Goal: Task Accomplishment & Management: Use online tool/utility

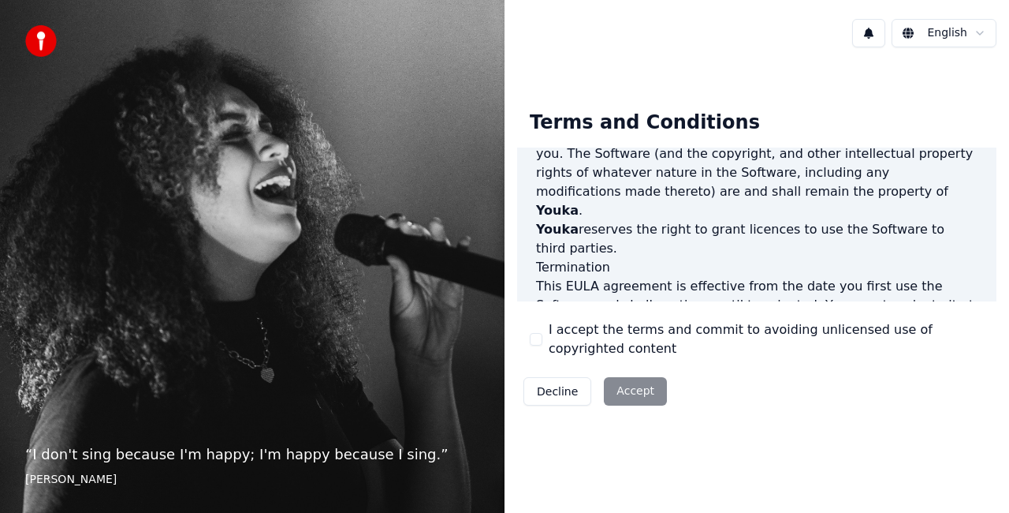
scroll to position [1151, 0]
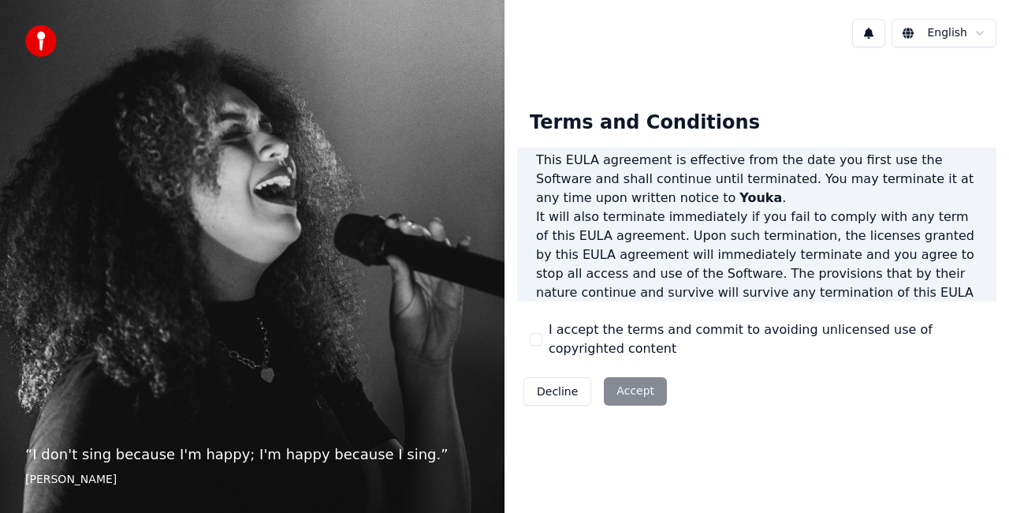
click at [536, 339] on button "I accept the terms and commit to avoiding unlicensed use of copyrighted content" at bounding box center [536, 339] width 13 height 13
click at [626, 385] on button "Accept" at bounding box center [635, 391] width 63 height 28
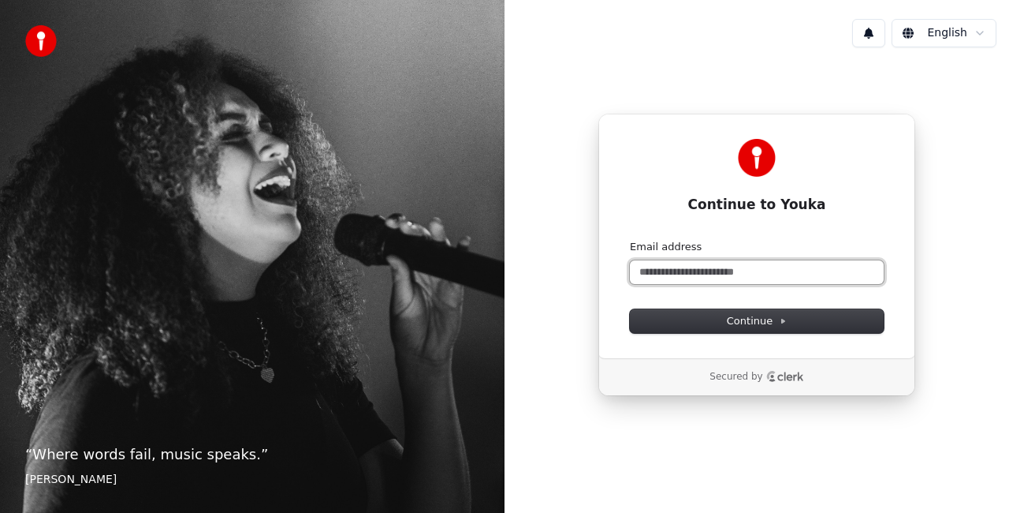
click at [714, 273] on input "Email address" at bounding box center [757, 272] width 254 height 24
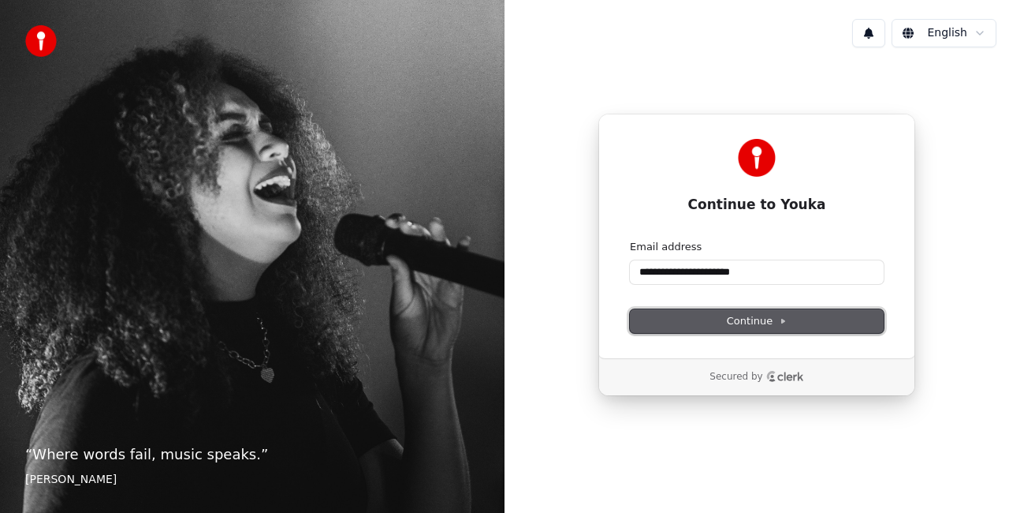
click at [752, 322] on span "Continue" at bounding box center [757, 321] width 60 height 14
type input "**********"
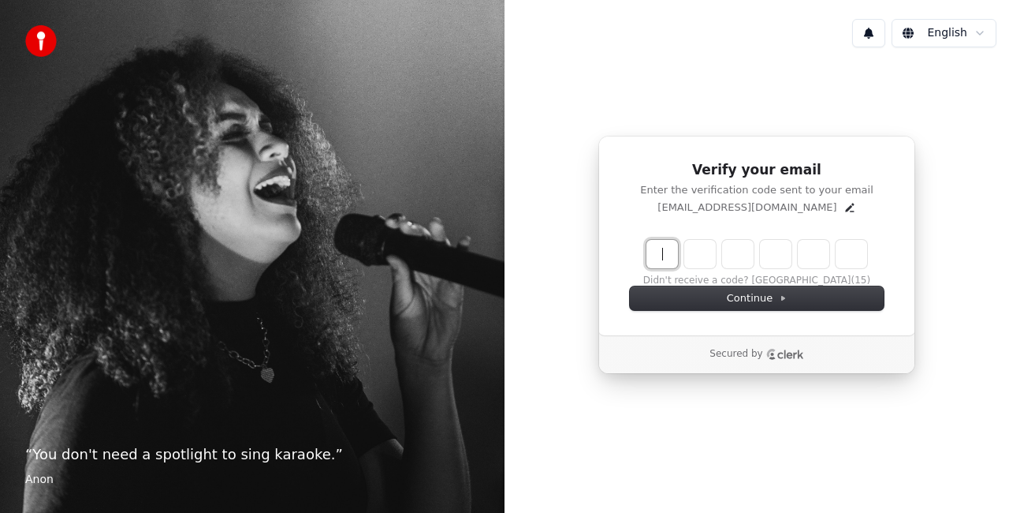
click at [668, 255] on input "Enter verification code" at bounding box center [773, 254] width 252 height 28
type input "******"
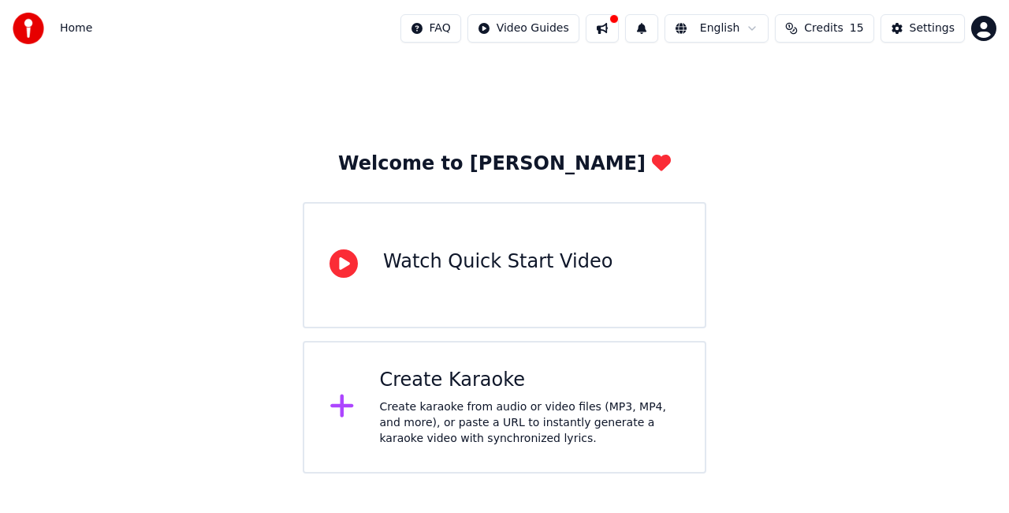
click at [535, 258] on div "Watch Quick Start Video" at bounding box center [497, 261] width 229 height 25
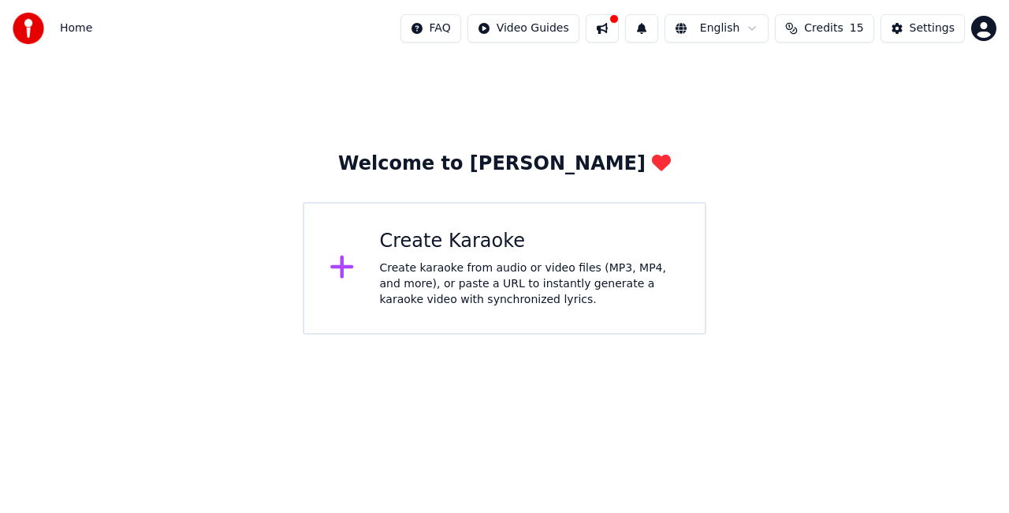
click at [472, 252] on div "Create Karaoke" at bounding box center [530, 241] width 300 height 25
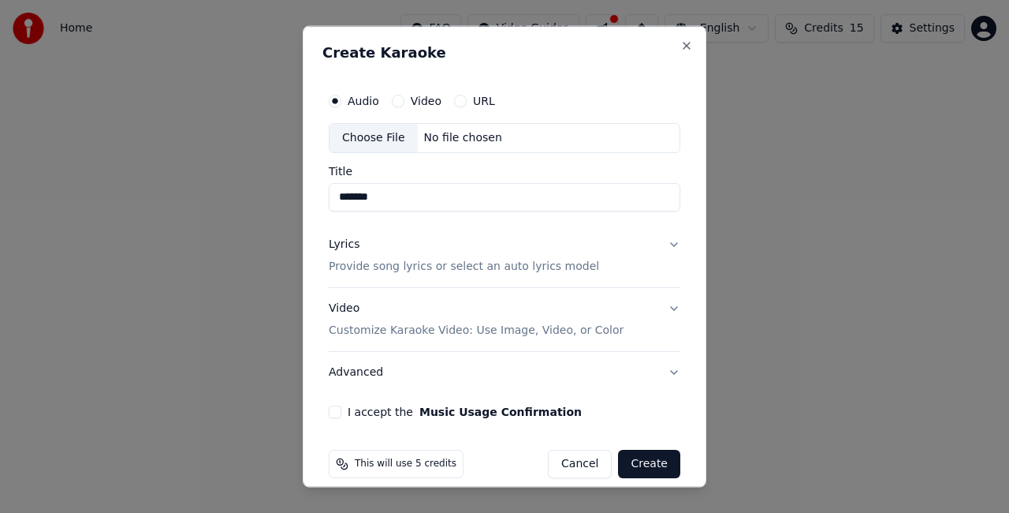
type input "*******"
click at [471, 265] on p "Provide song lyrics or select an auto lyrics model" at bounding box center [464, 266] width 270 height 16
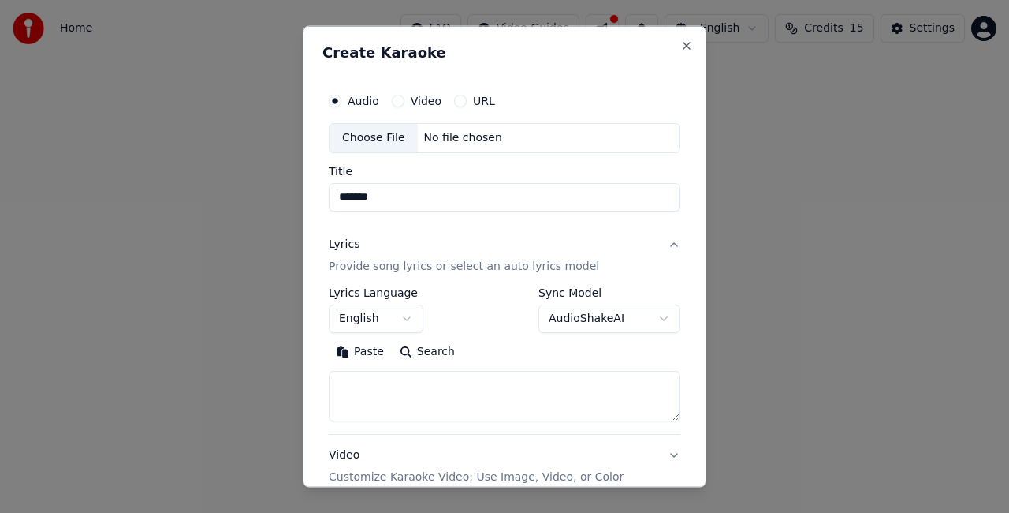
click at [406, 388] on textarea at bounding box center [505, 395] width 352 height 50
paste textarea "**********"
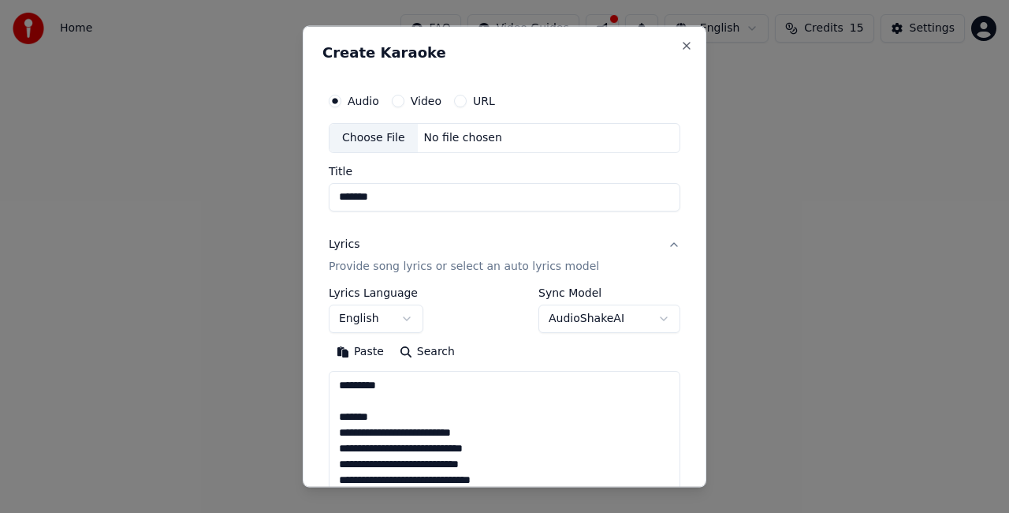
scroll to position [791, 0]
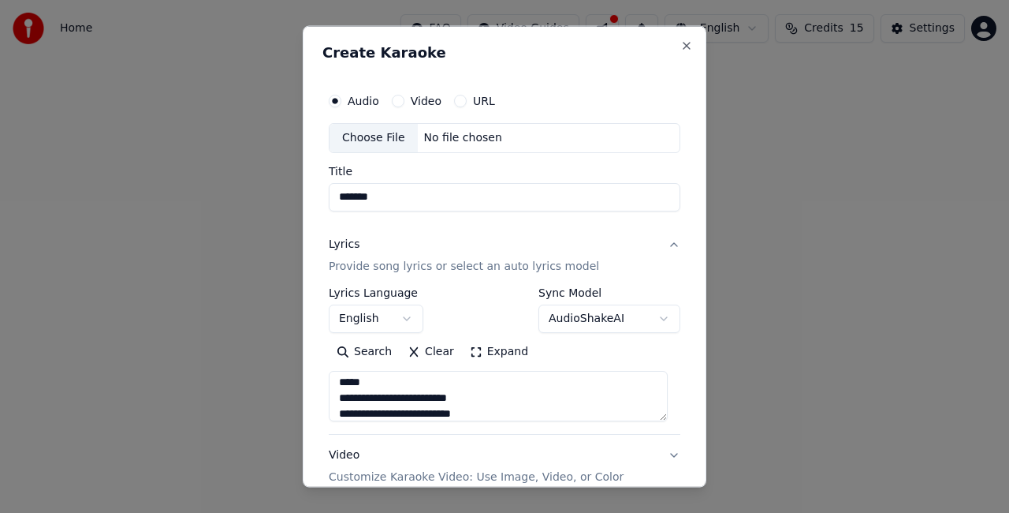
type textarea "**********"
click at [673, 349] on div "**********" at bounding box center [504, 325] width 364 height 492
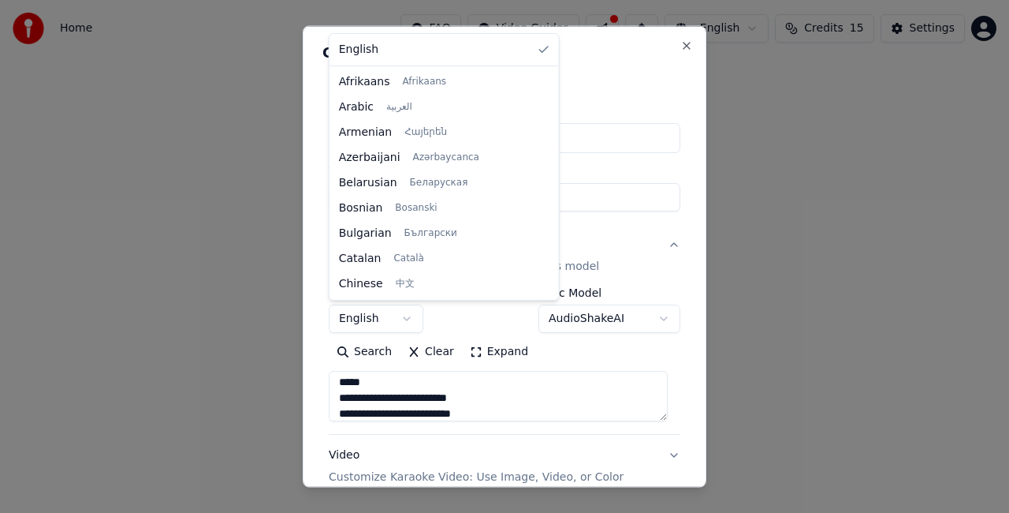
click at [408, 320] on body "**********" at bounding box center [504, 167] width 1009 height 334
click at [784, 218] on div at bounding box center [504, 256] width 1009 height 513
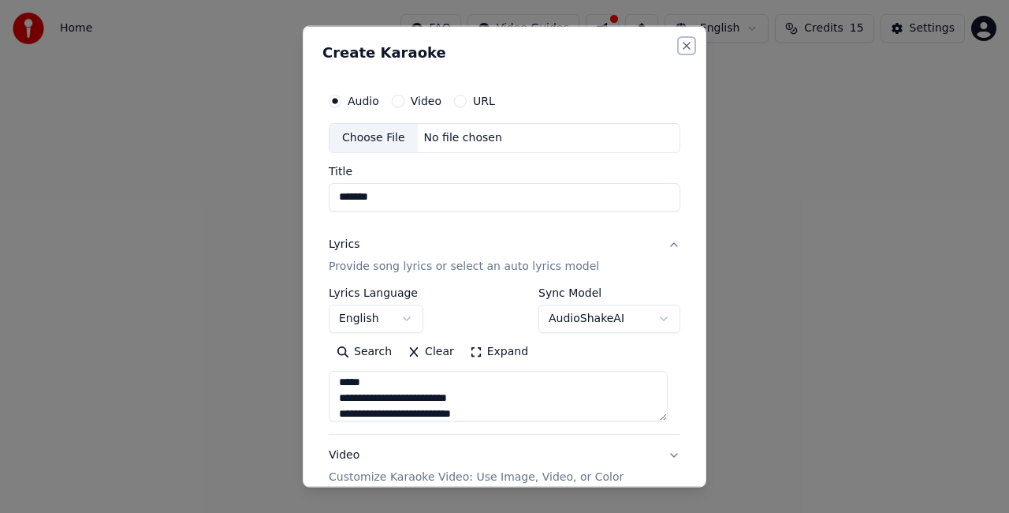
click at [680, 48] on button "Close" at bounding box center [686, 45] width 13 height 13
select select
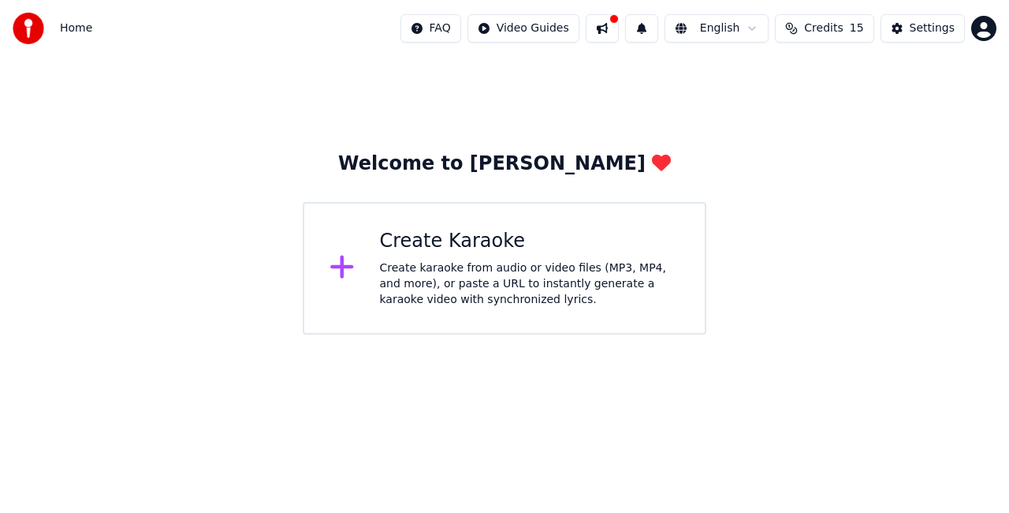
click at [457, 255] on div "Create Karaoke Create karaoke from audio or video files (MP3, MP4, and more), o…" at bounding box center [530, 268] width 300 height 79
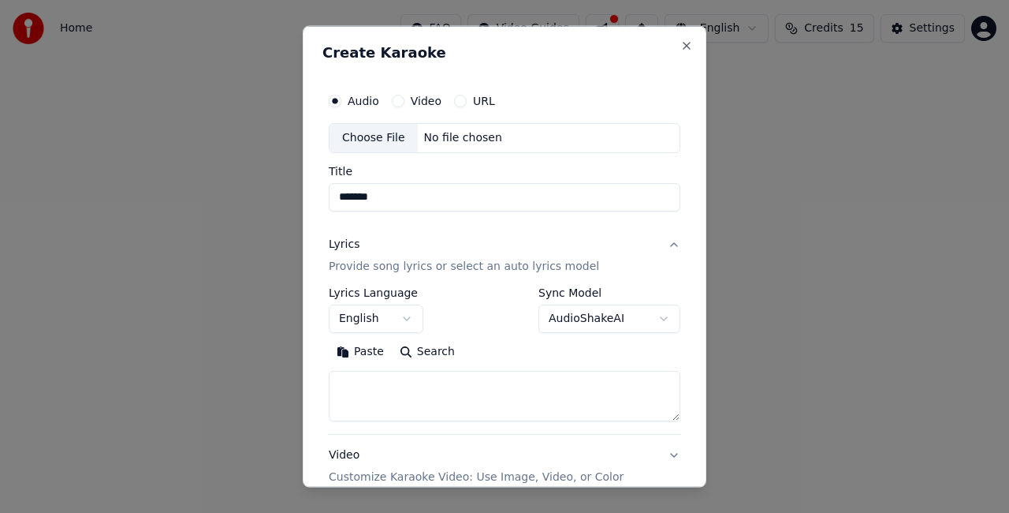
type input "*******"
click at [440, 265] on p "Provide song lyrics or select an auto lyrics model" at bounding box center [464, 266] width 270 height 16
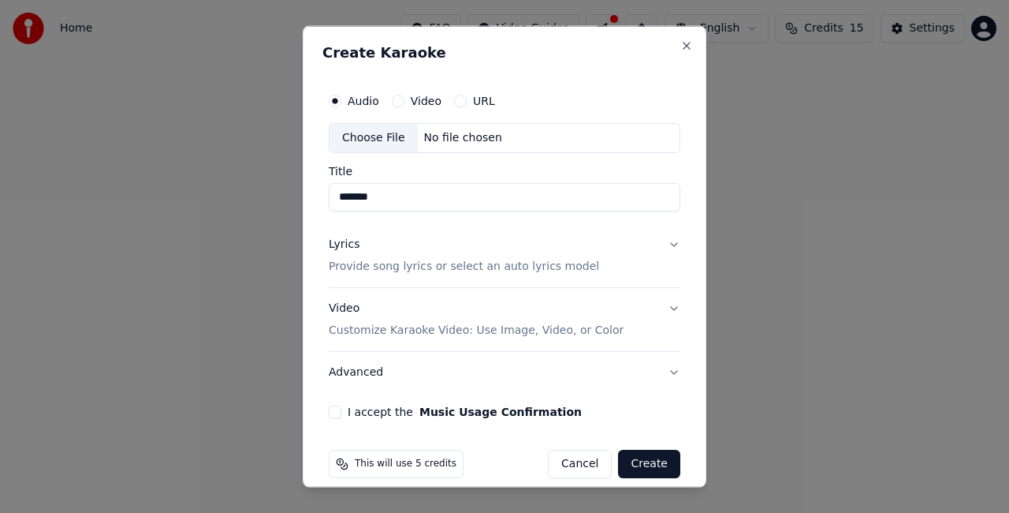
click at [448, 266] on p "Provide song lyrics or select an auto lyrics model" at bounding box center [464, 266] width 270 height 16
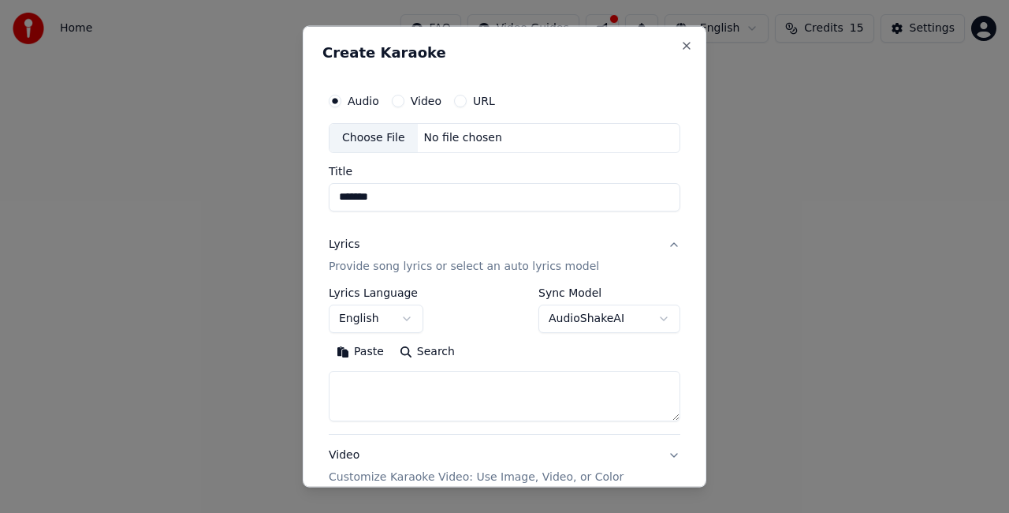
click at [430, 382] on textarea at bounding box center [505, 395] width 352 height 50
paste textarea "**********"
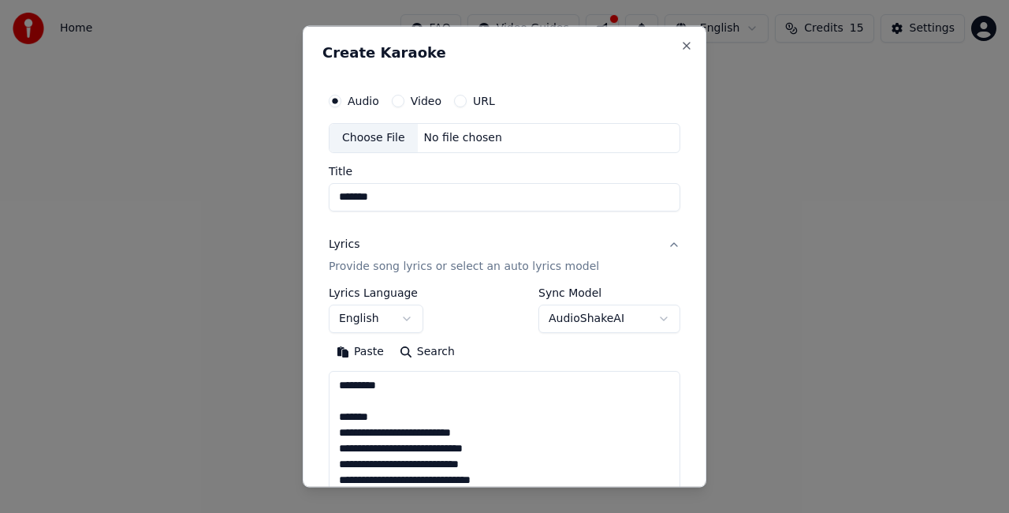
scroll to position [791, 0]
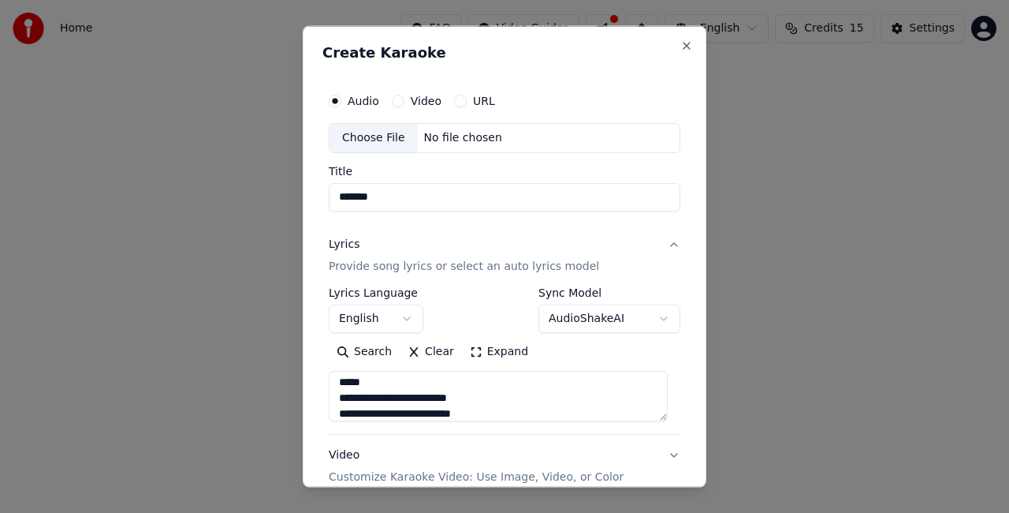
type textarea "**********"
click at [579, 348] on div "Search Clear Expand" at bounding box center [505, 350] width 352 height 25
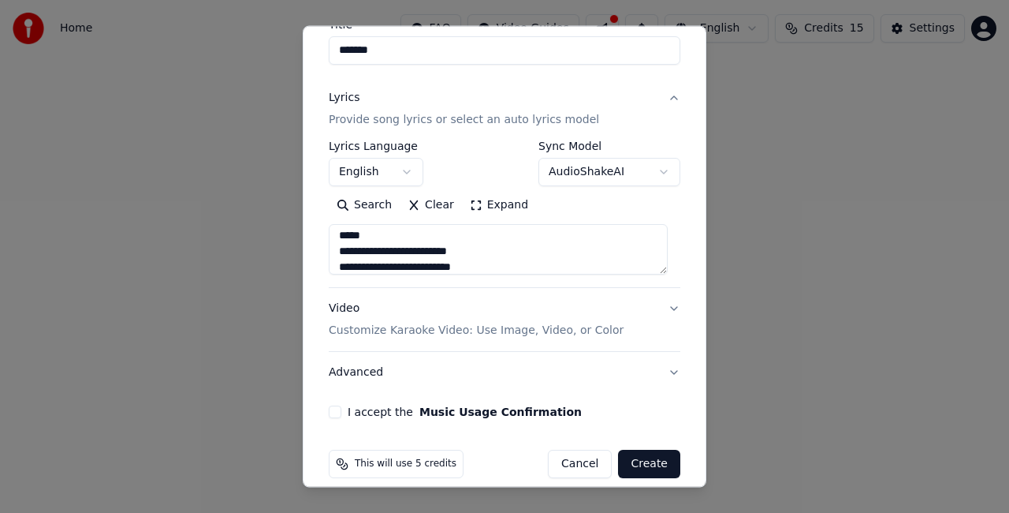
scroll to position [158, 0]
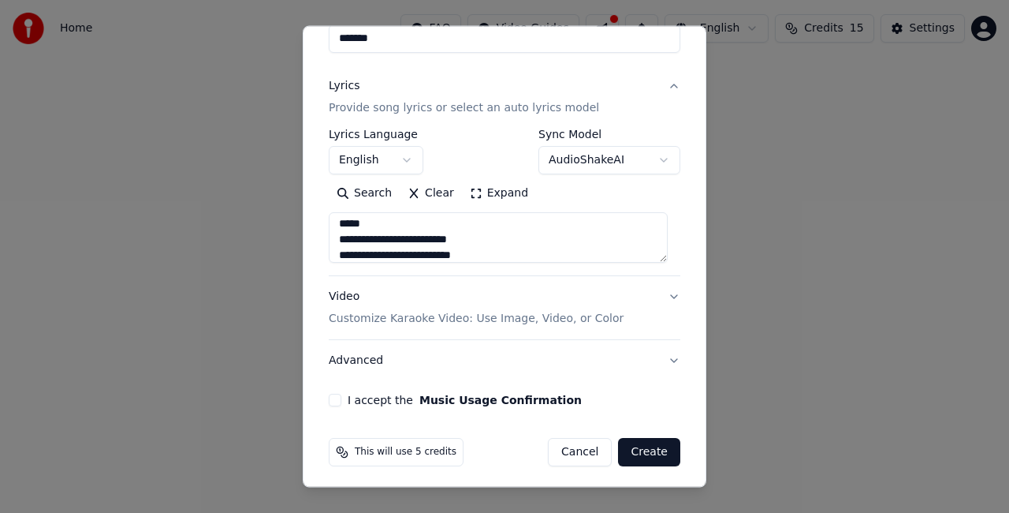
click at [434, 317] on p "Customize Karaoke Video: Use Image, Video, or Color" at bounding box center [476, 319] width 295 height 16
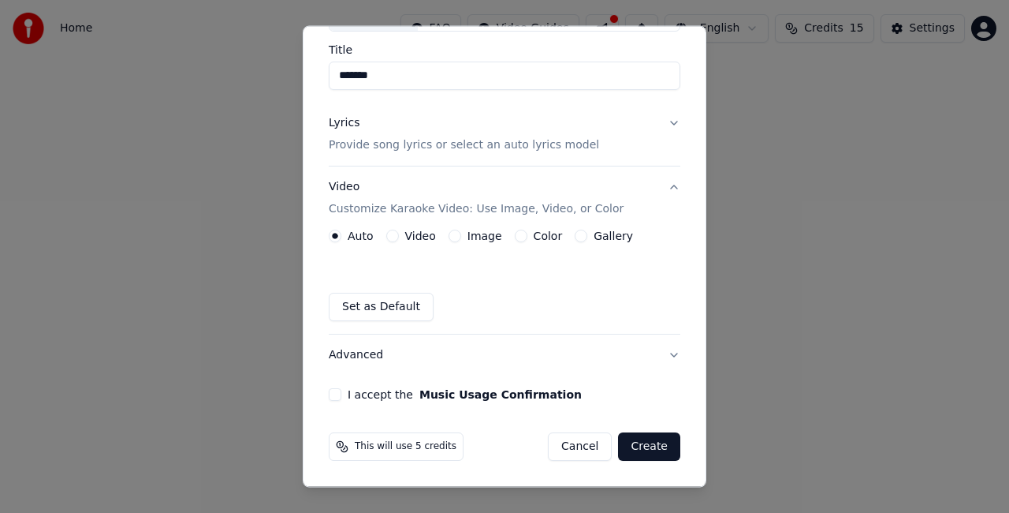
scroll to position [118, 0]
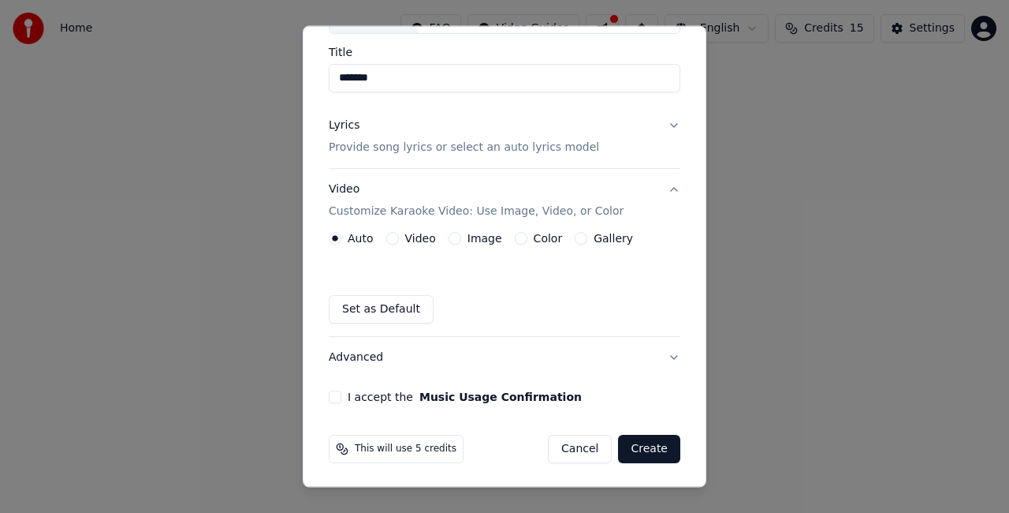
click at [455, 237] on button "Image" at bounding box center [455, 238] width 13 height 13
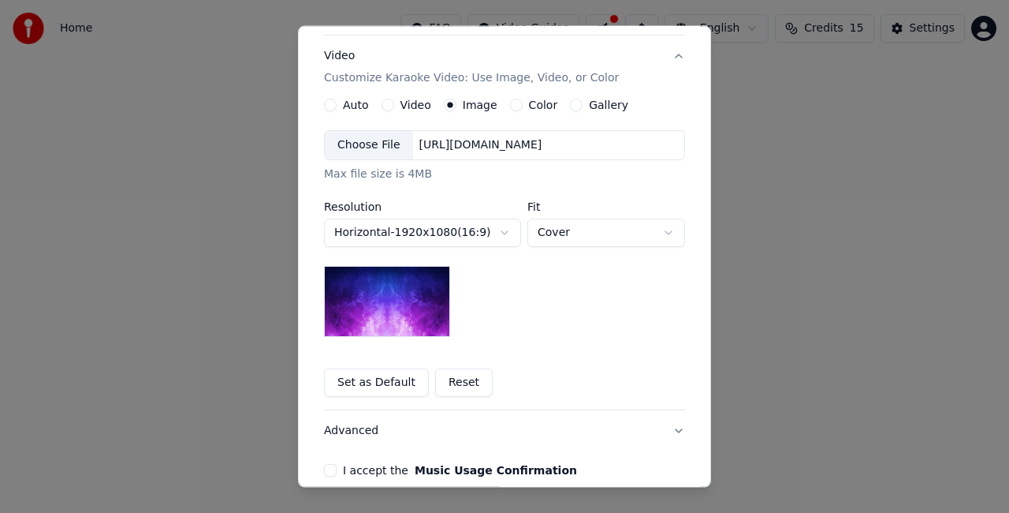
scroll to position [276, 0]
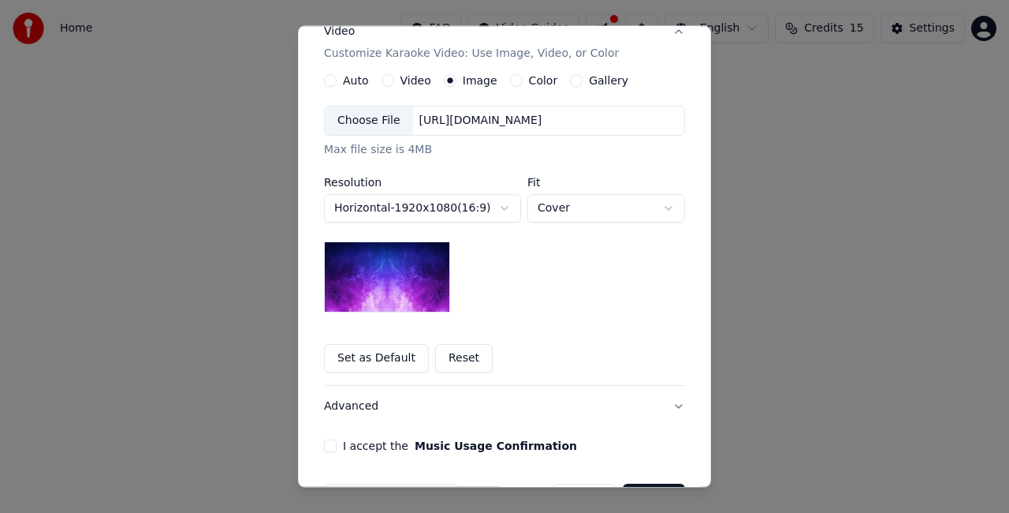
click at [416, 271] on img at bounding box center [387, 276] width 126 height 71
click at [376, 356] on button "Set as Default" at bounding box center [376, 358] width 105 height 28
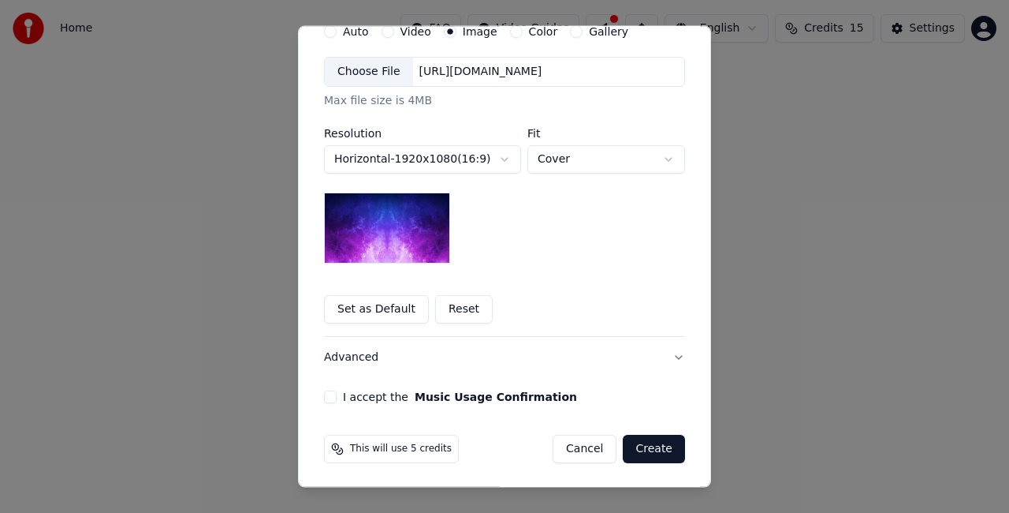
click at [375, 235] on img at bounding box center [387, 227] width 126 height 71
click at [324, 397] on button "I accept the Music Usage Confirmation" at bounding box center [330, 396] width 13 height 13
click at [654, 444] on button "Create" at bounding box center [654, 448] width 62 height 28
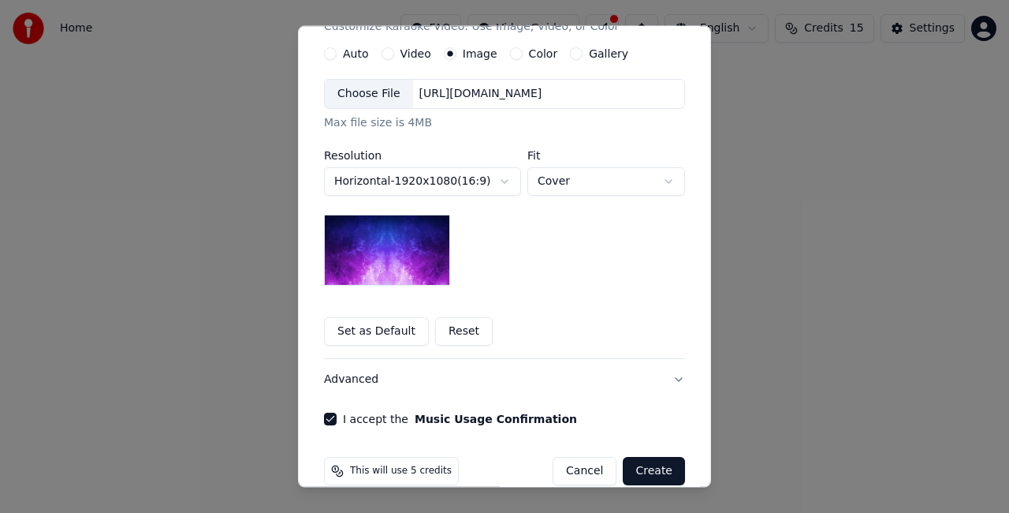
scroll to position [347, 0]
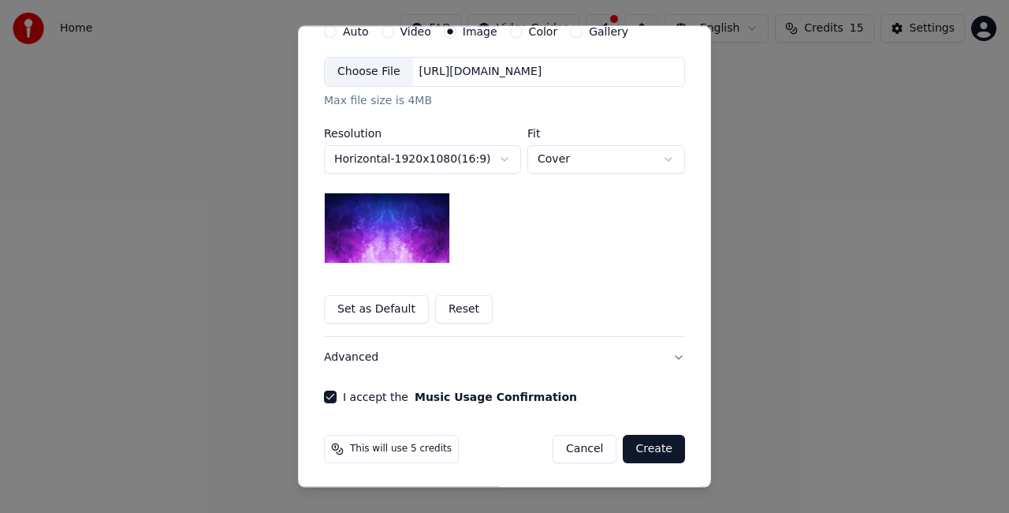
click at [651, 449] on button "Create" at bounding box center [654, 448] width 62 height 28
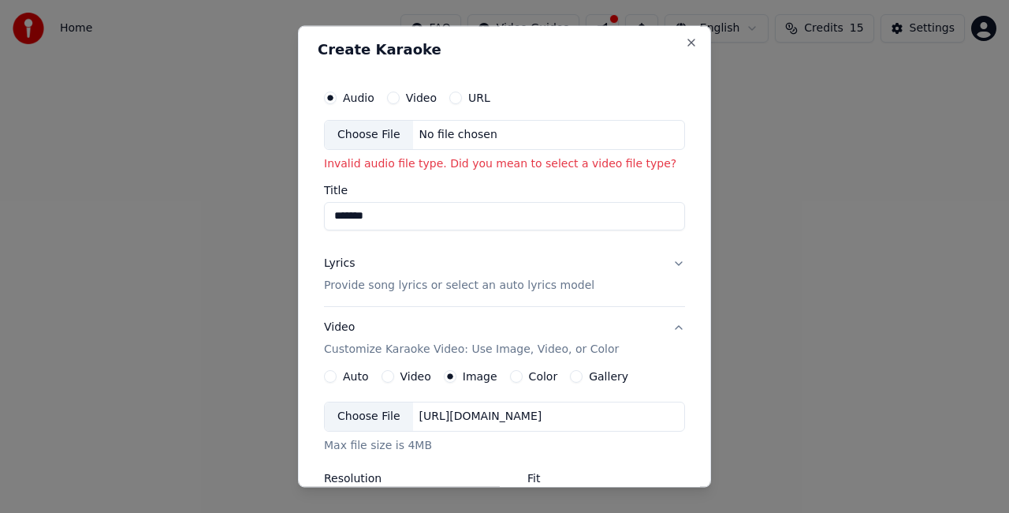
scroll to position [0, 0]
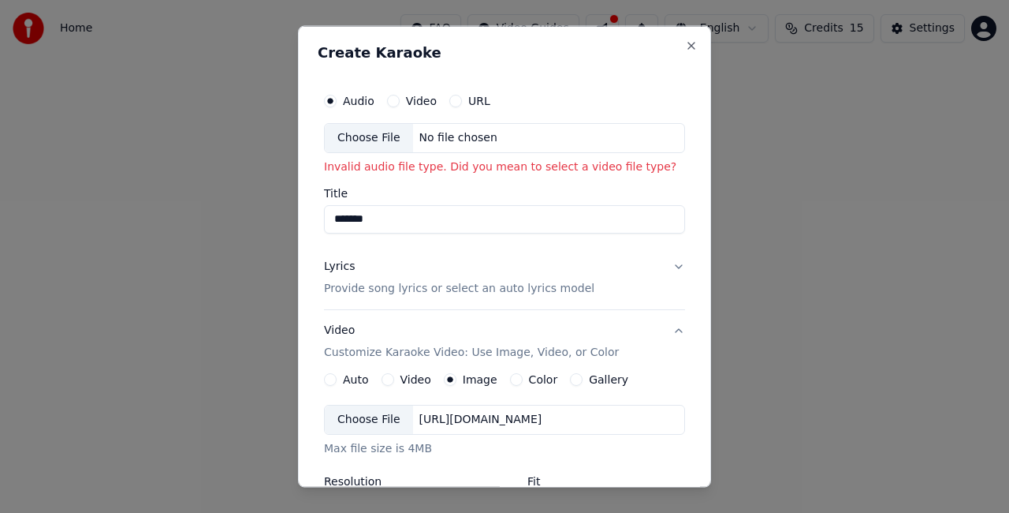
click at [377, 140] on div "Choose File" at bounding box center [369, 138] width 88 height 28
type input "**********"
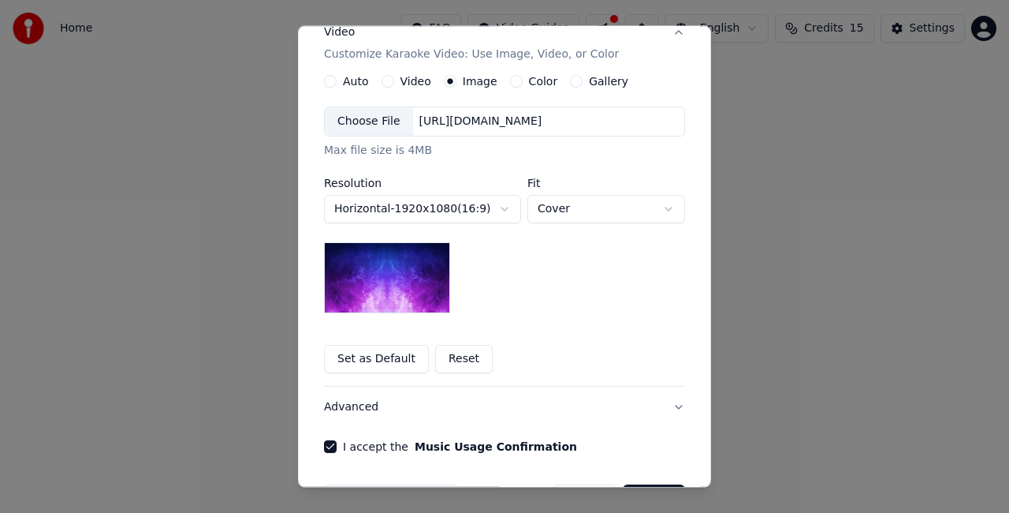
scroll to position [325, 0]
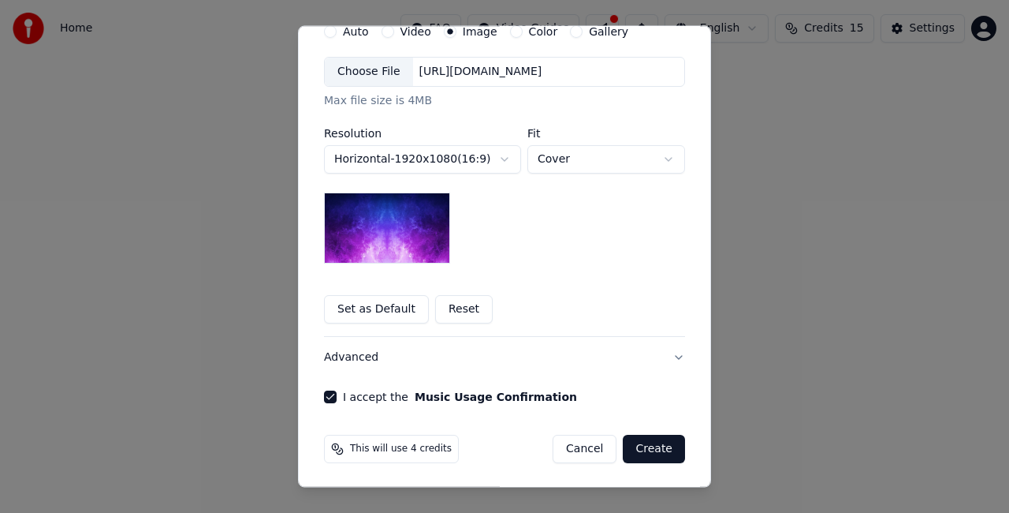
click at [634, 431] on div "This will use 4 credits Cancel Create" at bounding box center [505, 448] width 374 height 41
click at [650, 444] on button "Create" at bounding box center [654, 448] width 62 height 28
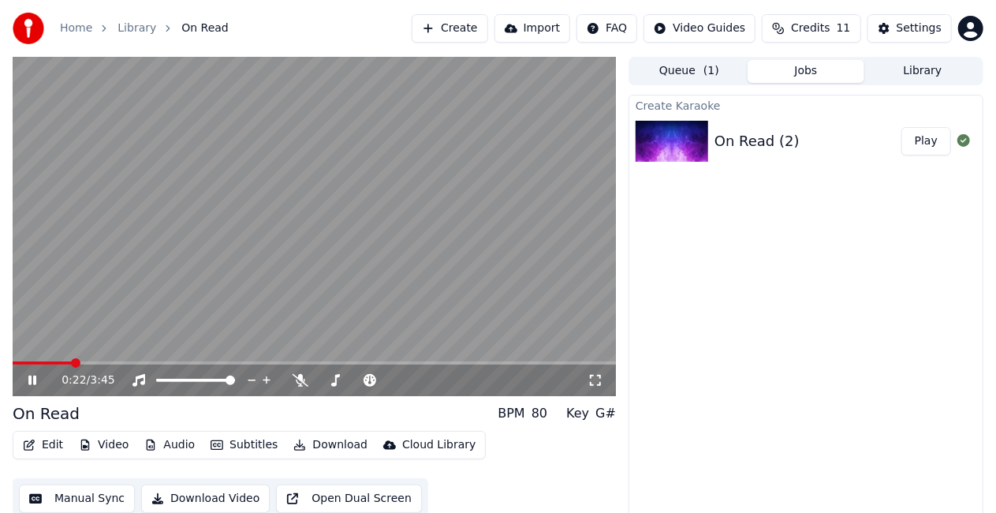
click at [71, 361] on span at bounding box center [42, 362] width 59 height 3
click at [79, 360] on span at bounding box center [83, 362] width 9 height 9
drag, startPoint x: 92, startPoint y: 364, endPoint x: 72, endPoint y: 364, distance: 20.5
click at [72, 364] on div "0:31 / 3:45" at bounding box center [314, 378] width 603 height 35
click at [28, 361] on span at bounding box center [21, 362] width 16 height 3
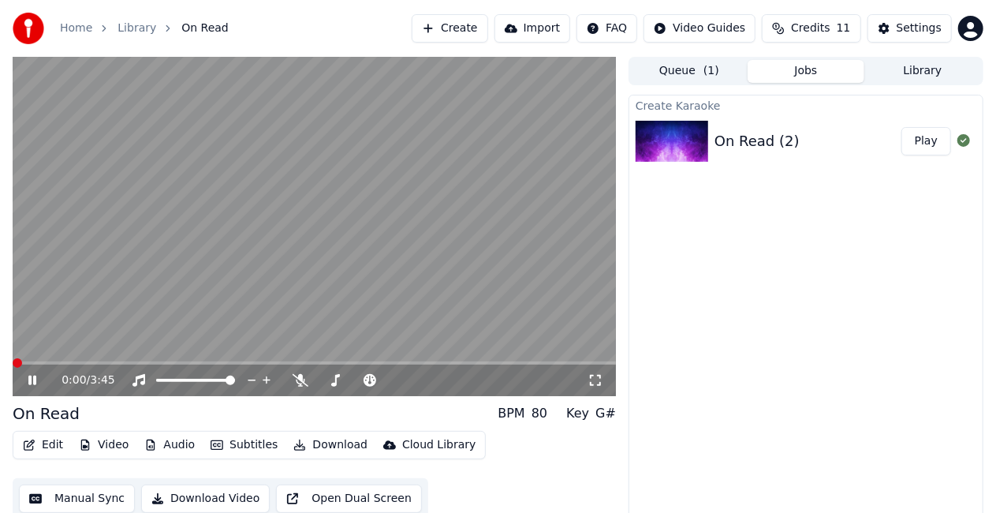
click at [13, 361] on span at bounding box center [17, 362] width 9 height 9
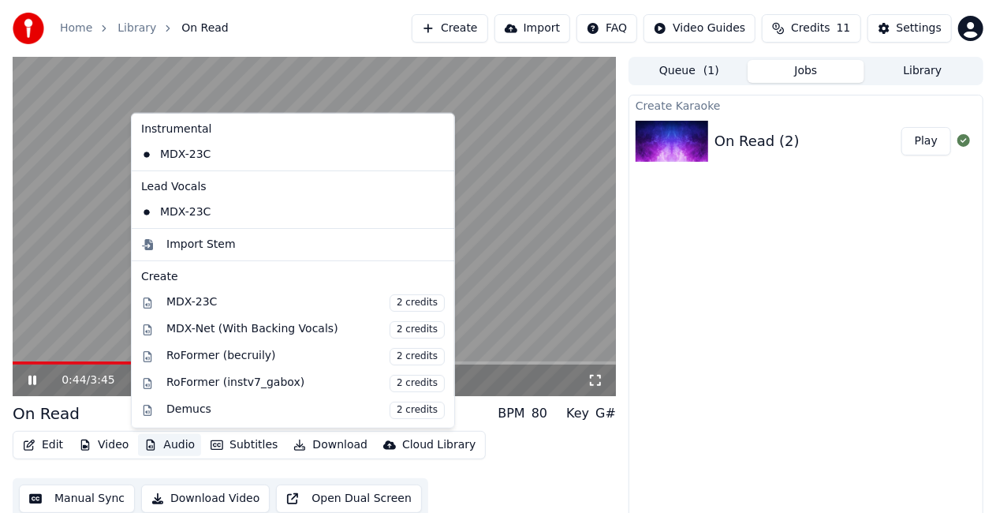
click at [173, 446] on button "Audio" at bounding box center [169, 445] width 63 height 22
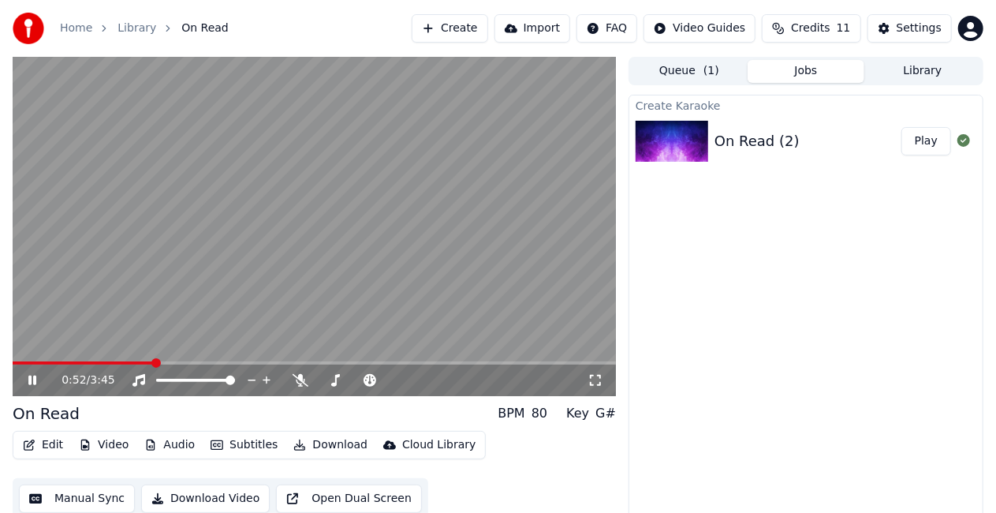
click at [682, 268] on div "Create Karaoke On Read (2) Play" at bounding box center [805, 313] width 355 height 436
click at [199, 497] on button "Download Video" at bounding box center [205, 498] width 129 height 28
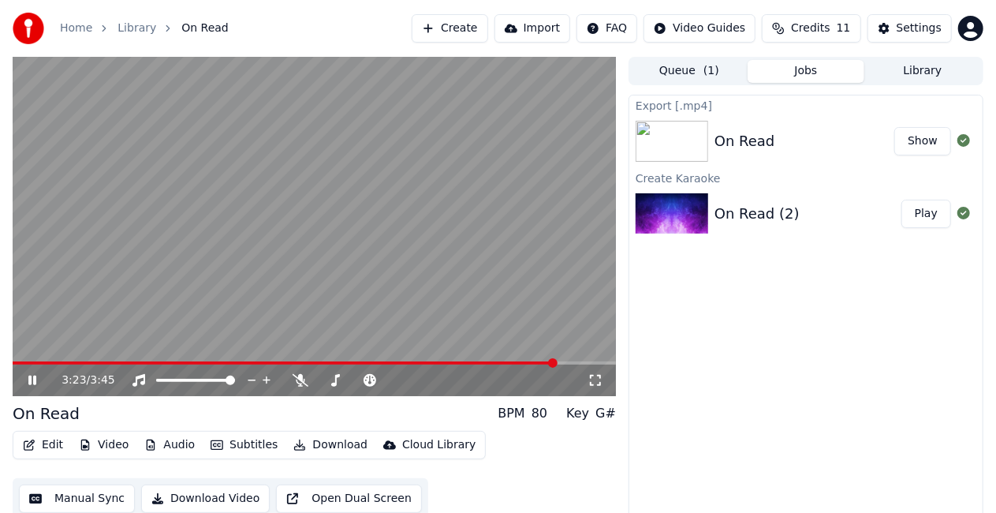
click at [932, 145] on button "Show" at bounding box center [922, 141] width 57 height 28
click at [33, 379] on icon at bounding box center [32, 379] width 8 height 9
click at [107, 418] on div "On Read BPM 80 Key G#" at bounding box center [314, 413] width 603 height 22
click at [466, 27] on button "Create" at bounding box center [450, 28] width 76 height 28
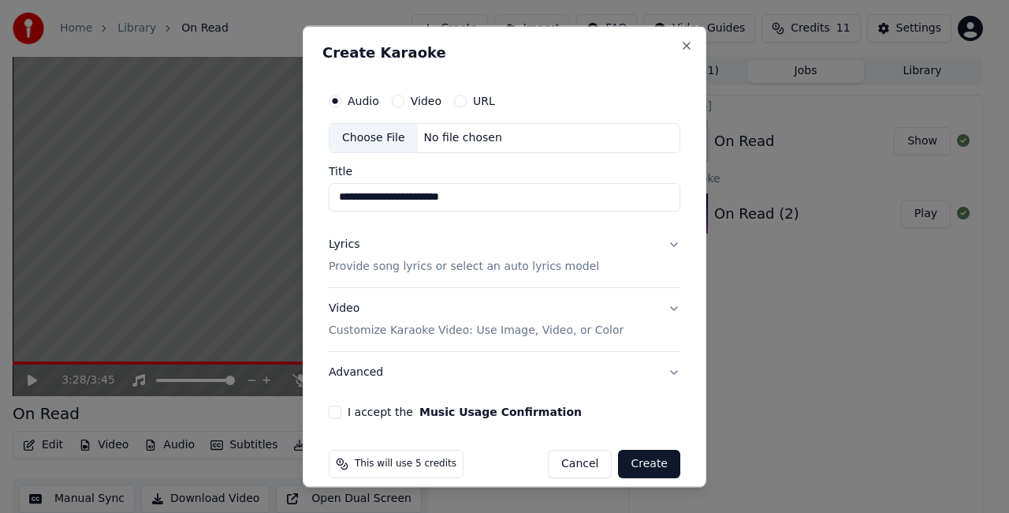
type input "**********"
click at [391, 262] on p "Provide song lyrics or select an auto lyrics model" at bounding box center [464, 266] width 270 height 16
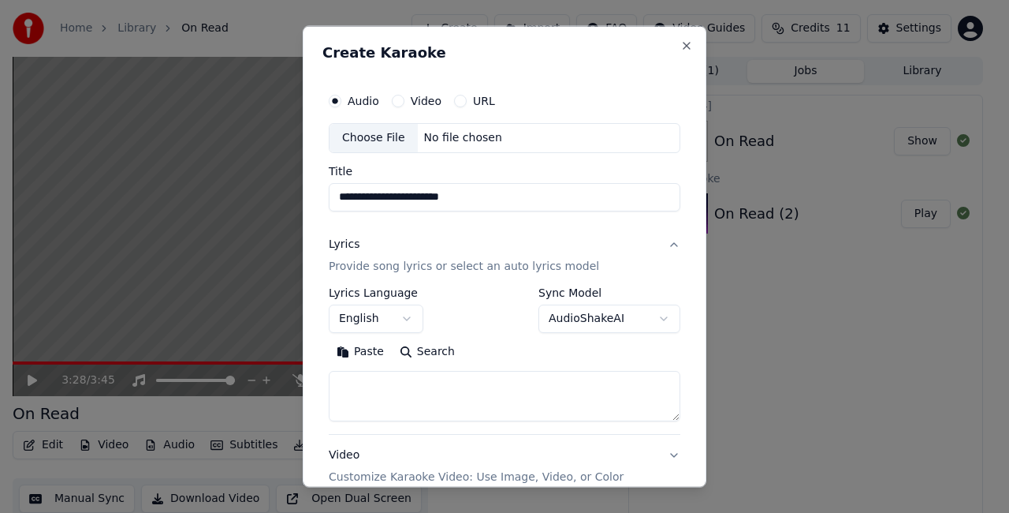
click at [392, 387] on textarea at bounding box center [505, 395] width 352 height 50
click at [423, 388] on textarea at bounding box center [505, 395] width 352 height 50
paste textarea "**********"
drag, startPoint x: 397, startPoint y: 381, endPoint x: 333, endPoint y: 383, distance: 64.7
click at [333, 383] on textarea at bounding box center [498, 395] width 339 height 50
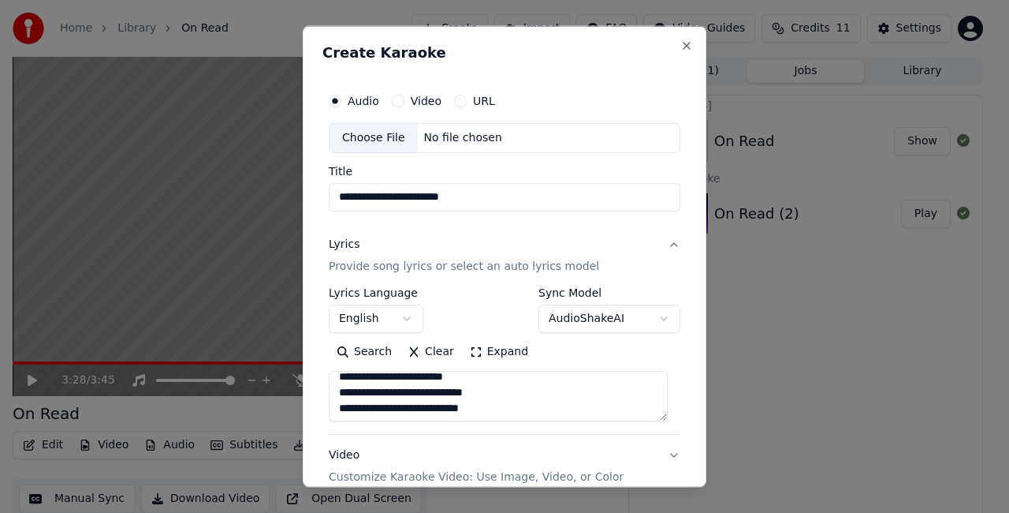
scroll to position [158, 0]
drag, startPoint x: 398, startPoint y: 380, endPoint x: 333, endPoint y: 382, distance: 65.5
click at [333, 382] on textarea at bounding box center [498, 395] width 339 height 50
click at [389, 385] on textarea at bounding box center [498, 395] width 339 height 50
click at [344, 382] on textarea at bounding box center [498, 395] width 339 height 50
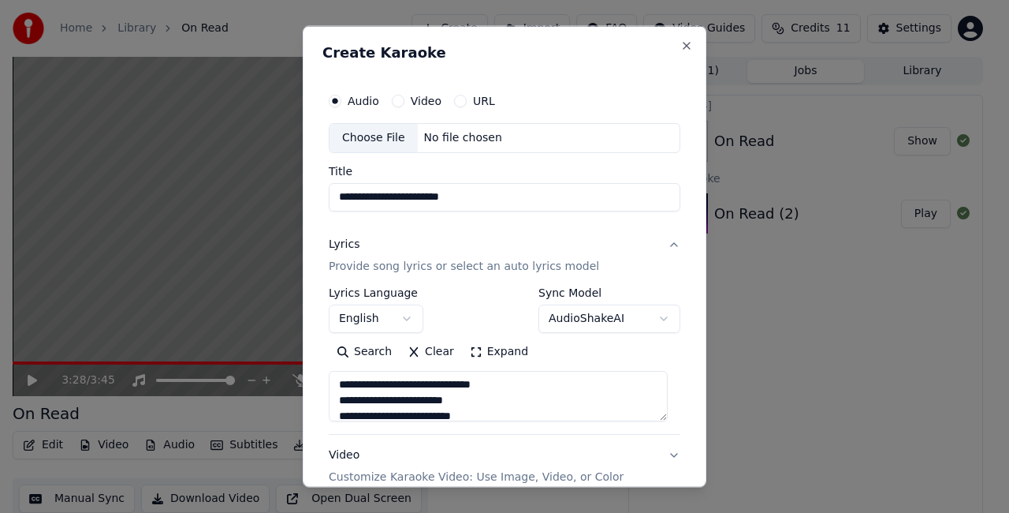
scroll to position [473, 0]
click at [398, 394] on textarea at bounding box center [498, 395] width 339 height 50
click at [345, 399] on textarea at bounding box center [498, 395] width 339 height 50
click at [339, 376] on textarea at bounding box center [498, 395] width 339 height 50
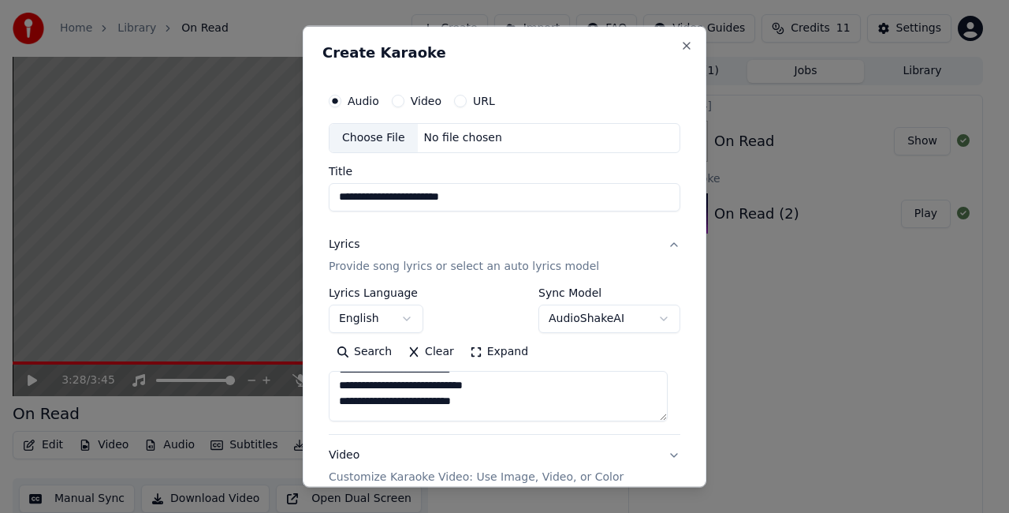
scroll to position [315, 0]
click at [394, 397] on textarea at bounding box center [498, 395] width 339 height 50
click at [345, 397] on textarea at bounding box center [498, 395] width 339 height 50
click at [386, 411] on textarea at bounding box center [498, 395] width 339 height 50
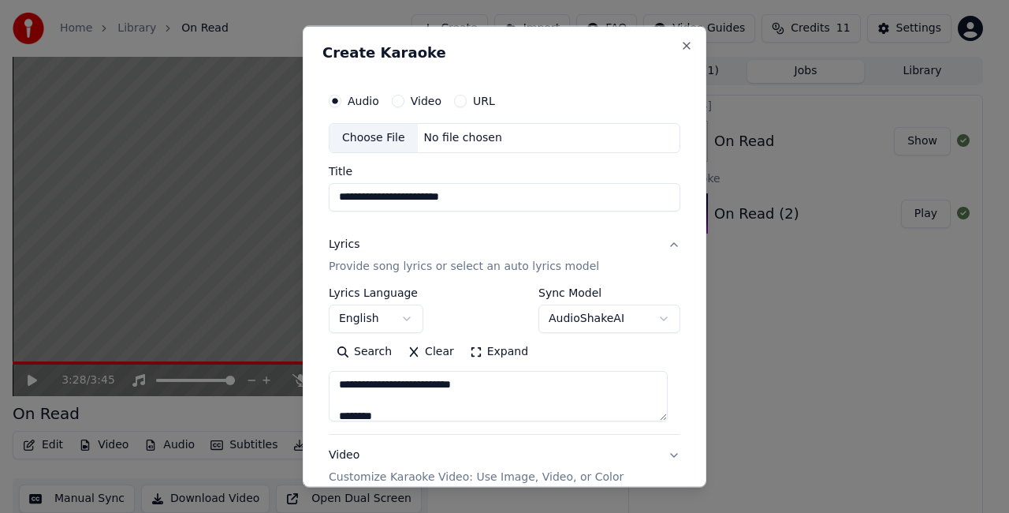
scroll to position [634, 0]
click at [345, 410] on textarea at bounding box center [498, 395] width 339 height 50
click at [376, 408] on textarea at bounding box center [498, 395] width 339 height 50
type textarea "**********"
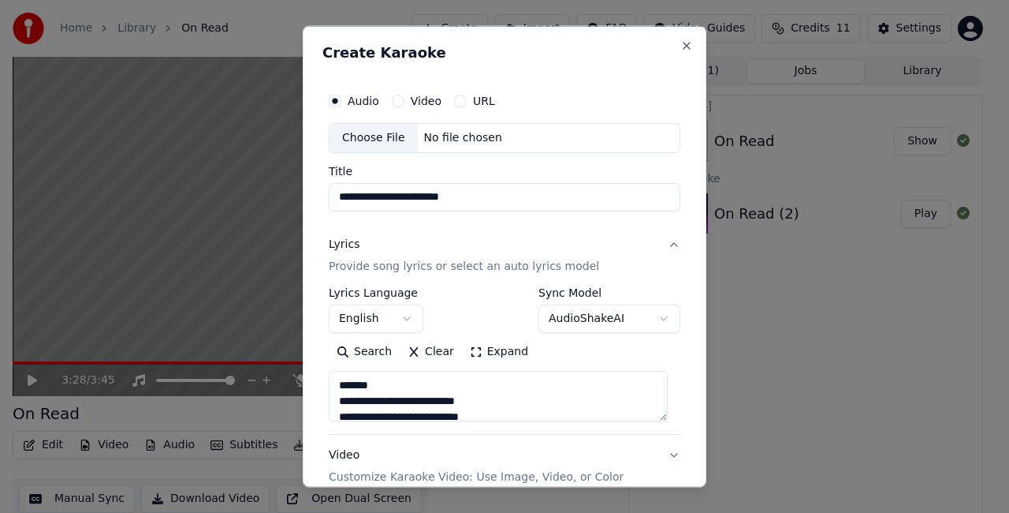
click at [673, 345] on div "**********" at bounding box center [505, 256] width 404 height 461
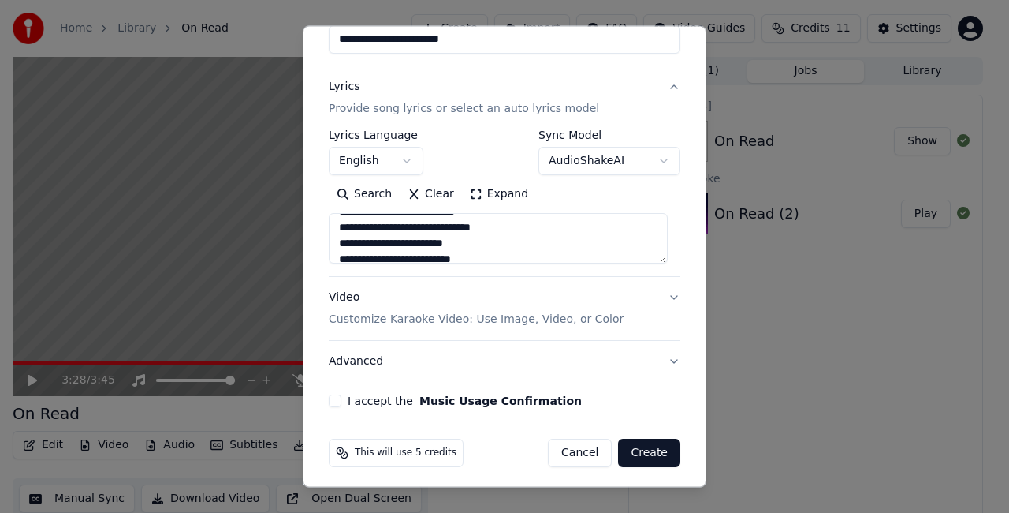
scroll to position [158, 0]
click at [422, 319] on p "Customize Karaoke Video: Use Image, Video, or Color" at bounding box center [476, 319] width 295 height 16
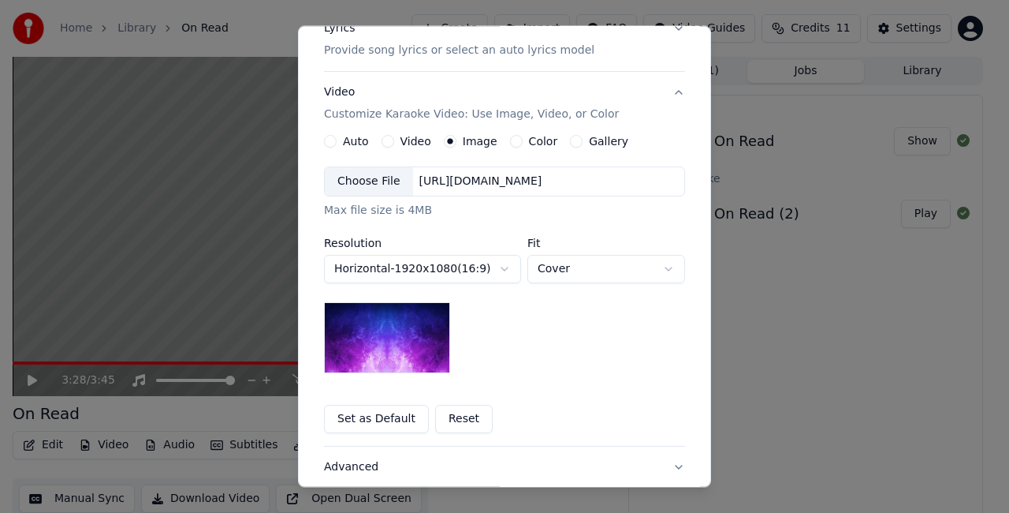
scroll to position [237, 0]
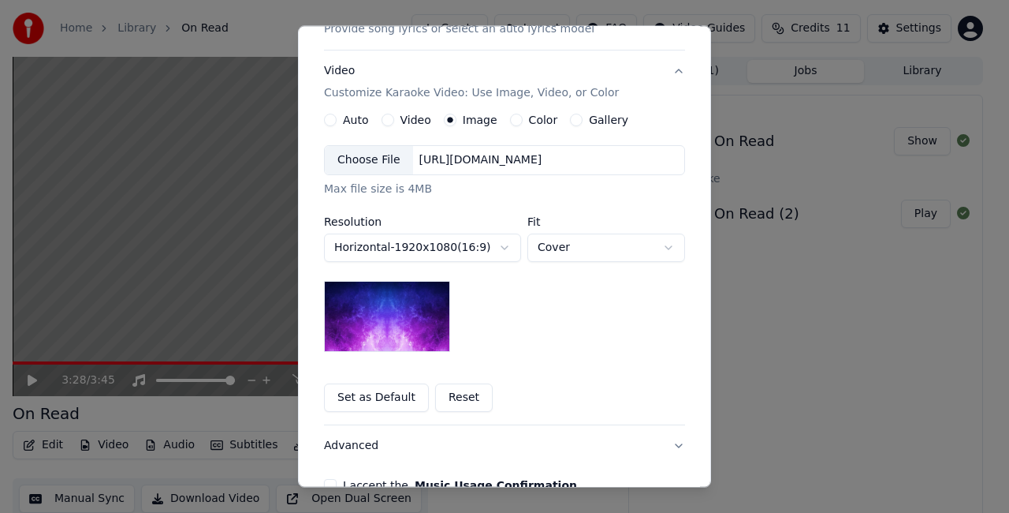
click at [663, 246] on body "**********" at bounding box center [498, 256] width 996 height 513
click at [664, 246] on body "**********" at bounding box center [498, 256] width 996 height 513
click at [459, 396] on button "Reset" at bounding box center [464, 397] width 58 height 28
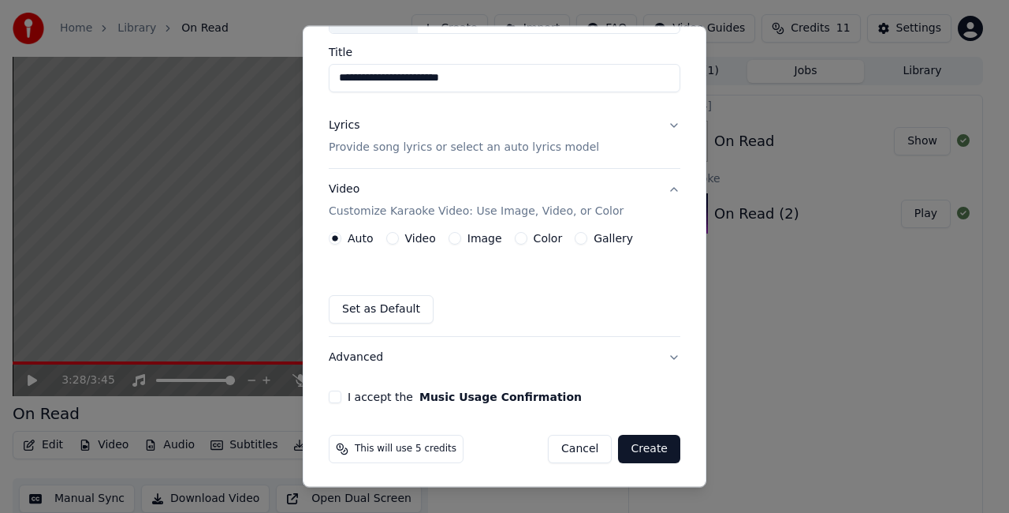
click at [484, 243] on label "Image" at bounding box center [485, 238] width 35 height 11
click at [461, 243] on button "Image" at bounding box center [455, 238] width 13 height 13
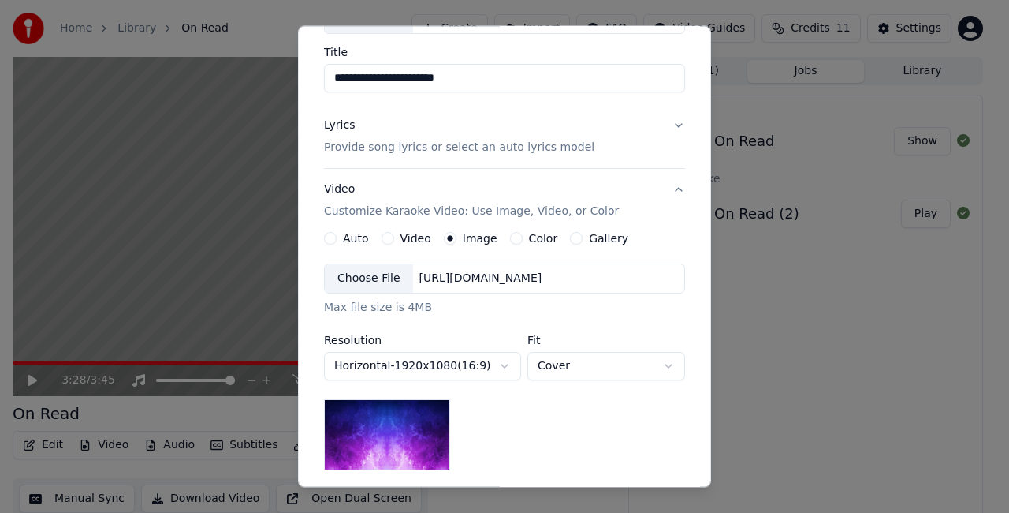
click at [476, 234] on label "Image" at bounding box center [480, 238] width 35 height 11
click at [457, 234] on button "Image" at bounding box center [450, 238] width 13 height 13
click at [591, 244] on div "**********" at bounding box center [504, 381] width 361 height 298
click at [589, 235] on label "Gallery" at bounding box center [608, 238] width 39 height 11
click at [583, 235] on button "Gallery" at bounding box center [576, 238] width 13 height 13
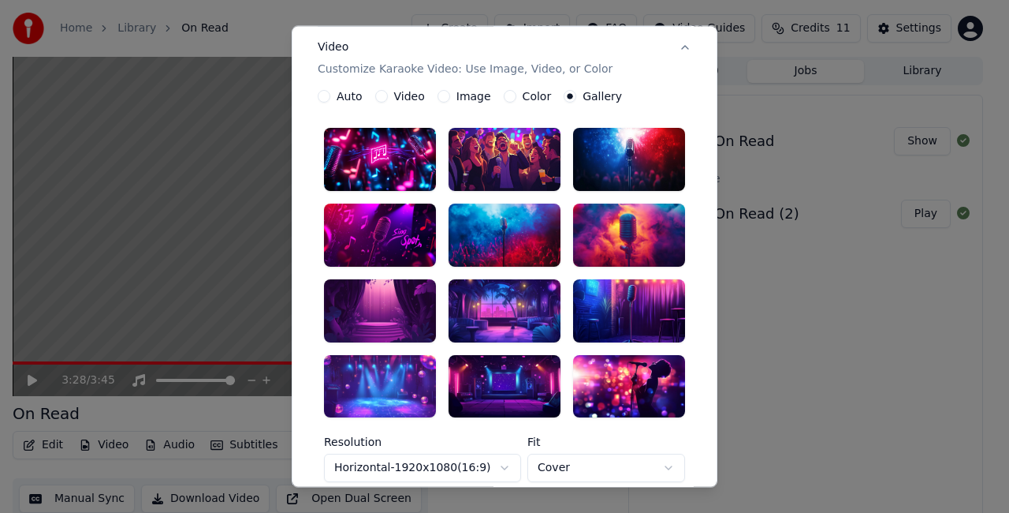
scroll to position [276, 0]
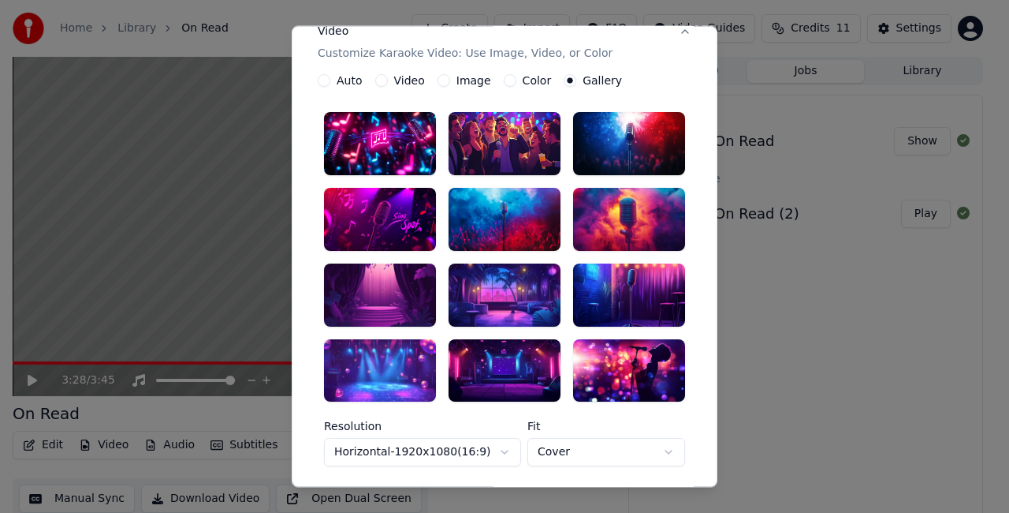
click at [628, 283] on div at bounding box center [629, 294] width 112 height 63
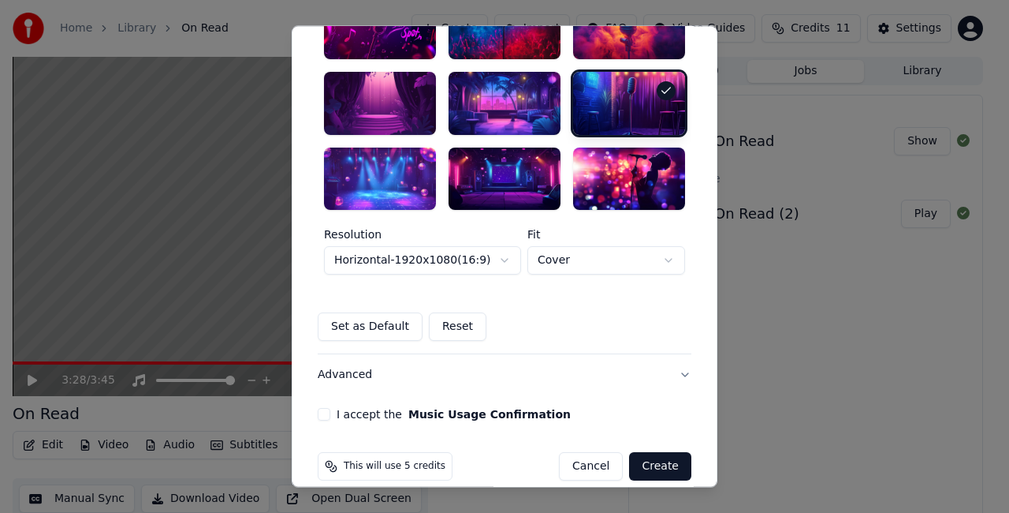
scroll to position [486, 0]
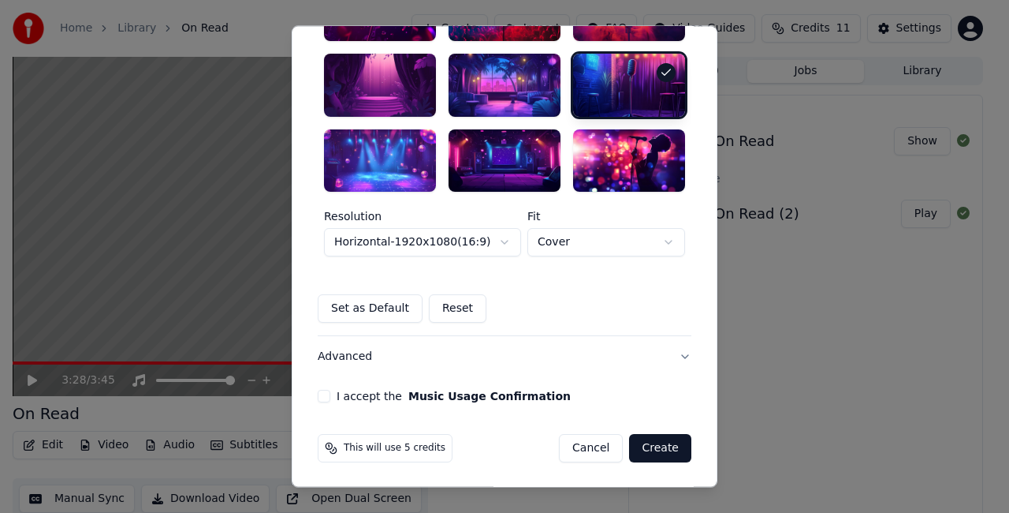
click at [318, 398] on button "I accept the Music Usage Confirmation" at bounding box center [324, 396] width 13 height 13
click at [664, 444] on button "Create" at bounding box center [660, 448] width 62 height 28
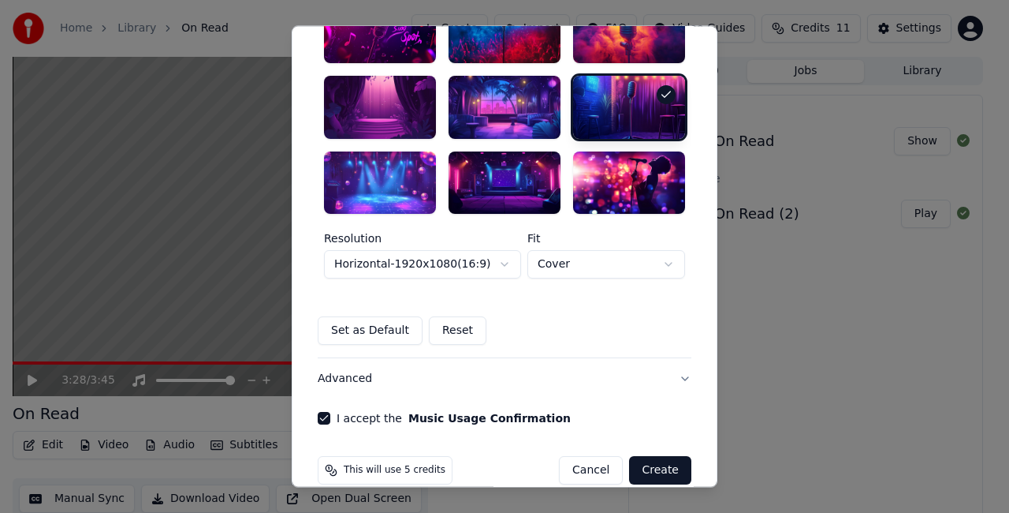
scroll to position [508, 0]
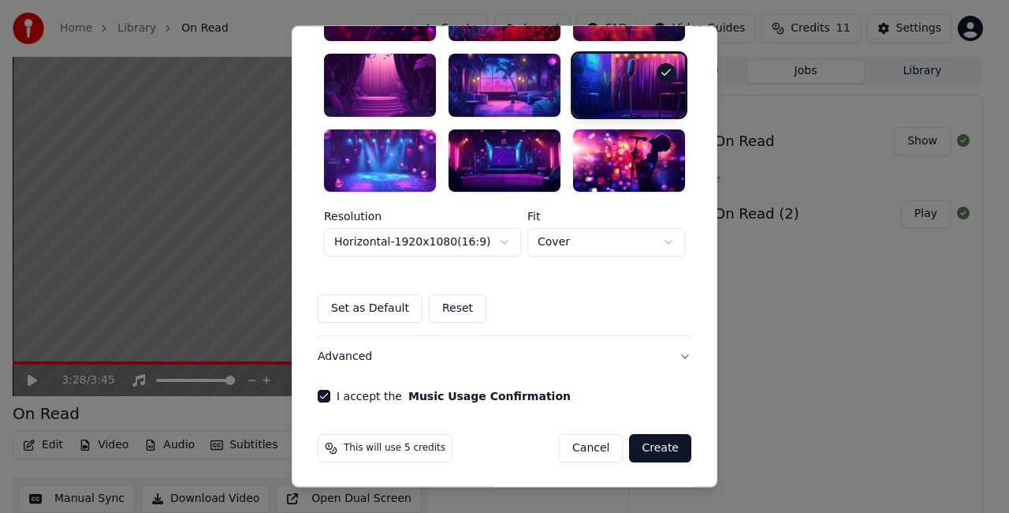
click at [501, 89] on div at bounding box center [505, 85] width 112 height 63
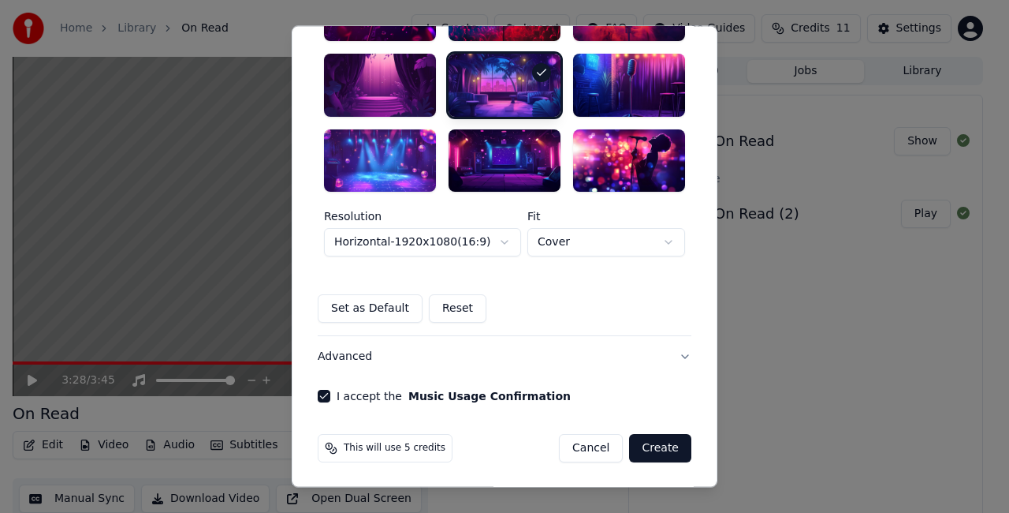
click at [595, 296] on div "Set as Default Reset" at bounding box center [505, 309] width 374 height 28
click at [615, 281] on div "**********" at bounding box center [505, 93] width 374 height 459
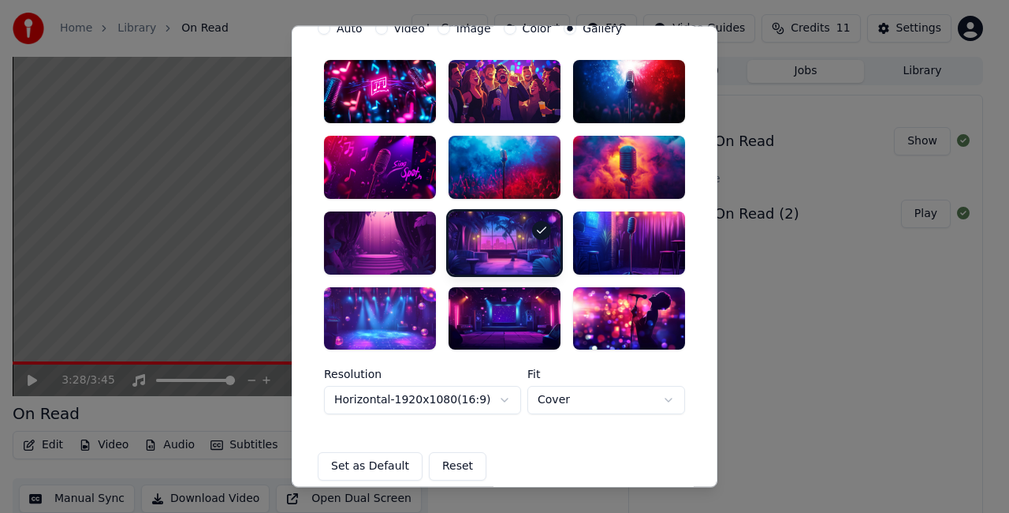
scroll to position [35, 0]
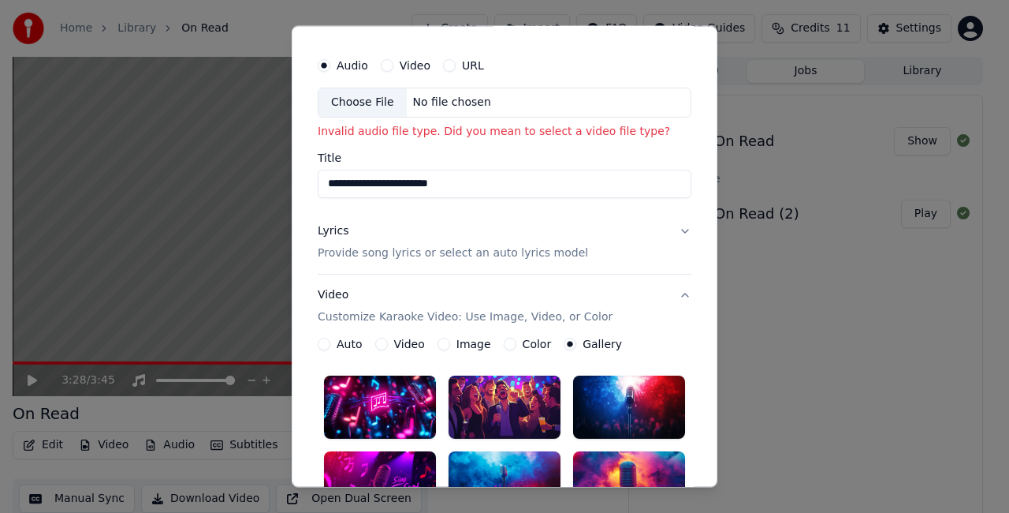
click at [375, 103] on div "Choose File" at bounding box center [363, 103] width 88 height 28
type input "**********"
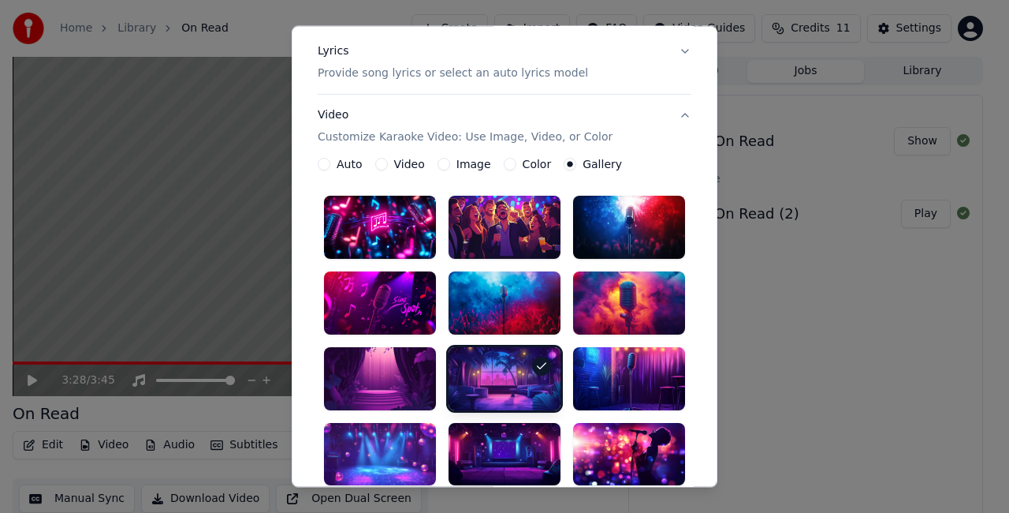
scroll to position [271, 0]
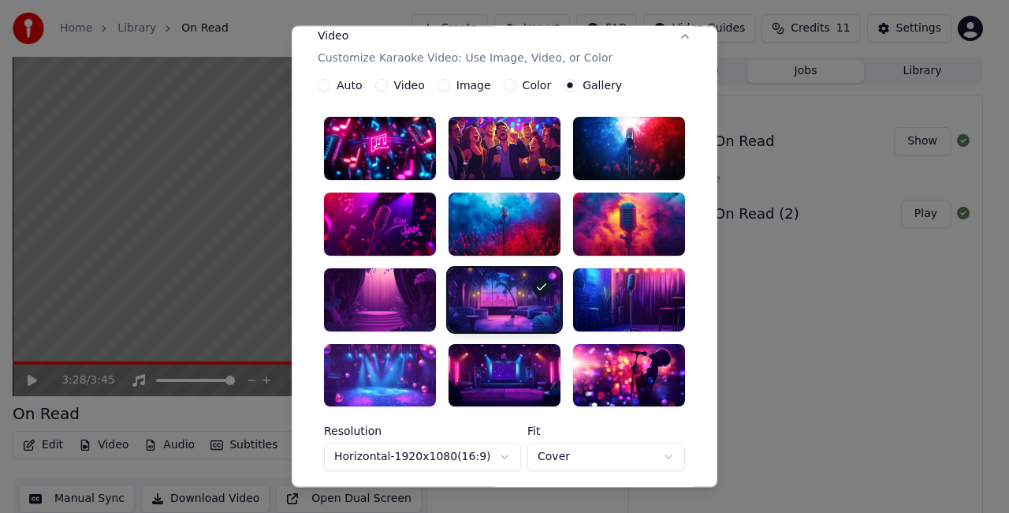
click at [631, 290] on div at bounding box center [629, 299] width 112 height 63
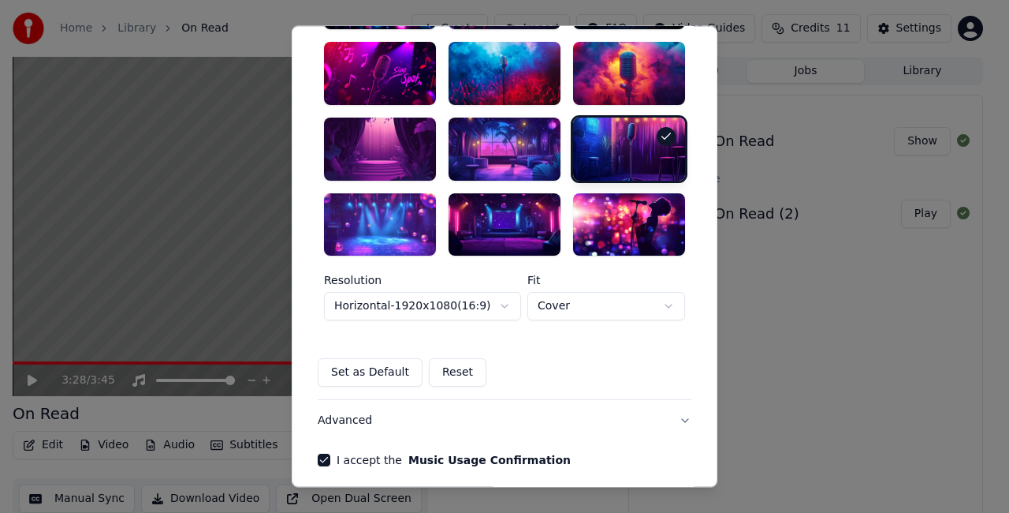
scroll to position [429, 0]
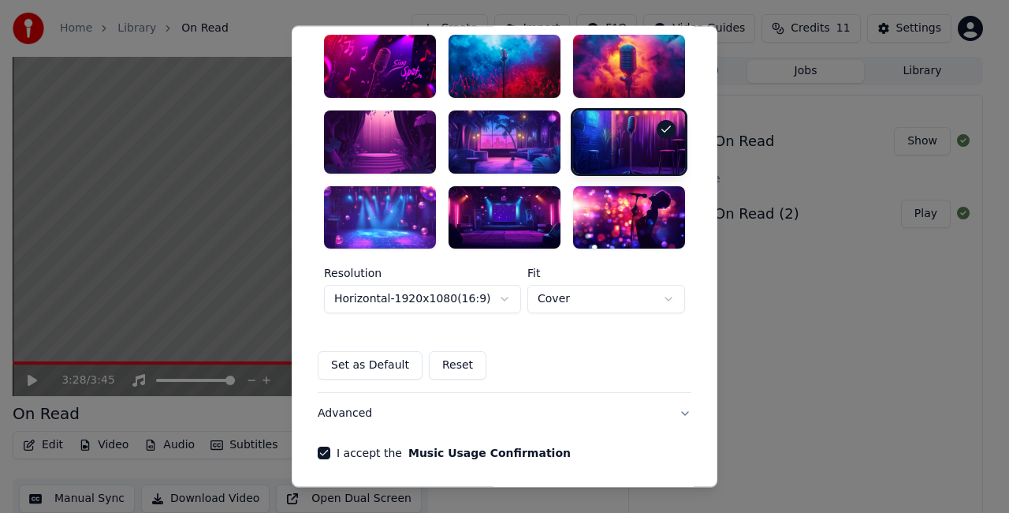
click at [375, 364] on button "Set as Default" at bounding box center [370, 366] width 105 height 28
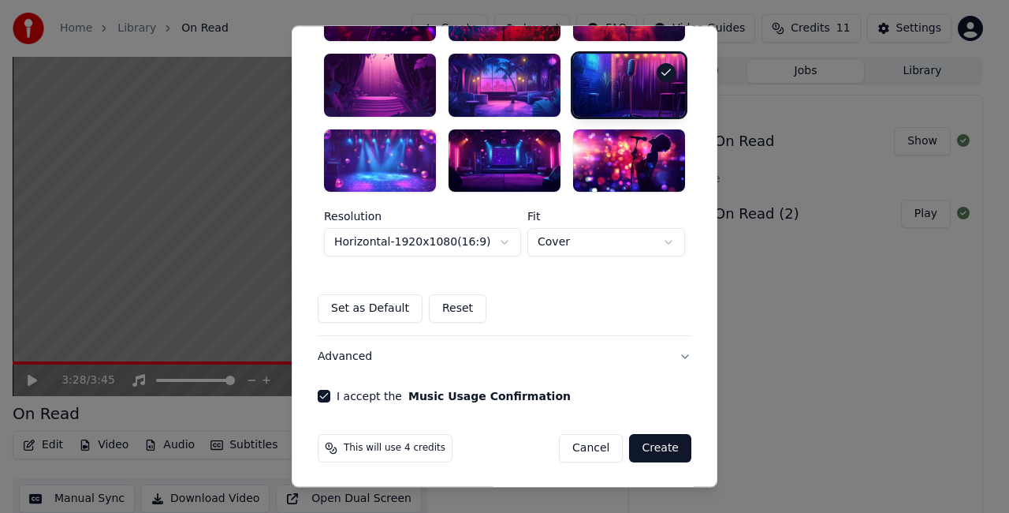
click at [660, 446] on button "Create" at bounding box center [660, 448] width 62 height 28
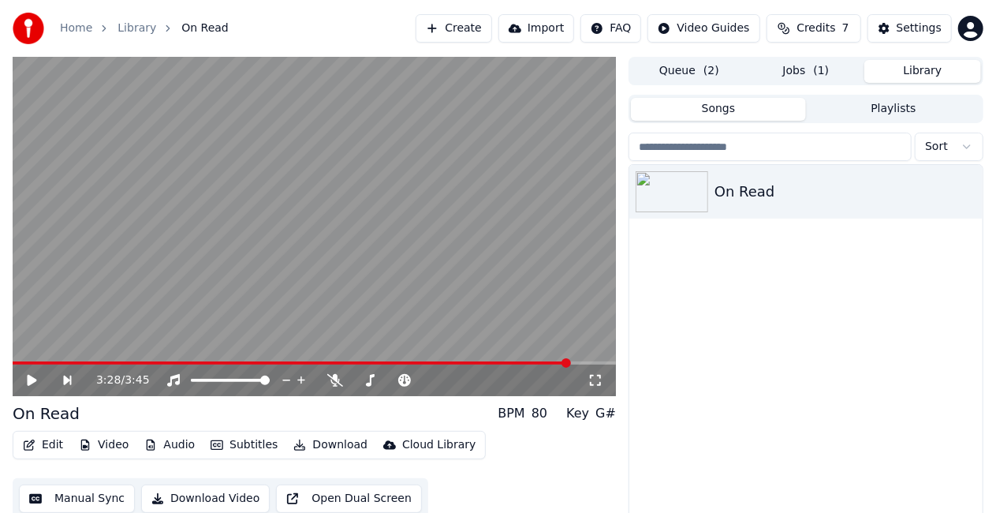
click at [924, 74] on button "Library" at bounding box center [922, 71] width 117 height 23
click at [971, 191] on icon "button" at bounding box center [968, 191] width 16 height 13
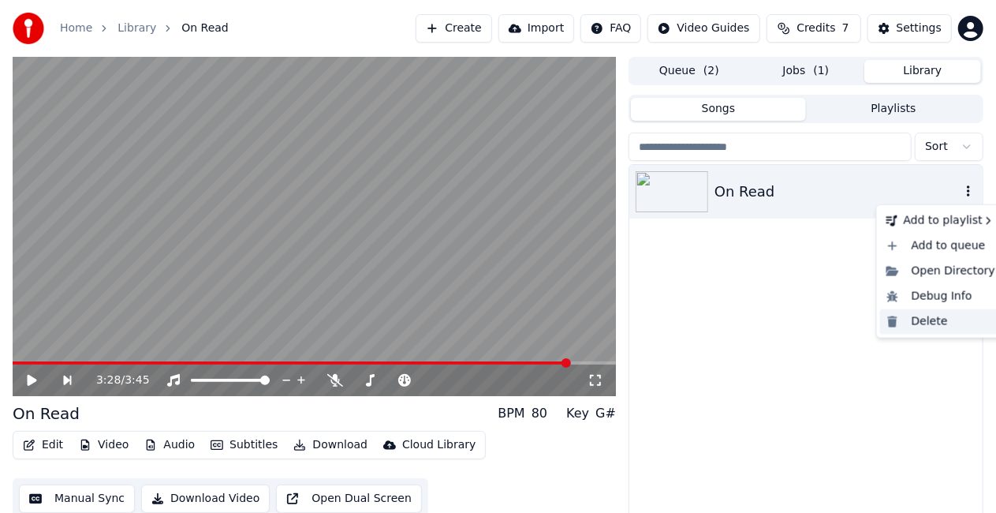
click at [912, 325] on div "Delete" at bounding box center [940, 321] width 121 height 25
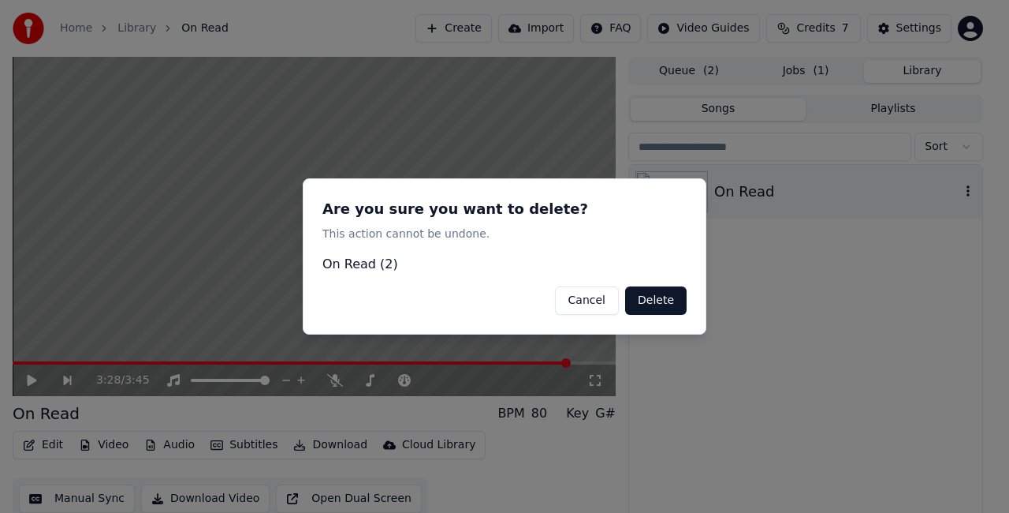
click at [661, 306] on button "Delete" at bounding box center [656, 300] width 62 height 28
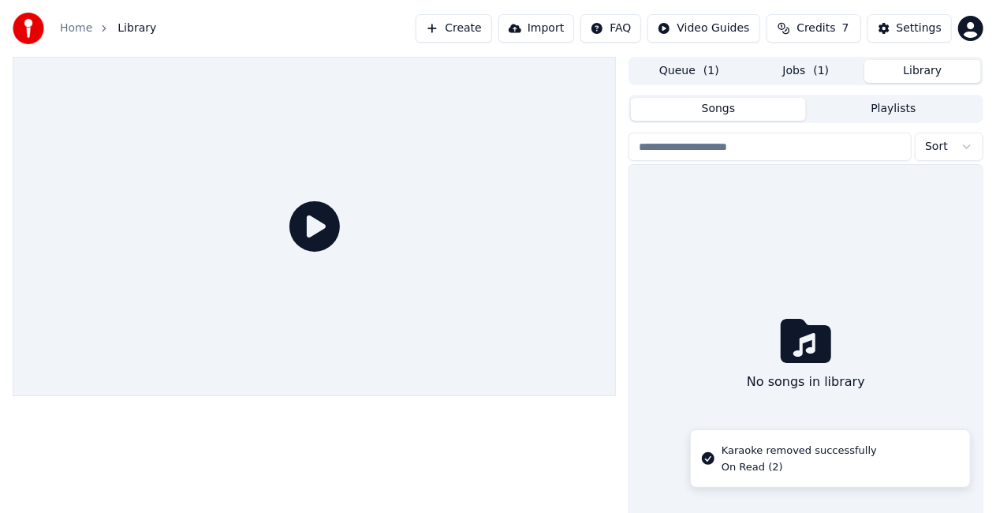
click at [711, 70] on span "( 1 )" at bounding box center [711, 71] width 16 height 16
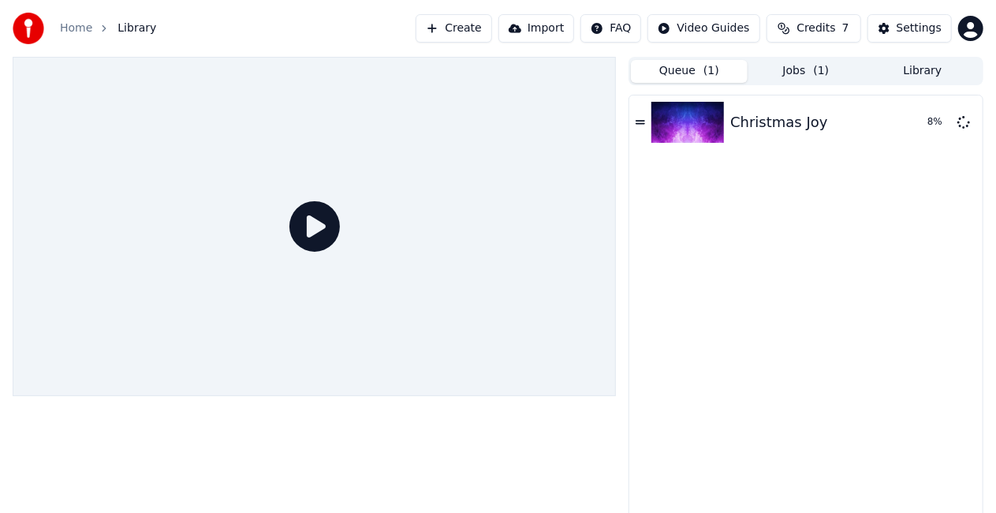
click at [805, 66] on button "Jobs ( 1 )" at bounding box center [805, 71] width 117 height 23
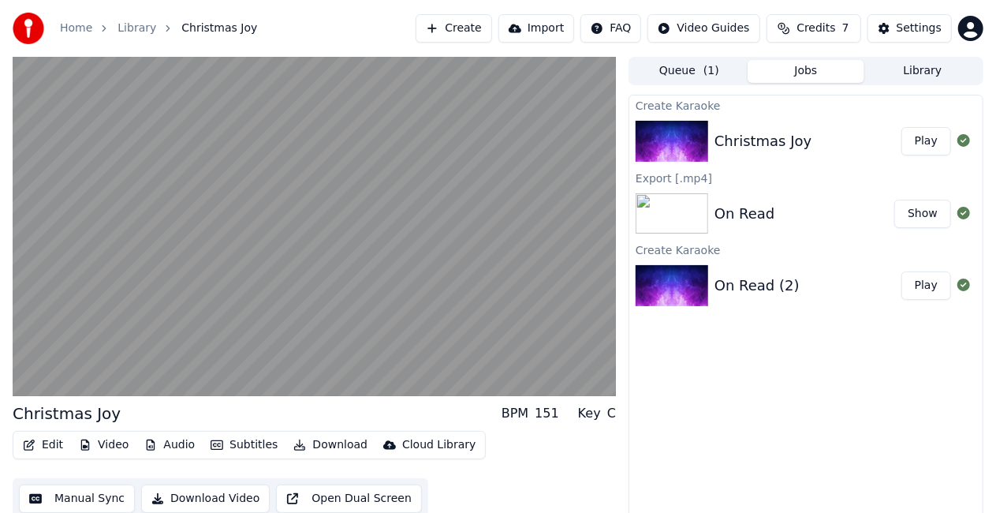
click at [190, 497] on button "Download Video" at bounding box center [205, 498] width 129 height 28
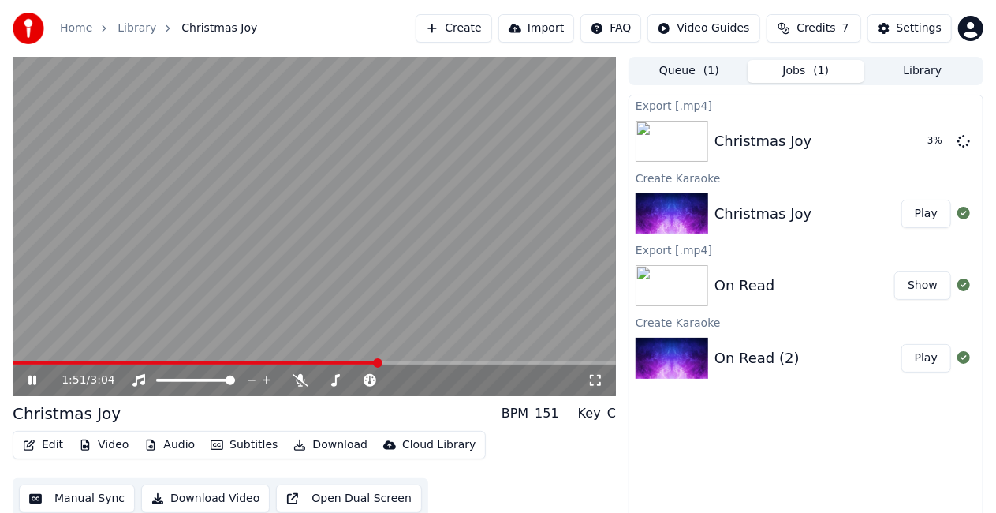
click at [27, 378] on icon at bounding box center [43, 380] width 36 height 13
click at [934, 139] on button "Show" at bounding box center [922, 141] width 57 height 28
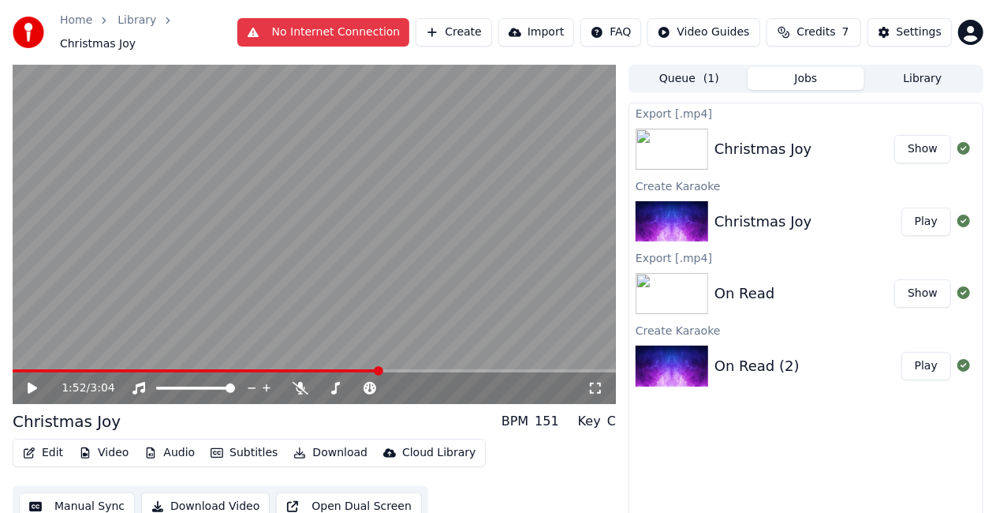
click at [369, 30] on button "No Internet Connection" at bounding box center [323, 32] width 173 height 28
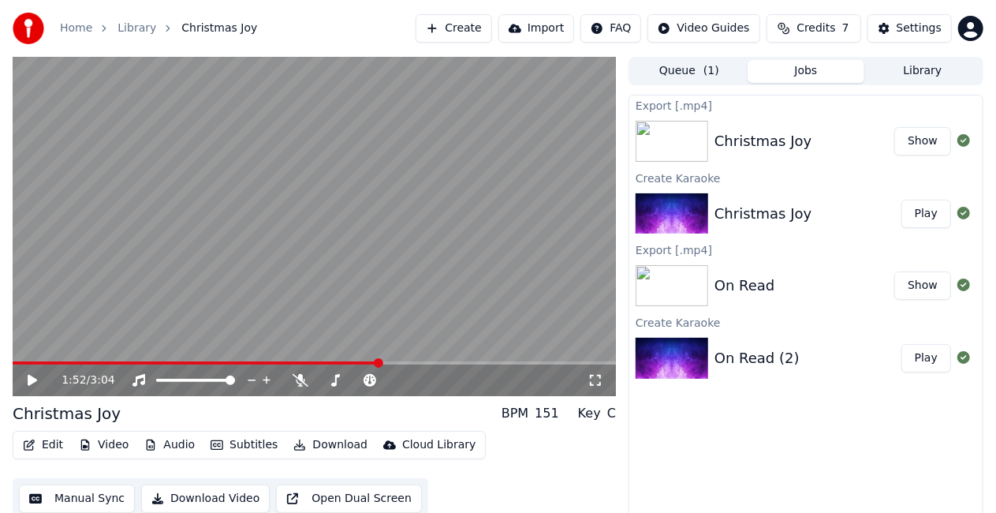
click at [356, 18] on div "Home Library Christmas Joy Create Import FAQ Video Guides Credits 7 Settings" at bounding box center [498, 28] width 996 height 57
click at [473, 27] on button "Create" at bounding box center [454, 28] width 76 height 28
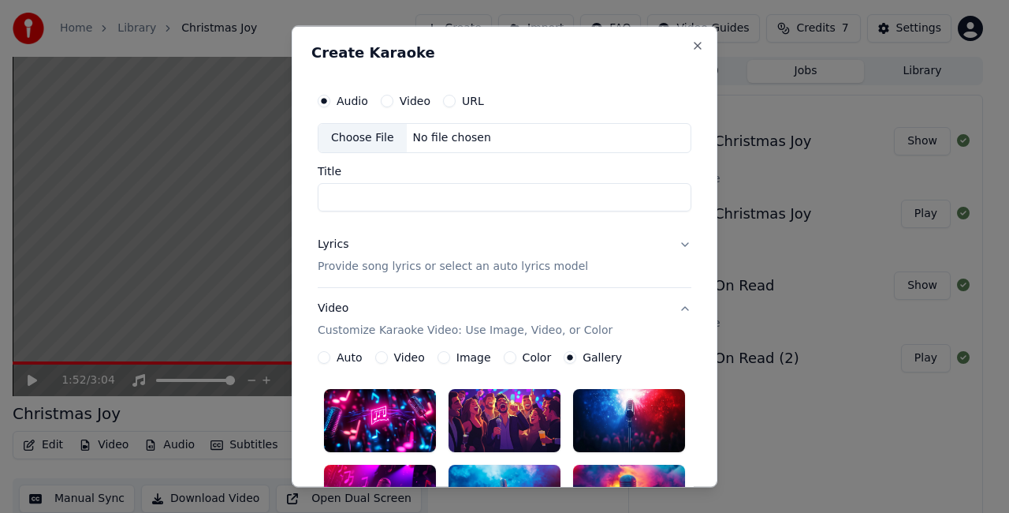
click at [394, 196] on input "Title" at bounding box center [505, 196] width 374 height 28
click at [386, 196] on input "**********" at bounding box center [505, 196] width 374 height 28
click at [397, 192] on input "**********" at bounding box center [505, 196] width 374 height 28
click at [600, 191] on input "**********" at bounding box center [505, 196] width 374 height 28
type input "**********"
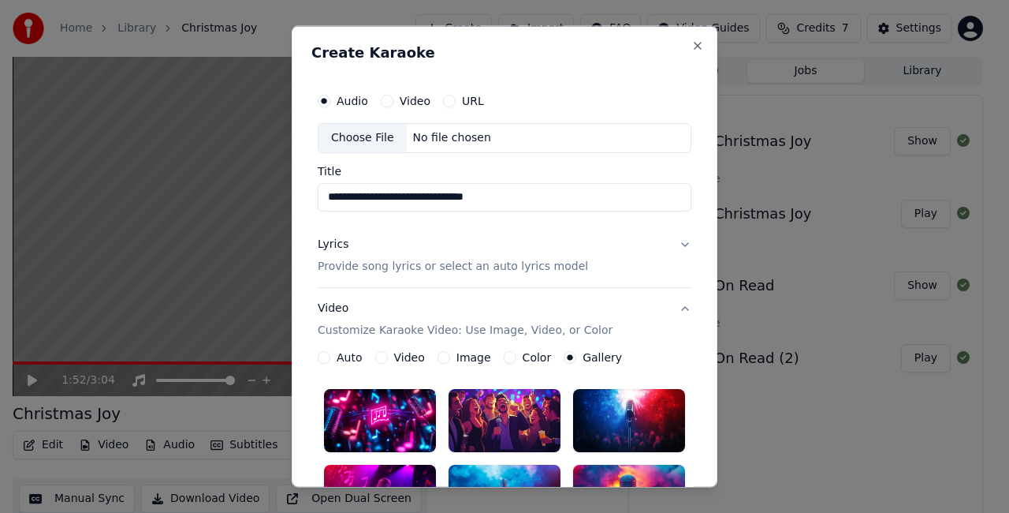
click at [438, 267] on p "Provide song lyrics or select an auto lyrics model" at bounding box center [453, 266] width 270 height 16
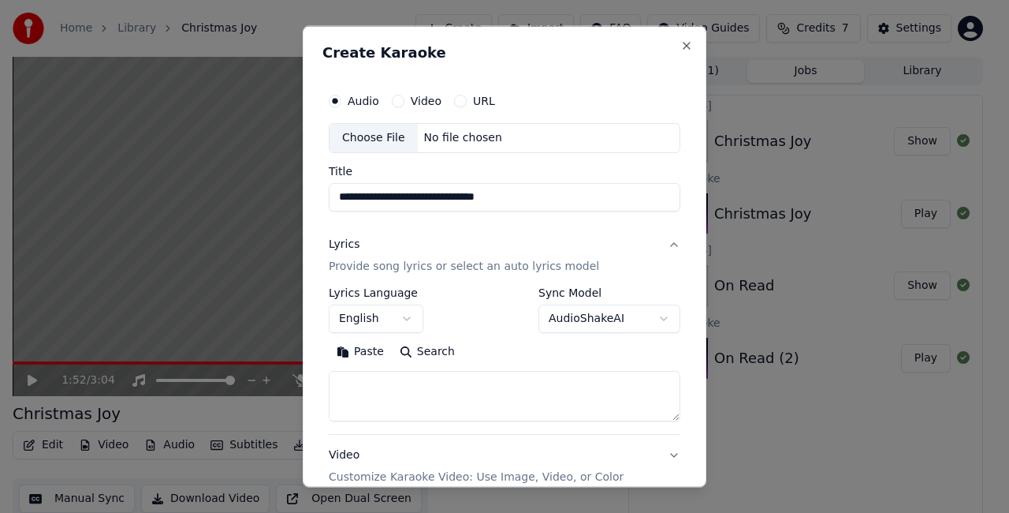
click at [388, 391] on textarea at bounding box center [505, 395] width 352 height 50
paste textarea "**********"
drag, startPoint x: 401, startPoint y: 385, endPoint x: 336, endPoint y: 378, distance: 65.0
click at [336, 378] on textarea at bounding box center [498, 395] width 339 height 50
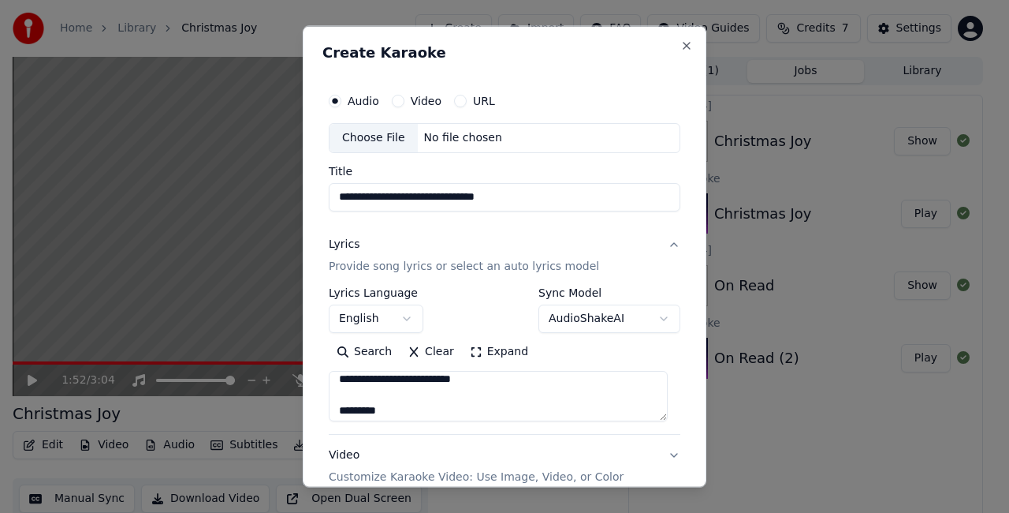
scroll to position [158, 0]
drag, startPoint x: 415, startPoint y: 398, endPoint x: 312, endPoint y: 398, distance: 102.5
click at [312, 398] on div "**********" at bounding box center [505, 256] width 404 height 461
drag, startPoint x: 400, startPoint y: 393, endPoint x: 336, endPoint y: 396, distance: 63.9
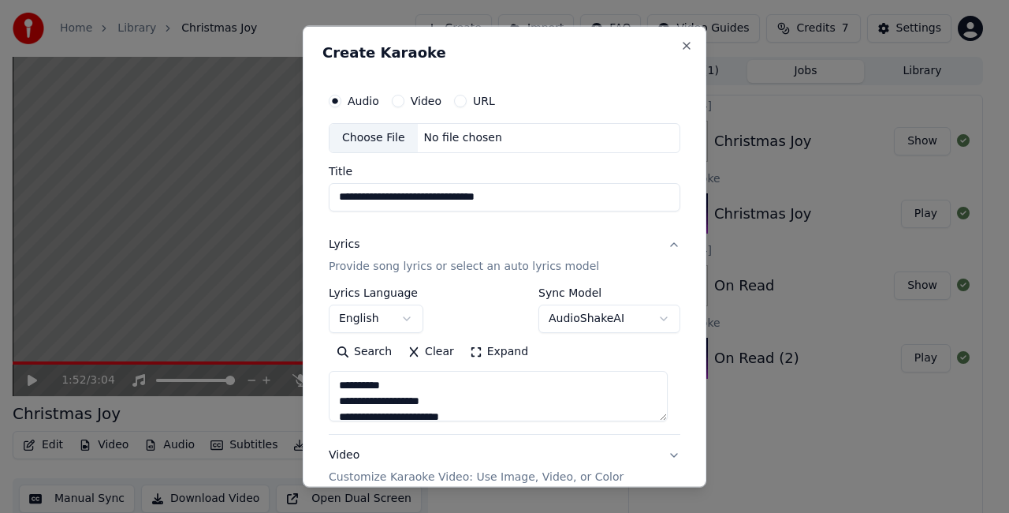
click at [336, 396] on textarea at bounding box center [498, 395] width 339 height 50
click at [396, 413] on textarea at bounding box center [498, 395] width 339 height 50
click at [421, 406] on textarea at bounding box center [498, 395] width 339 height 50
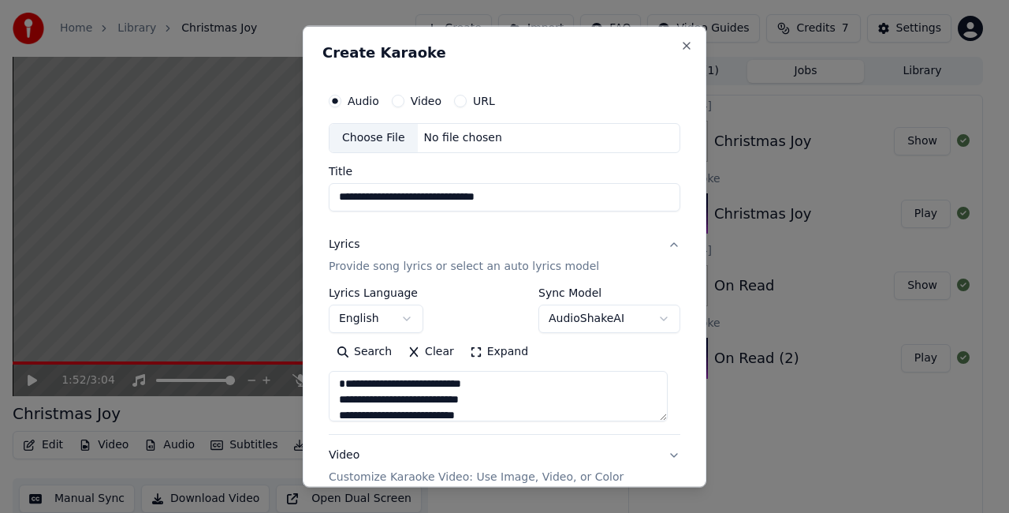
scroll to position [0, 0]
type textarea "**********"
click at [524, 199] on input "**********" at bounding box center [505, 196] width 352 height 28
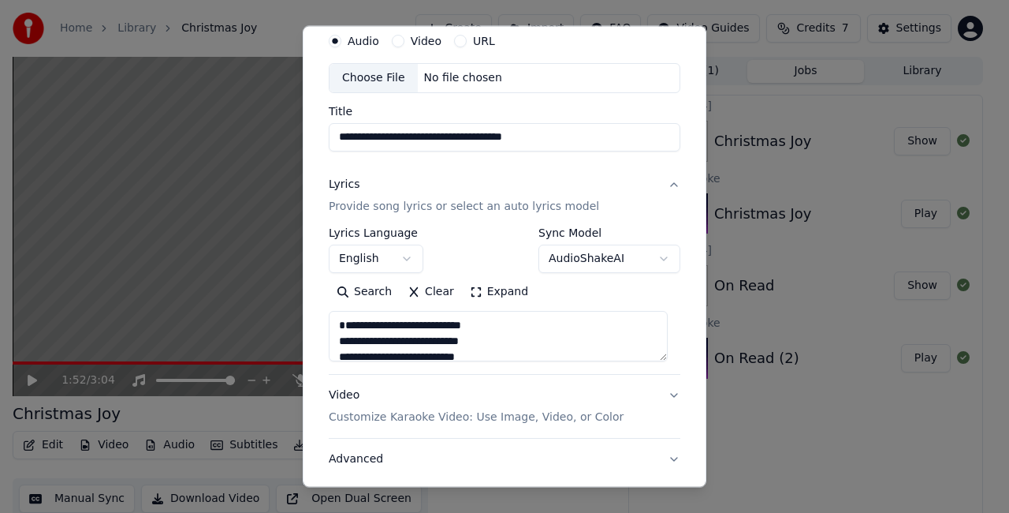
scroll to position [79, 0]
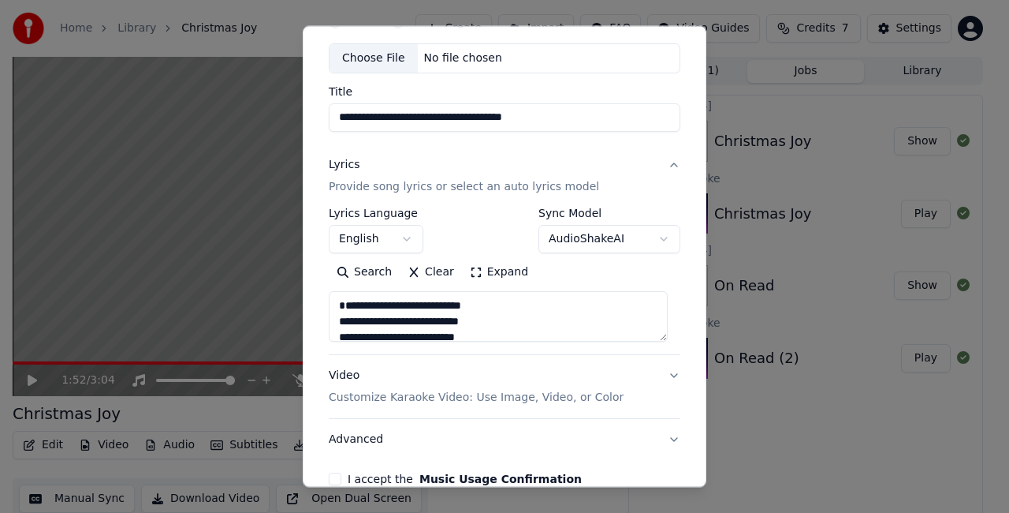
click at [627, 371] on button "Video Customize Karaoke Video: Use Image, Video, or Color" at bounding box center [505, 386] width 352 height 63
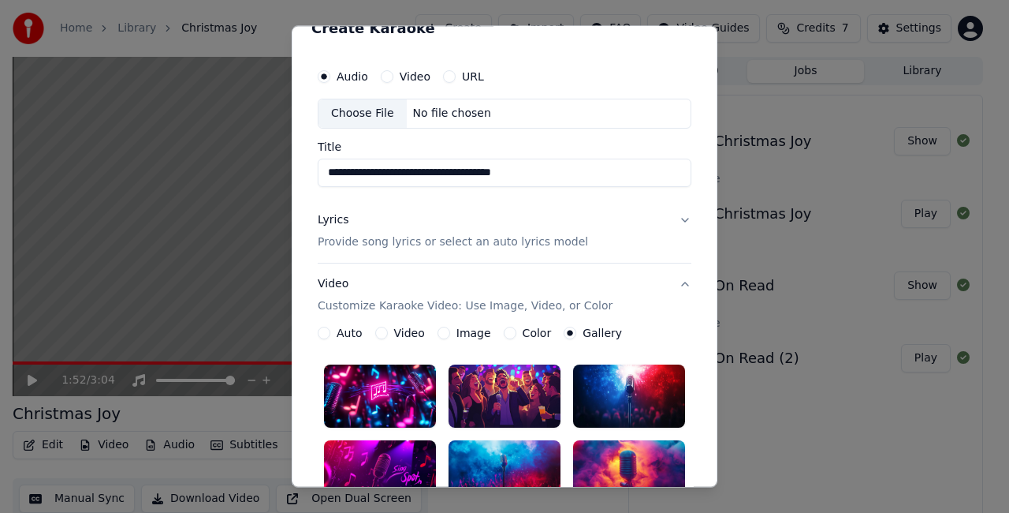
scroll to position [0, 0]
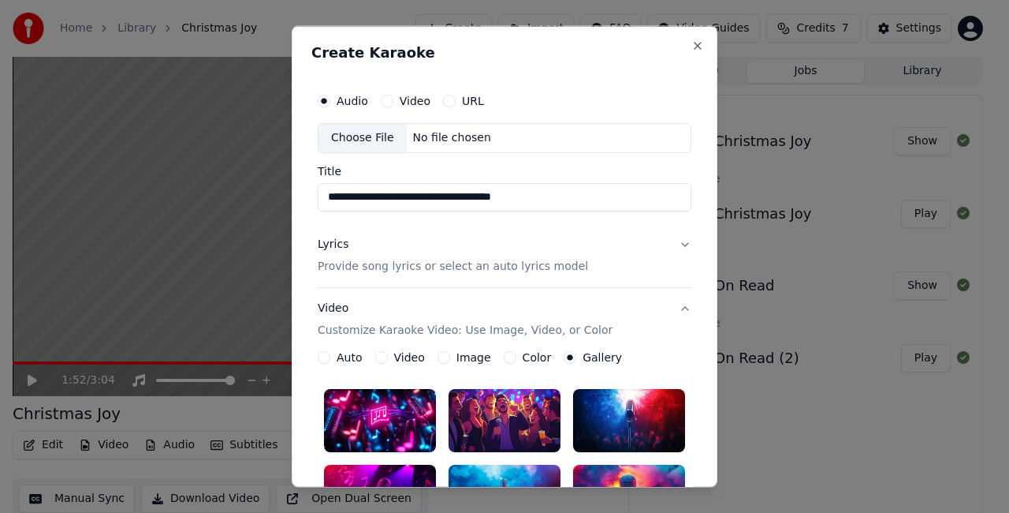
click at [437, 201] on input "**********" at bounding box center [505, 196] width 374 height 28
click at [538, 199] on input "**********" at bounding box center [505, 196] width 374 height 28
click at [434, 268] on p "Provide song lyrics or select an auto lyrics model" at bounding box center [453, 266] width 270 height 16
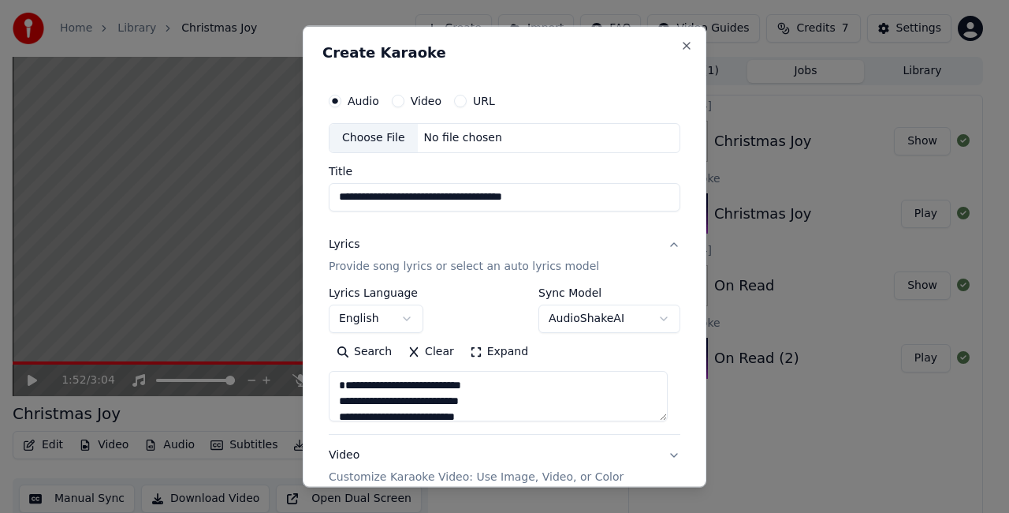
click at [572, 226] on button "Lyrics Provide song lyrics or select an auto lyrics model" at bounding box center [505, 254] width 352 height 63
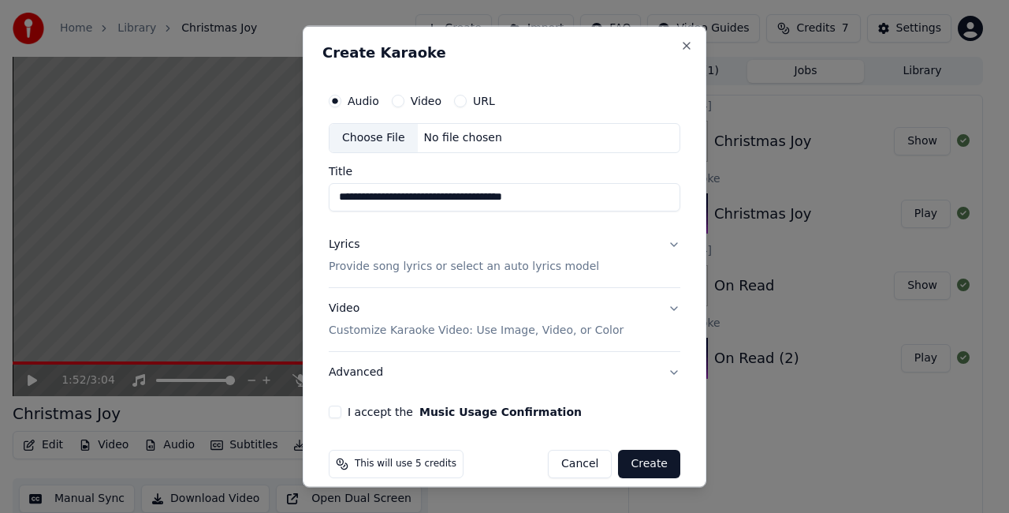
scroll to position [14, 0]
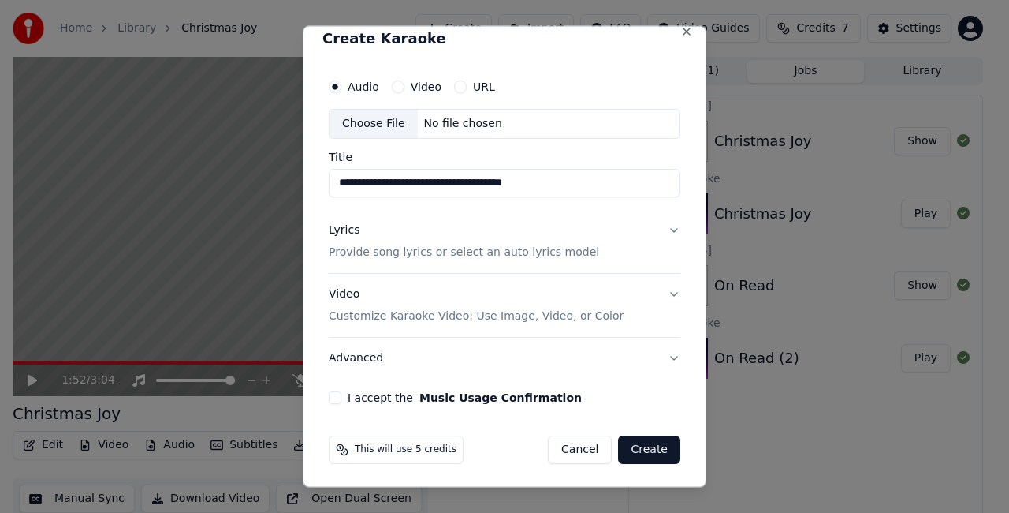
click at [436, 311] on p "Customize Karaoke Video: Use Image, Video, or Color" at bounding box center [476, 316] width 295 height 16
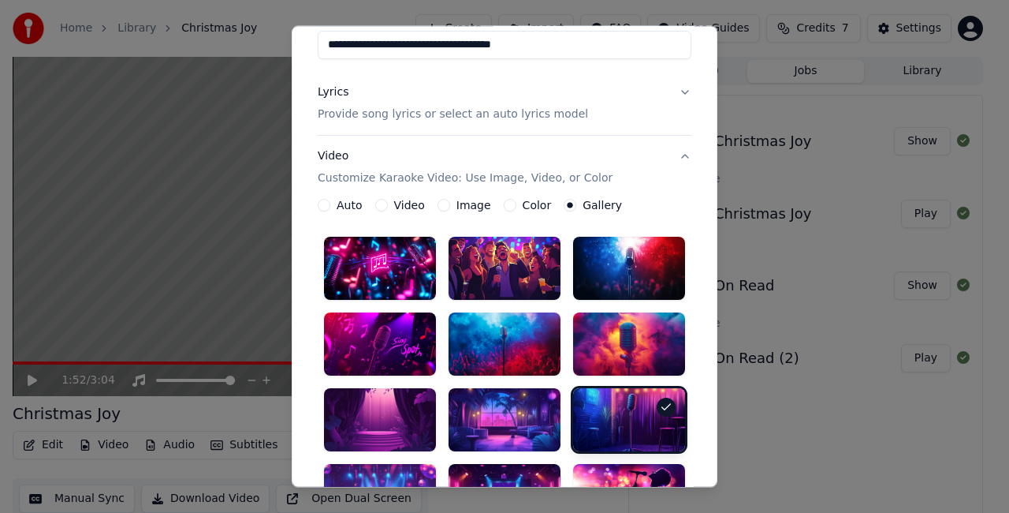
scroll to position [172, 0]
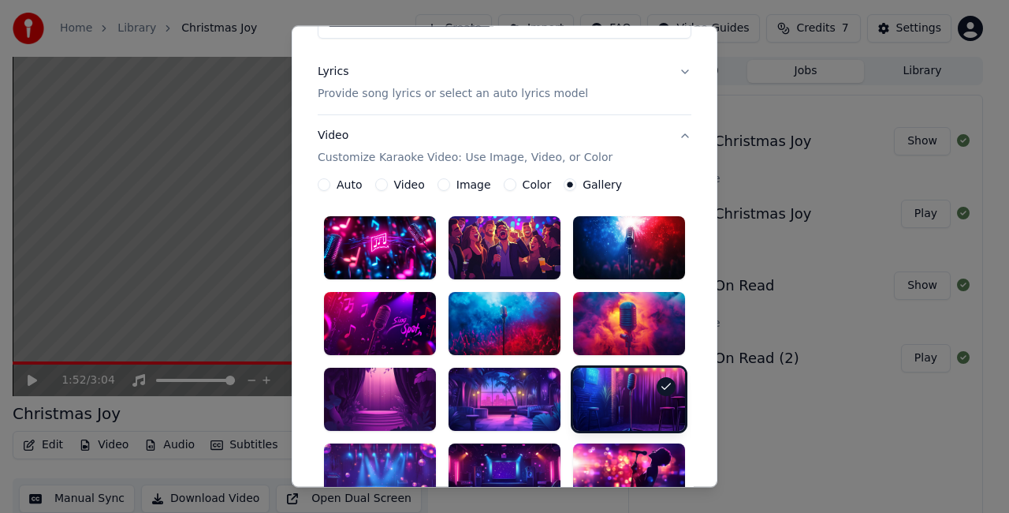
click at [660, 147] on button "Video Customize Karaoke Video: Use Image, Video, or Color" at bounding box center [505, 146] width 374 height 63
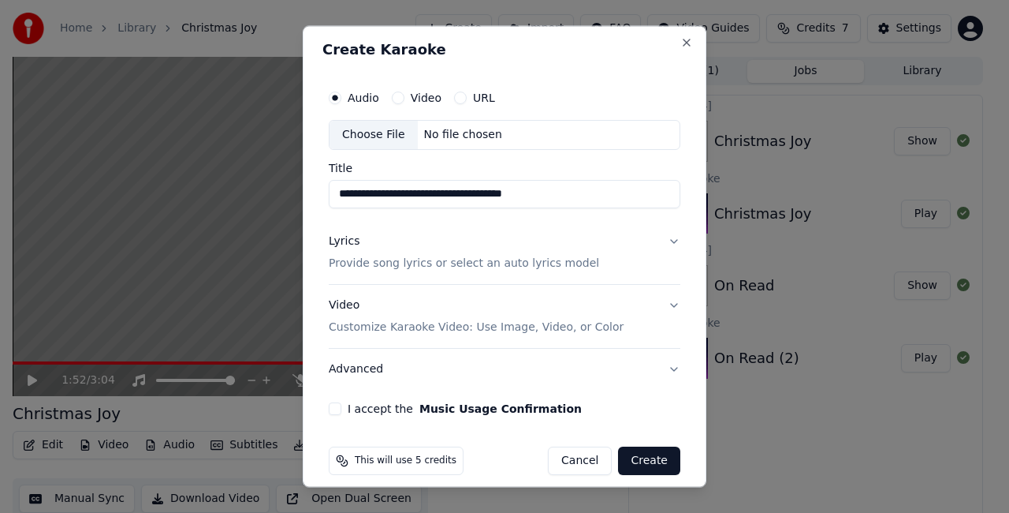
scroll to position [0, 0]
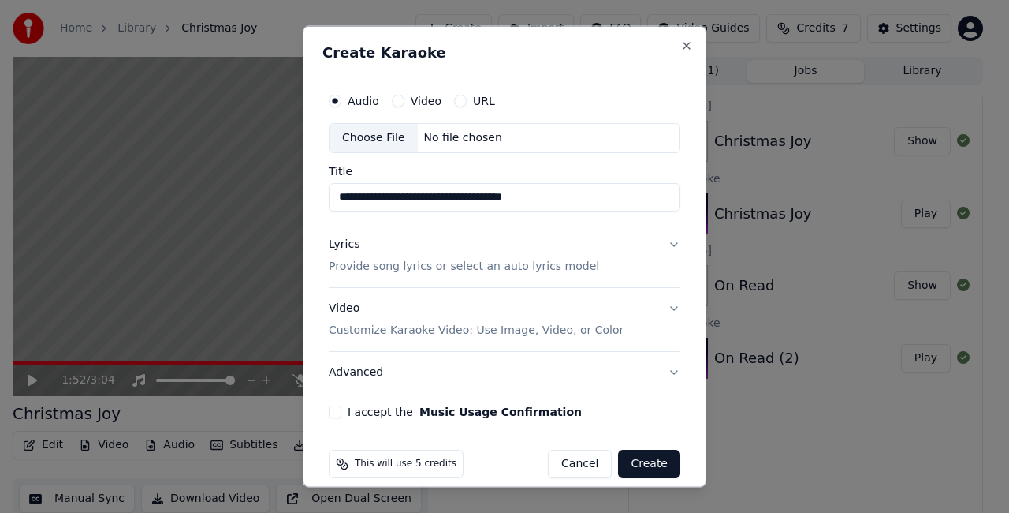
click at [367, 103] on label "Audio" at bounding box center [364, 100] width 32 height 11
click at [341, 103] on button "Audio" at bounding box center [335, 101] width 13 height 13
click at [393, 142] on div "Choose File" at bounding box center [374, 138] width 88 height 28
type input "**********"
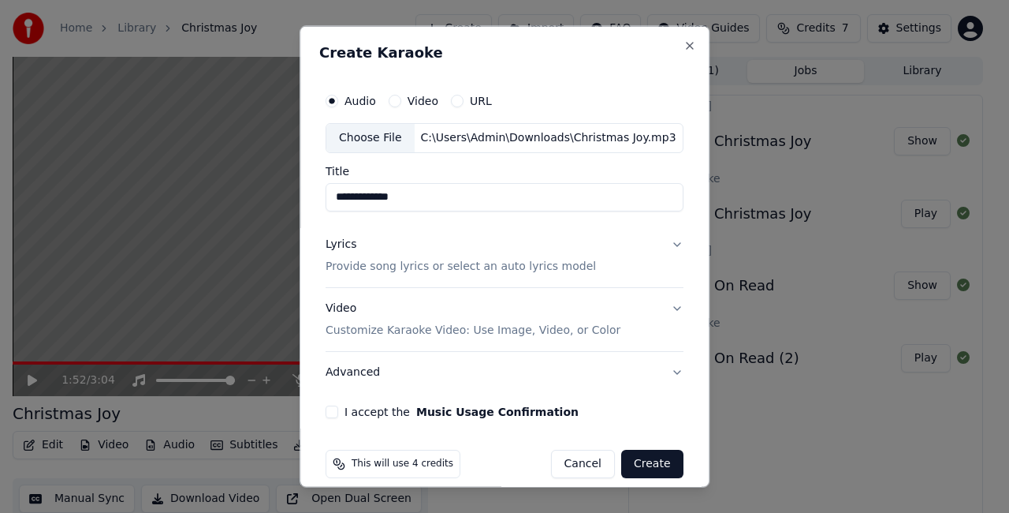
scroll to position [14, 0]
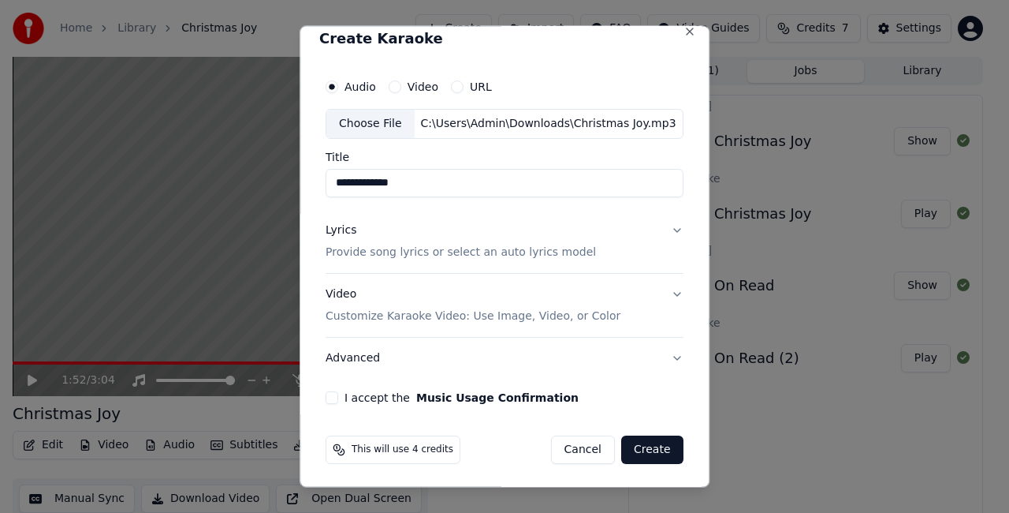
click at [335, 394] on button "I accept the Music Usage Confirmation" at bounding box center [332, 396] width 13 height 13
click at [446, 183] on input "**********" at bounding box center [505, 182] width 358 height 28
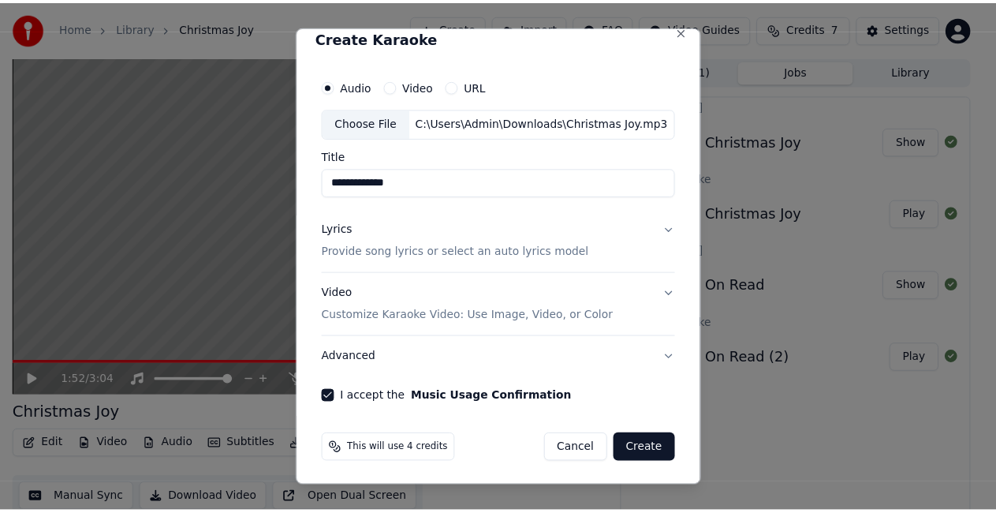
scroll to position [0, 0]
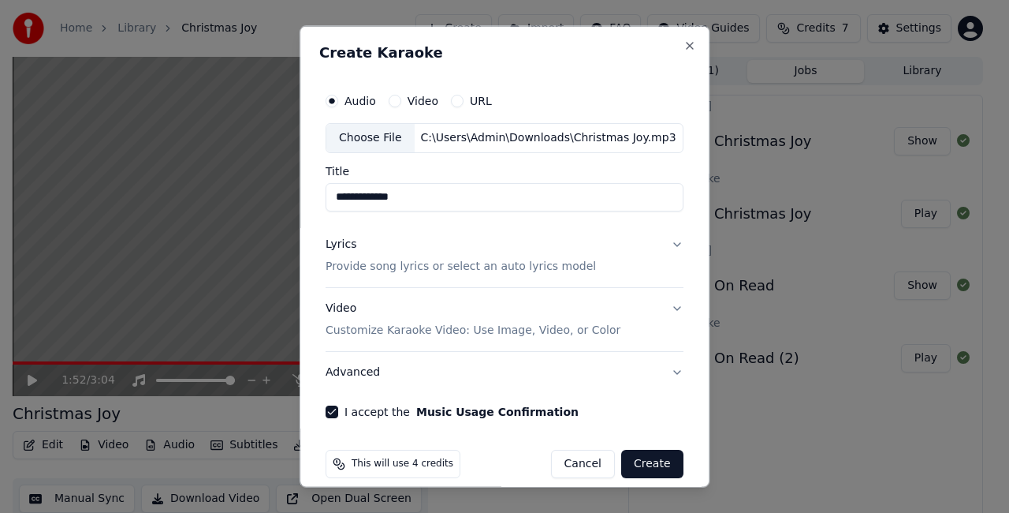
click at [416, 405] on button "Music Usage Confirmation" at bounding box center [497, 410] width 162 height 11
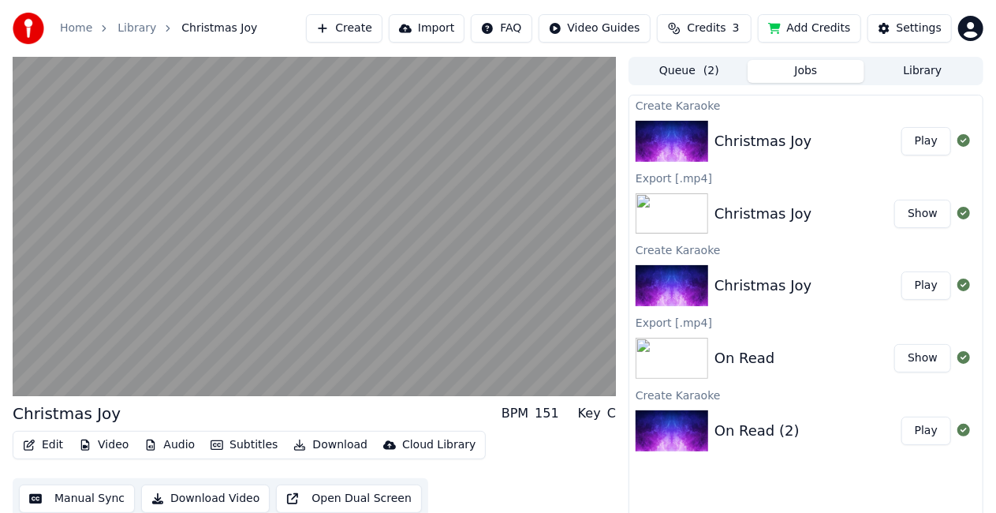
click at [314, 445] on button "Download" at bounding box center [330, 445] width 87 height 22
click at [186, 495] on button "Download Video" at bounding box center [205, 498] width 129 height 28
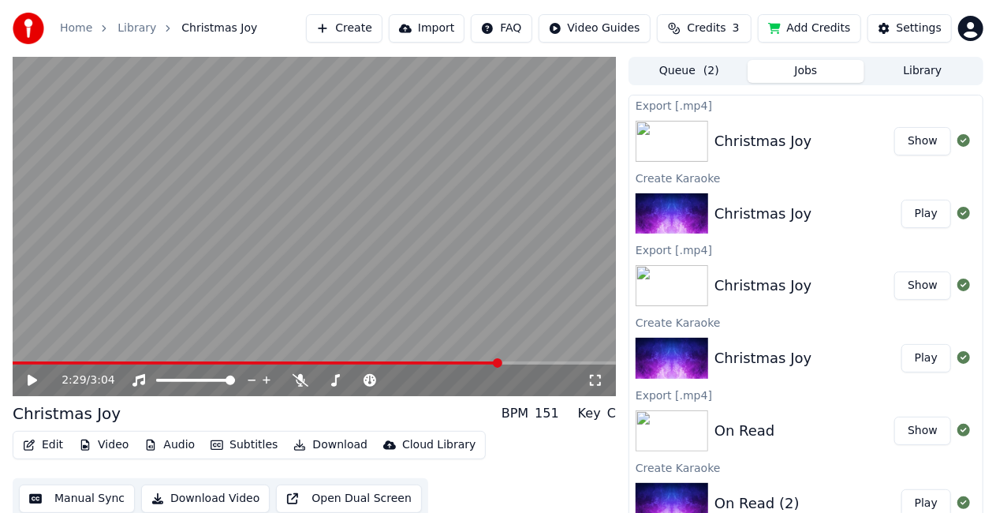
click at [500, 361] on span at bounding box center [256, 362] width 487 height 3
click at [453, 360] on video at bounding box center [314, 226] width 603 height 339
click at [33, 380] on icon at bounding box center [32, 379] width 8 height 9
click at [926, 144] on button "Show" at bounding box center [922, 141] width 57 height 28
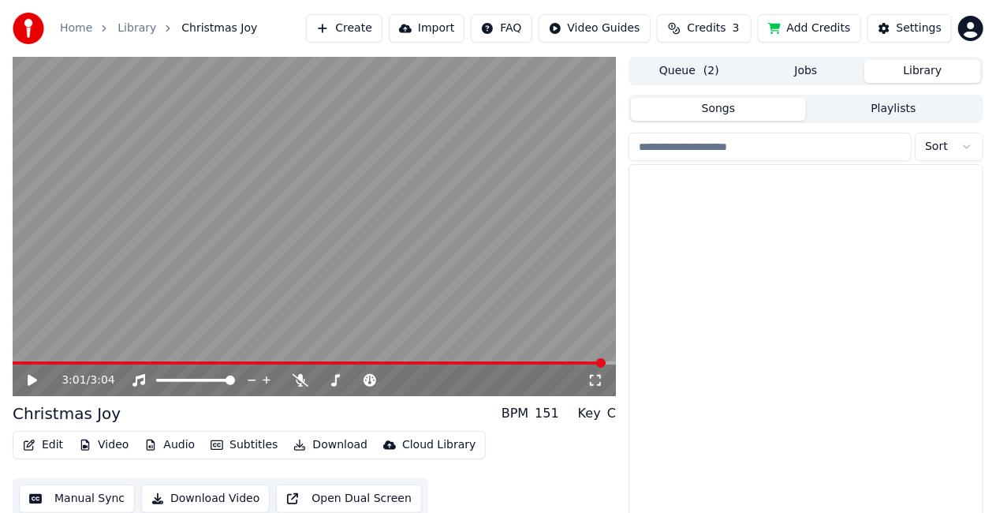
click at [929, 76] on button "Library" at bounding box center [922, 71] width 117 height 23
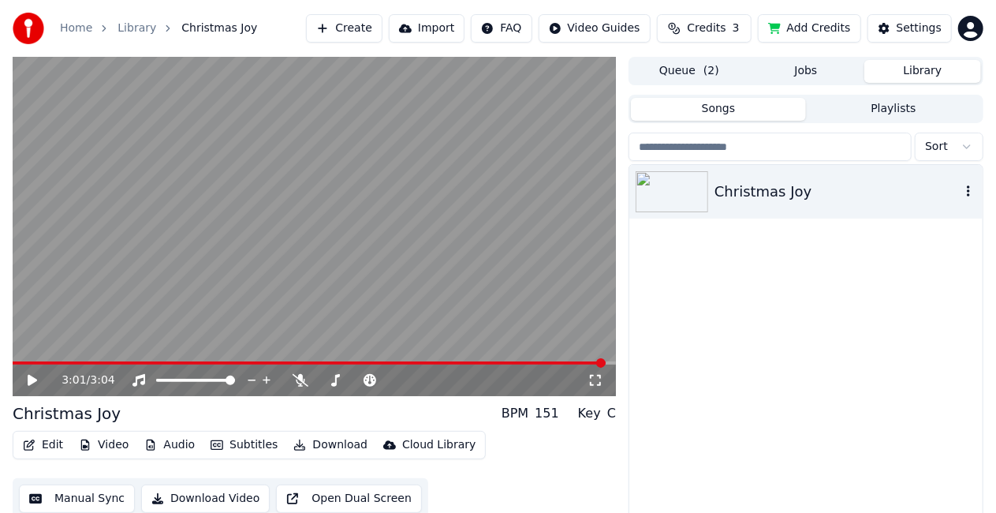
click at [968, 196] on icon "button" at bounding box center [968, 190] width 3 height 11
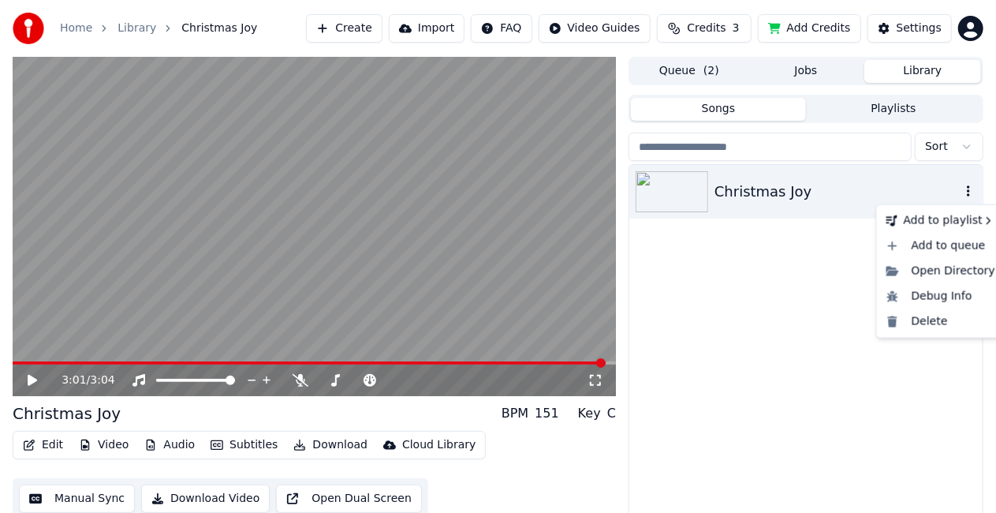
click at [681, 194] on img at bounding box center [672, 191] width 73 height 41
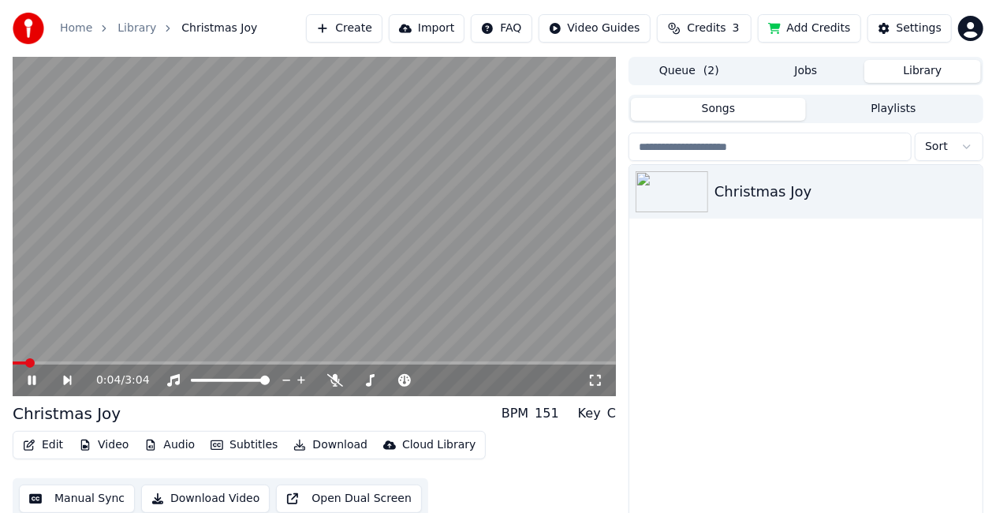
click at [235, 361] on span at bounding box center [314, 362] width 603 height 3
click at [284, 361] on span at bounding box center [314, 362] width 603 height 3
click at [347, 364] on div "1:24 / 3:04" at bounding box center [314, 380] width 603 height 32
click at [30, 378] on icon at bounding box center [32, 379] width 8 height 9
click at [705, 73] on span "( 2 )" at bounding box center [711, 71] width 16 height 16
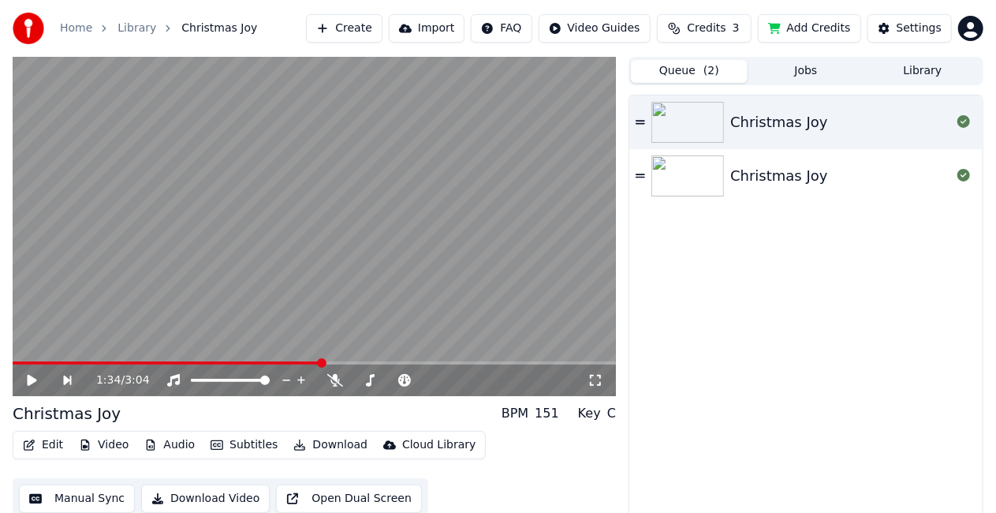
click at [40, 445] on button "Edit" at bounding box center [43, 445] width 53 height 22
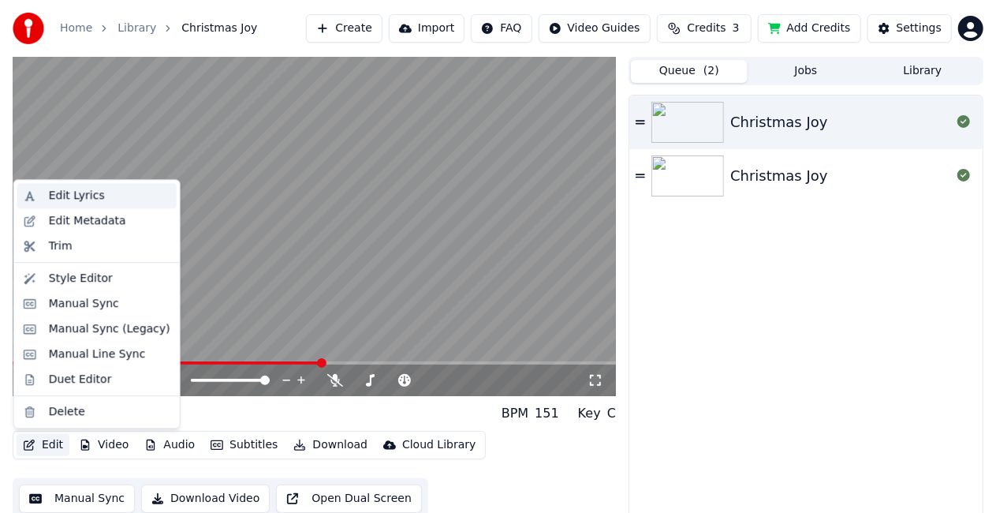
click at [99, 196] on div "Edit Lyrics" at bounding box center [109, 196] width 121 height 16
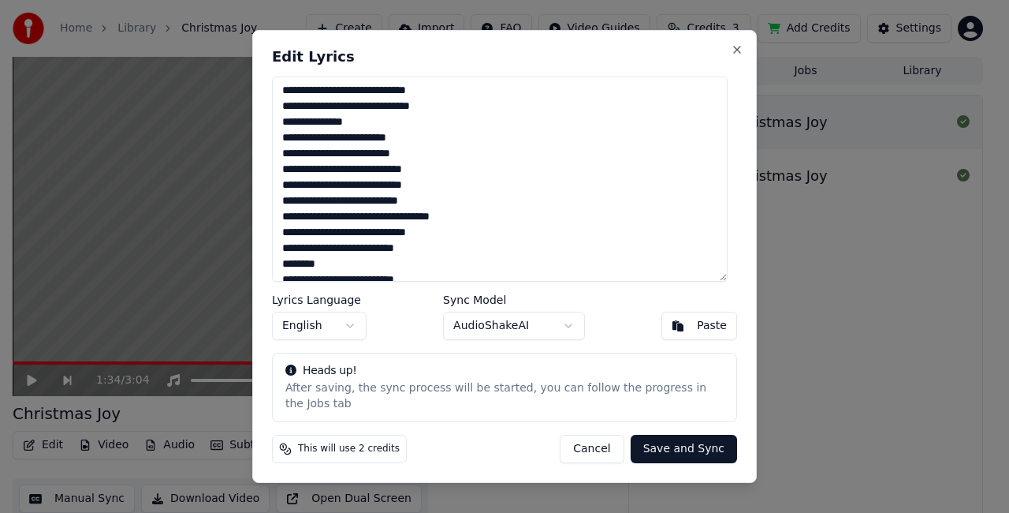
scroll to position [659, 0]
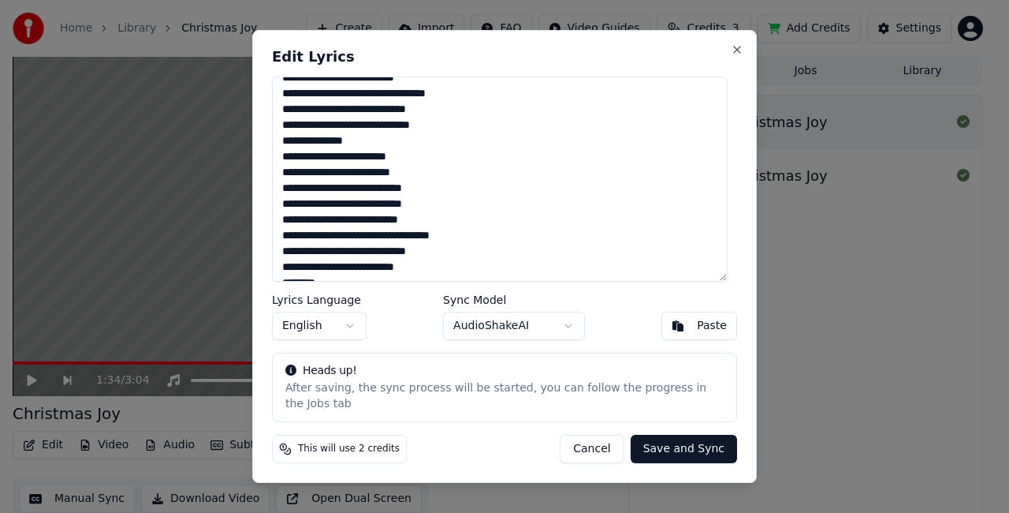
click at [607, 435] on button "Cancel" at bounding box center [592, 448] width 64 height 28
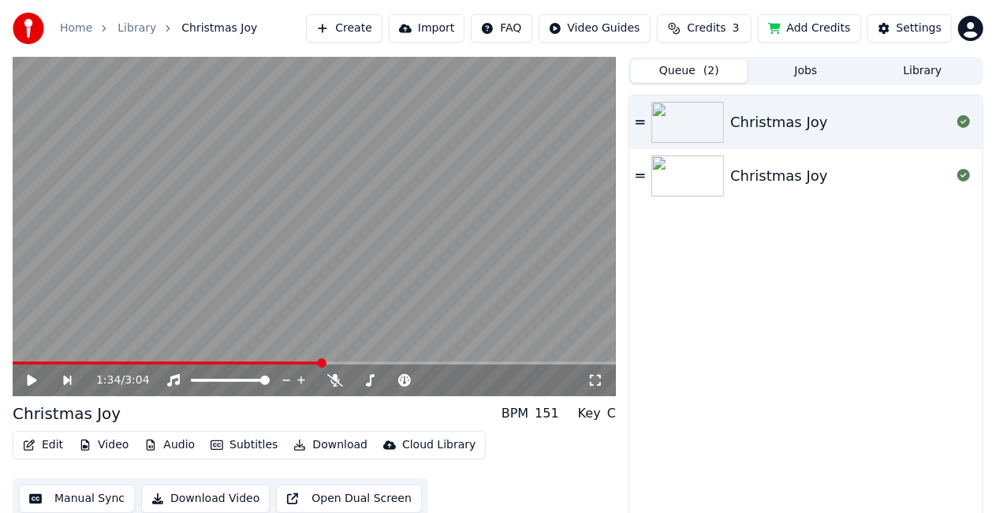
click at [328, 250] on video at bounding box center [314, 226] width 603 height 339
click at [368, 363] on span at bounding box center [314, 362] width 603 height 3
click at [399, 360] on video at bounding box center [314, 226] width 603 height 339
click at [405, 360] on video at bounding box center [314, 226] width 603 height 339
click at [408, 361] on span at bounding box center [314, 362] width 603 height 3
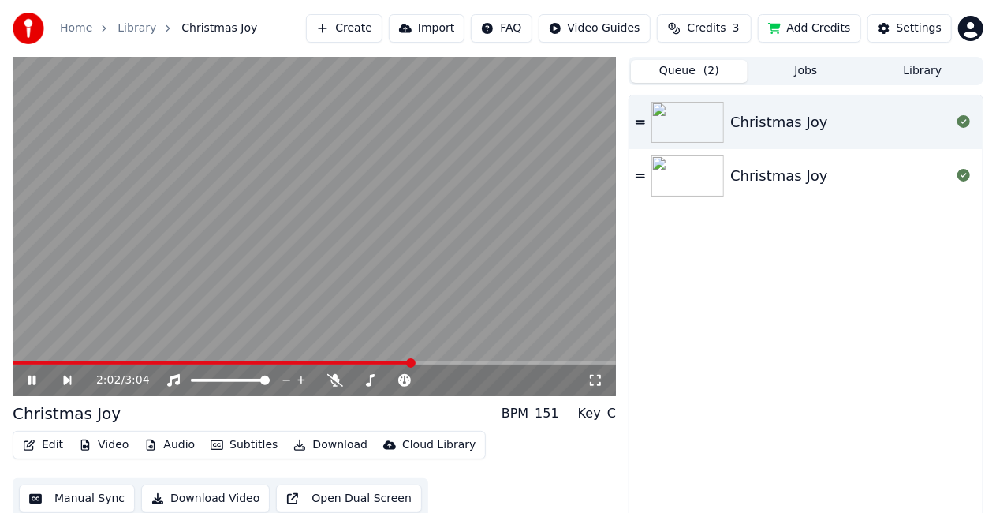
click at [438, 360] on video at bounding box center [314, 226] width 603 height 339
click at [315, 362] on span at bounding box center [213, 362] width 401 height 3
click at [281, 362] on span at bounding box center [147, 362] width 268 height 3
click at [258, 362] on span at bounding box center [135, 362] width 245 height 3
click at [425, 358] on video at bounding box center [314, 226] width 603 height 339
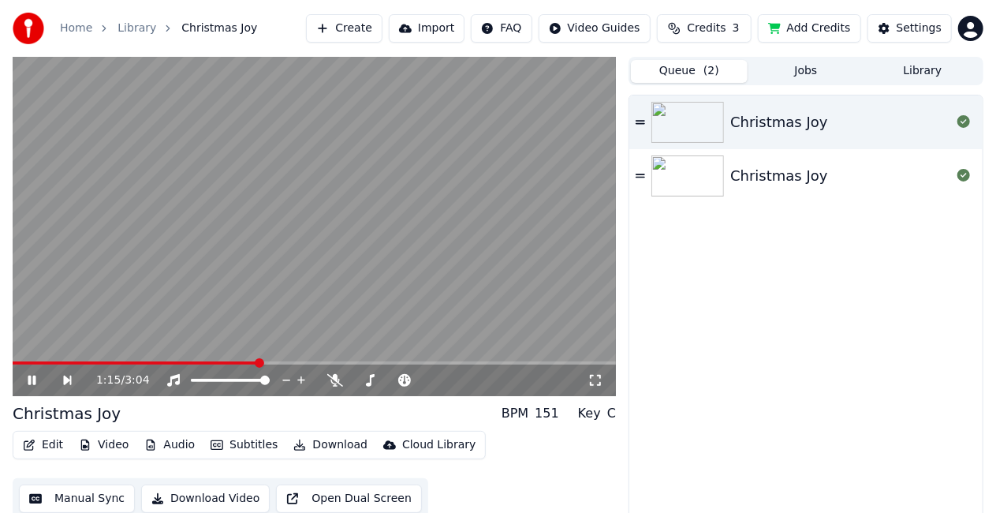
click at [424, 362] on span at bounding box center [314, 362] width 603 height 3
click at [399, 363] on span at bounding box center [220, 362] width 414 height 3
click at [432, 363] on span at bounding box center [314, 362] width 603 height 3
click at [445, 360] on video at bounding box center [314, 226] width 603 height 339
click at [446, 364] on span at bounding box center [314, 362] width 603 height 3
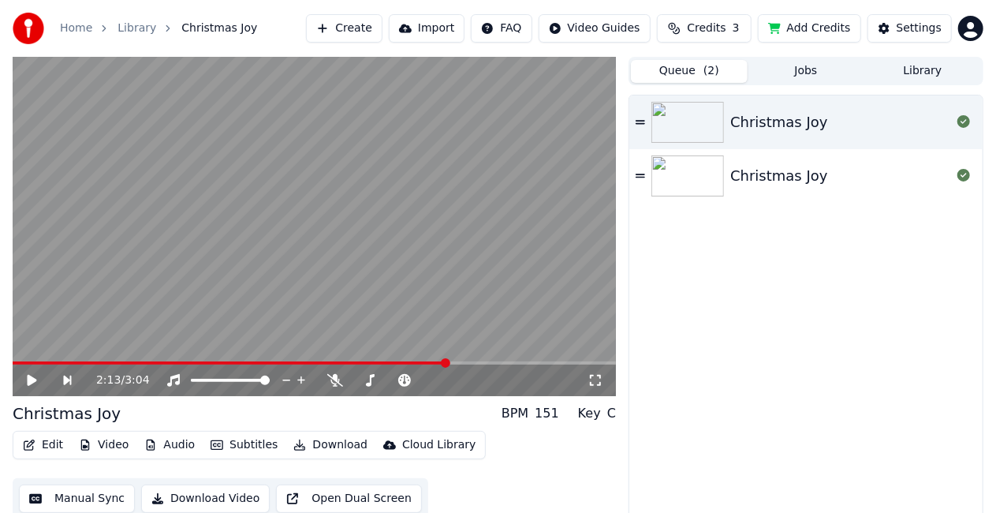
click at [475, 364] on div "2:13 / 3:04" at bounding box center [314, 380] width 603 height 32
click at [476, 361] on span at bounding box center [314, 362] width 603 height 3
click at [304, 363] on span at bounding box center [158, 362] width 291 height 3
click at [32, 442] on icon "button" at bounding box center [29, 444] width 11 height 11
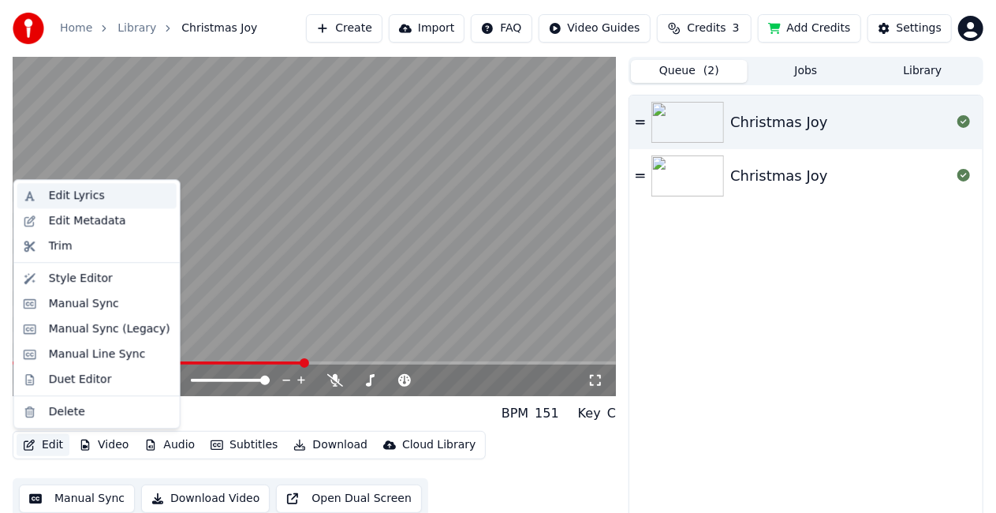
click at [90, 190] on div "Edit Lyrics" at bounding box center [77, 196] width 56 height 16
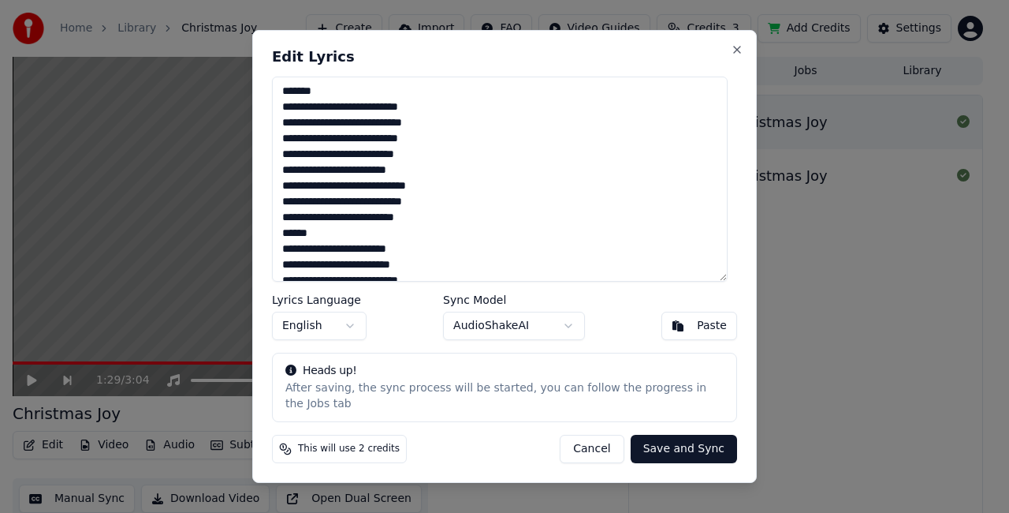
drag, startPoint x: 341, startPoint y: 244, endPoint x: 287, endPoint y: 243, distance: 53.6
click at [287, 243] on textarea at bounding box center [500, 178] width 456 height 205
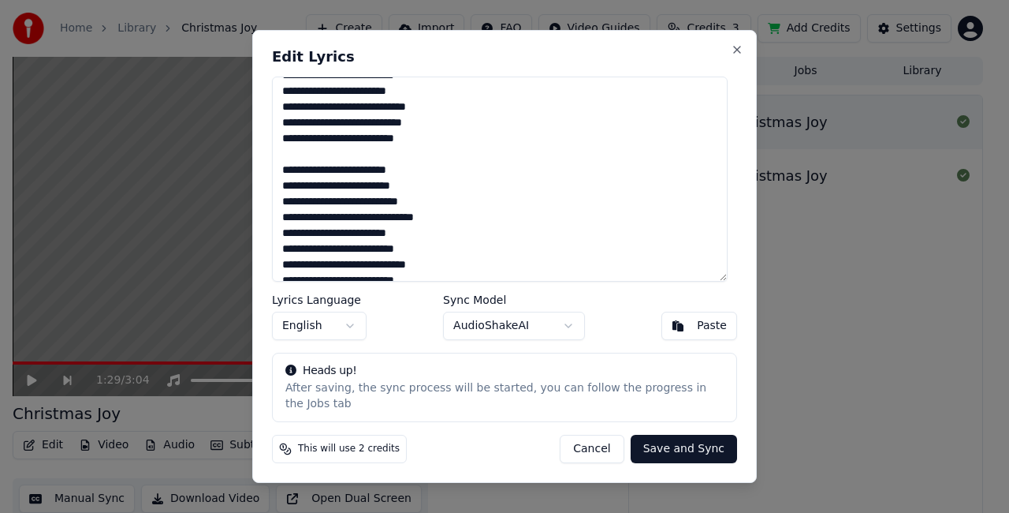
scroll to position [158, 0]
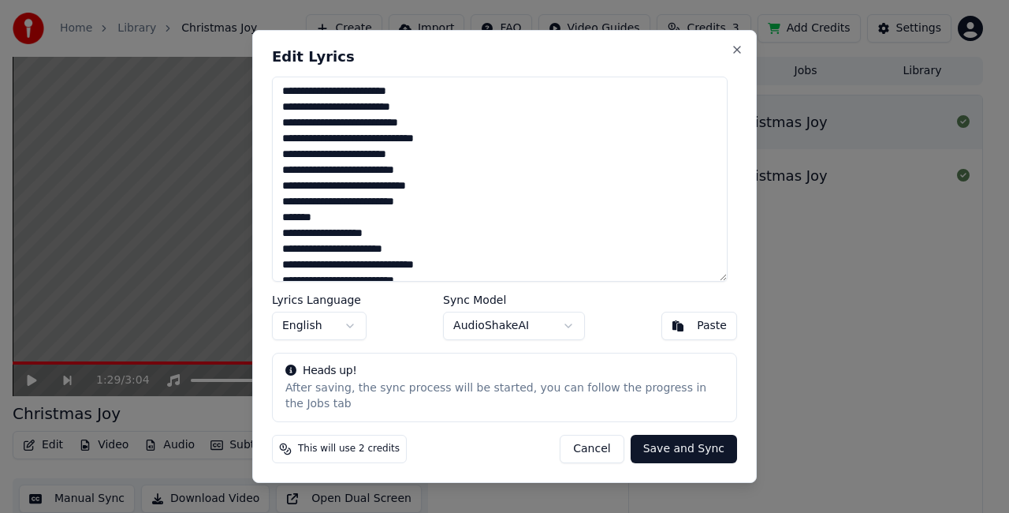
drag, startPoint x: 345, startPoint y: 227, endPoint x: 265, endPoint y: 227, distance: 80.4
click at [265, 227] on div "Edit Lyrics Lyrics Language English Sync Model AudioShakeAI Paste Heads up! Aft…" at bounding box center [504, 256] width 505 height 453
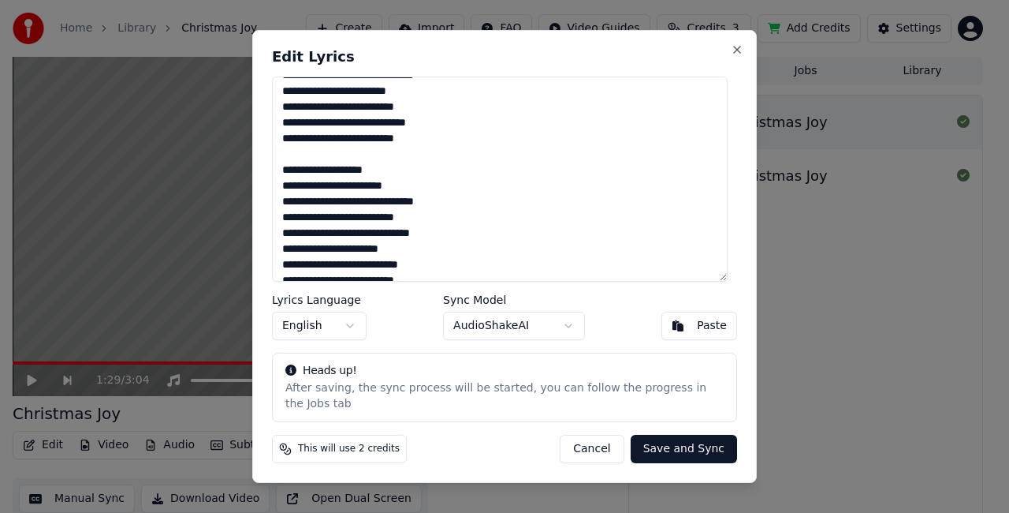
scroll to position [315, 0]
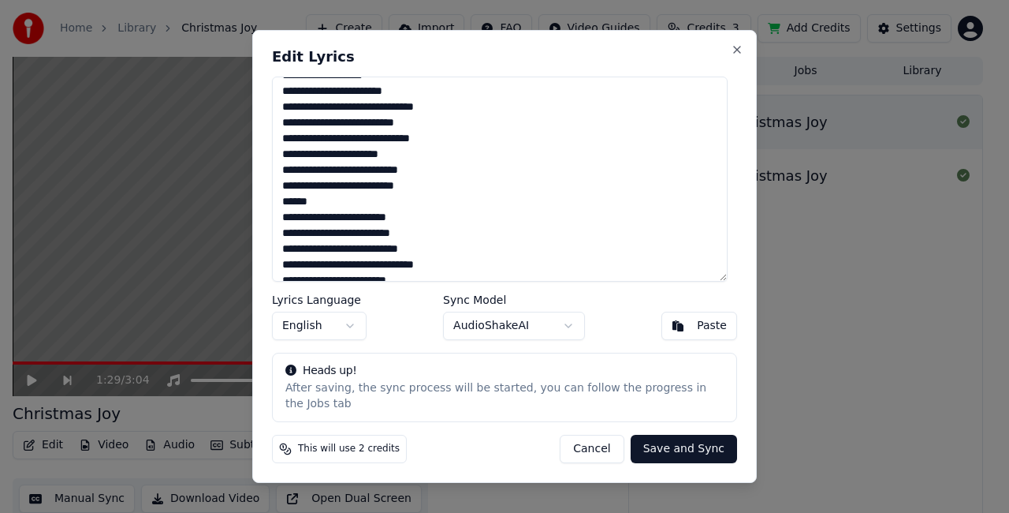
drag, startPoint x: 345, startPoint y: 212, endPoint x: 282, endPoint y: 214, distance: 63.1
click at [282, 214] on textarea at bounding box center [500, 178] width 456 height 205
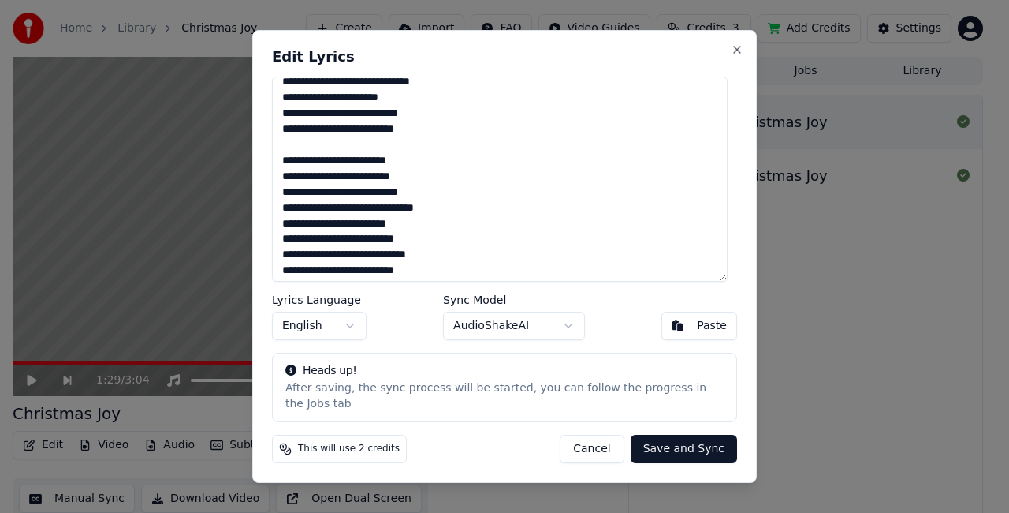
scroll to position [394, 0]
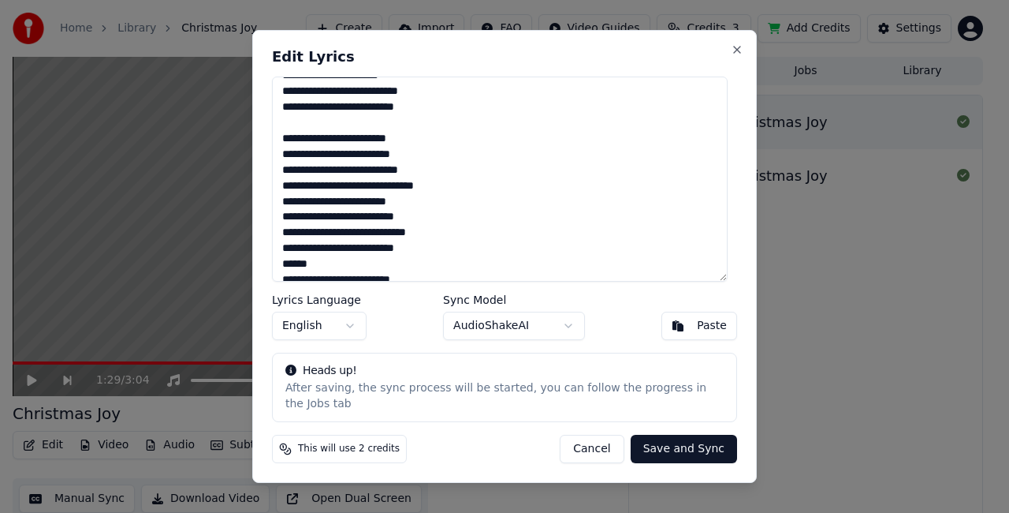
drag, startPoint x: 330, startPoint y: 271, endPoint x: 281, endPoint y: 274, distance: 49.0
click at [281, 274] on textarea at bounding box center [500, 178] width 456 height 205
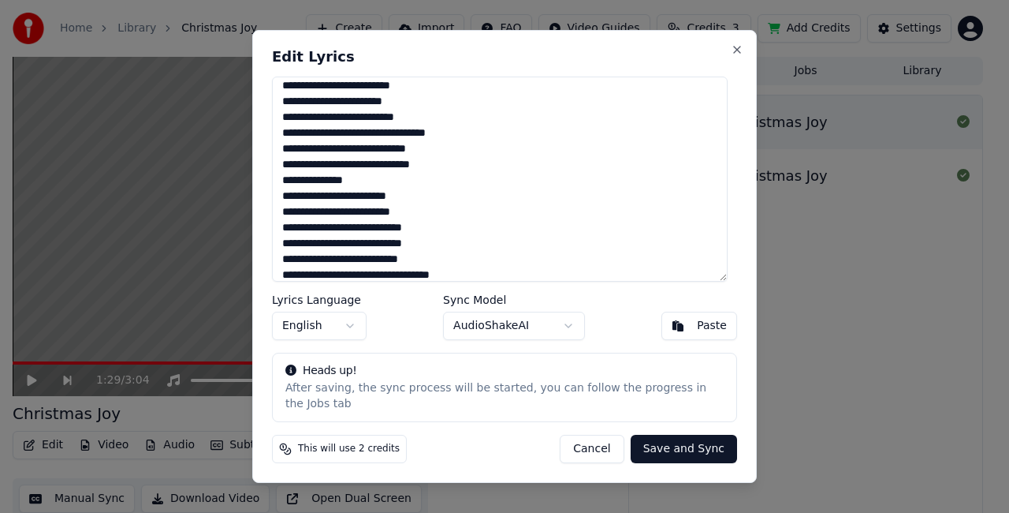
scroll to position [631, 0]
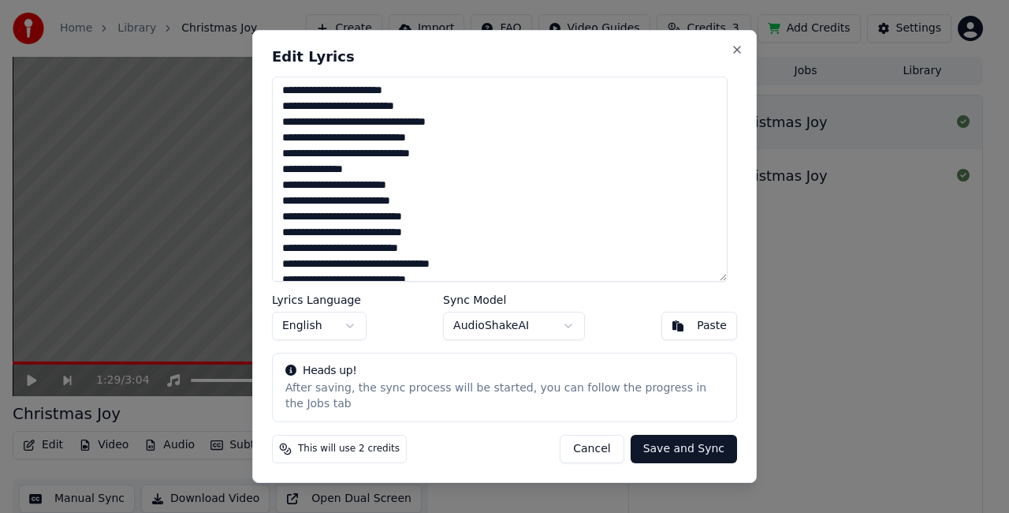
drag, startPoint x: 371, startPoint y: 180, endPoint x: 285, endPoint y: 180, distance: 85.9
click at [285, 180] on textarea at bounding box center [500, 178] width 456 height 205
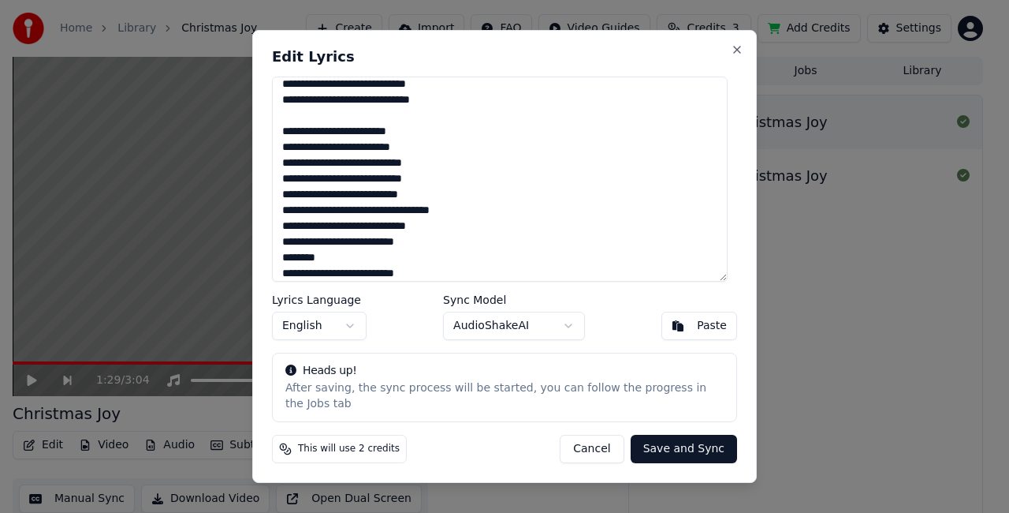
scroll to position [710, 0]
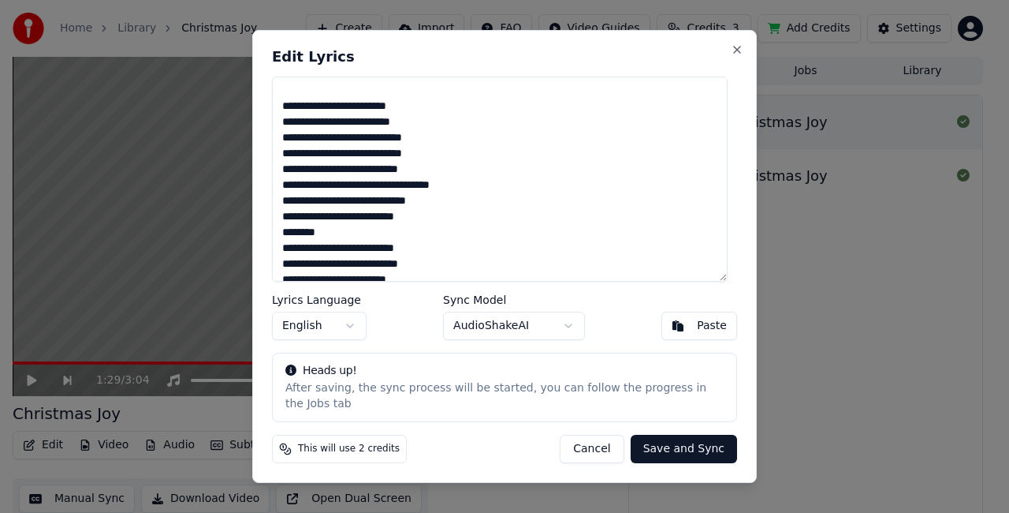
drag, startPoint x: 352, startPoint y: 235, endPoint x: 279, endPoint y: 237, distance: 72.6
click at [279, 237] on textarea at bounding box center [500, 178] width 456 height 205
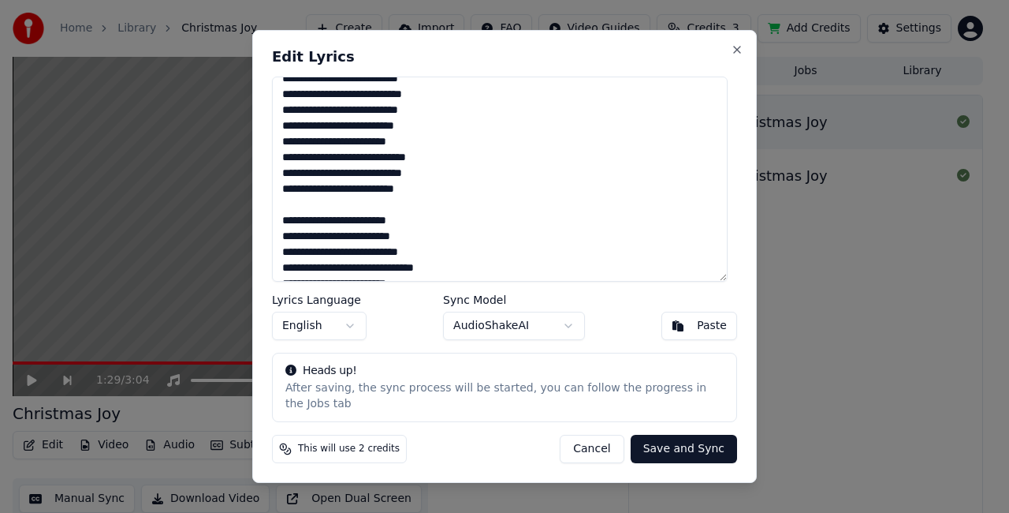
scroll to position [0, 0]
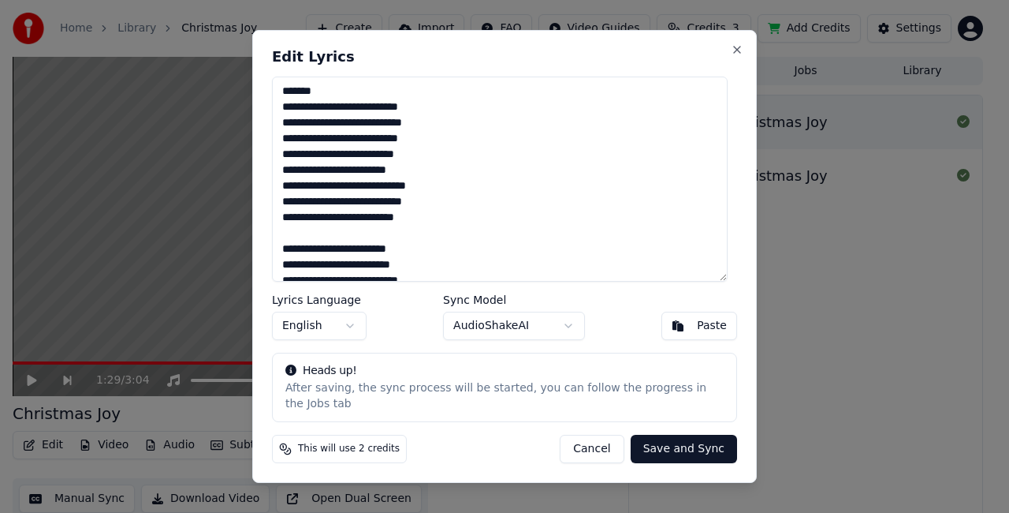
drag, startPoint x: 334, startPoint y: 100, endPoint x: 289, endPoint y: 99, distance: 45.0
click at [289, 99] on textarea at bounding box center [500, 178] width 456 height 205
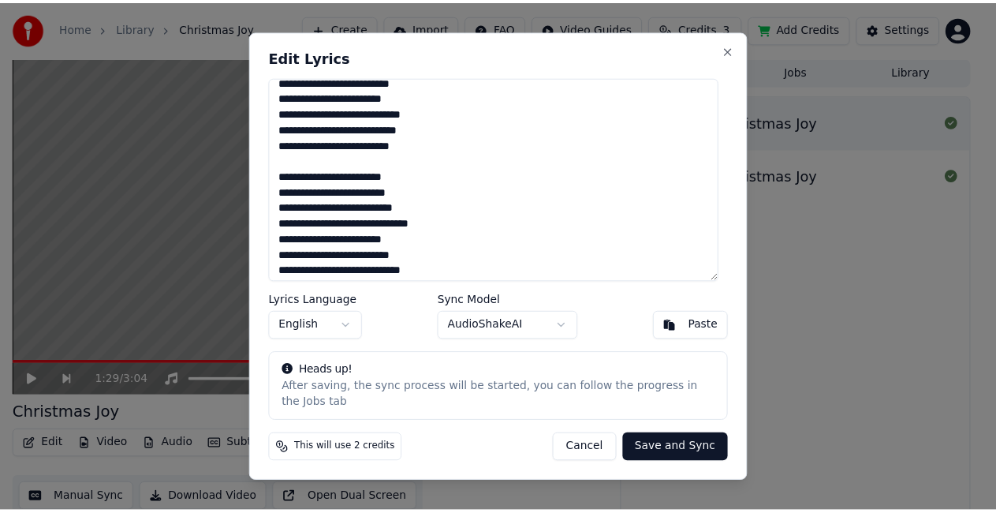
scroll to position [79, 0]
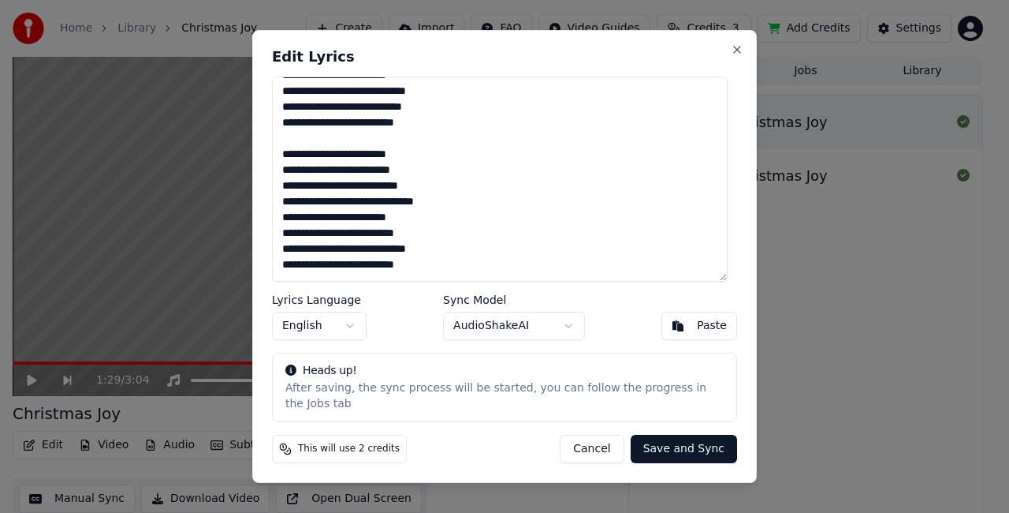
click at [684, 441] on button "Save and Sync" at bounding box center [684, 448] width 106 height 28
type textarea "**********"
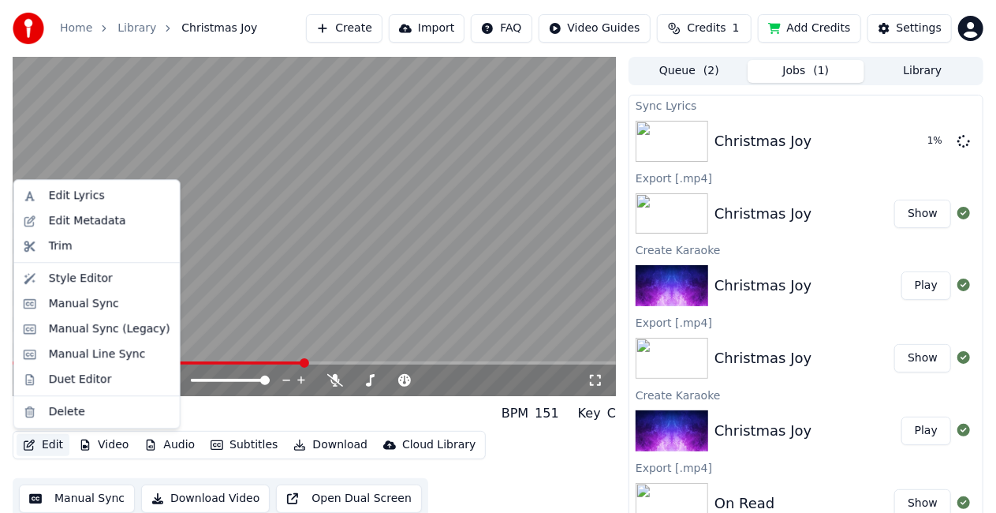
click at [26, 442] on icon "button" at bounding box center [29, 444] width 13 height 11
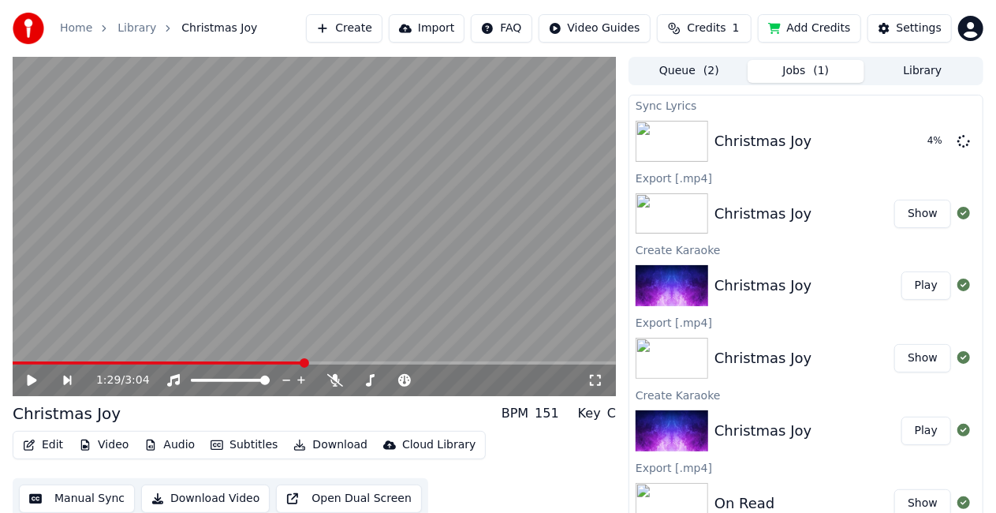
click at [913, 218] on button "Show" at bounding box center [922, 213] width 57 height 28
click at [736, 55] on div "Home Library Christmas Joy Create Import FAQ Video Guides Credits 1 Add Credits…" at bounding box center [498, 28] width 996 height 57
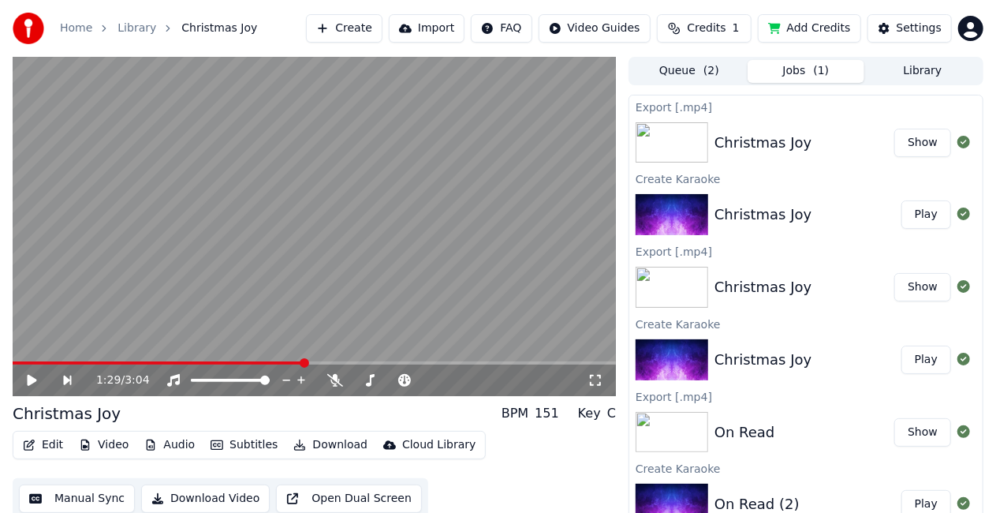
scroll to position [17, 0]
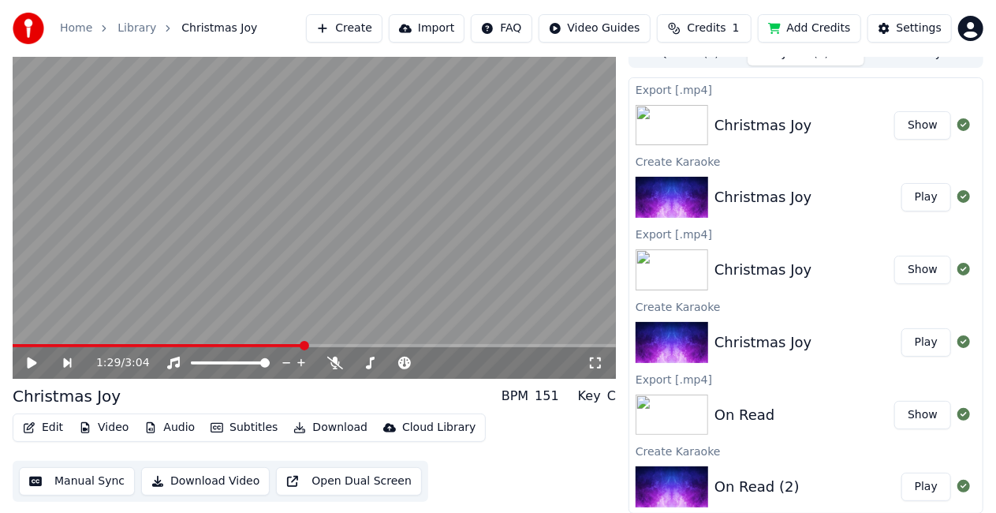
click at [916, 269] on button "Show" at bounding box center [922, 269] width 57 height 28
click at [908, 270] on button "Show" at bounding box center [922, 269] width 57 height 28
click at [905, 268] on button "Show" at bounding box center [922, 269] width 57 height 28
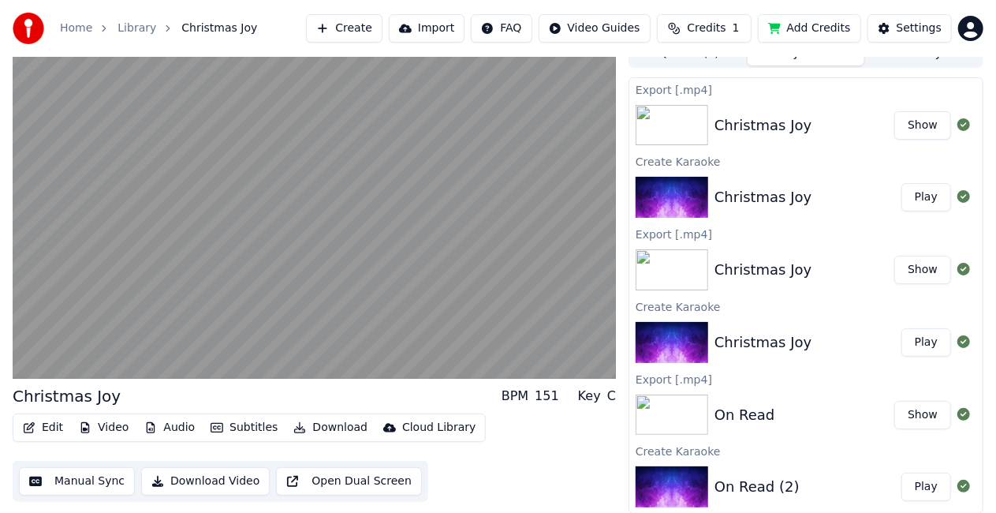
click at [916, 259] on button "Show" at bounding box center [922, 269] width 57 height 28
click at [911, 273] on button "Show" at bounding box center [922, 269] width 57 height 28
click at [900, 276] on button "Show" at bounding box center [922, 269] width 57 height 28
click at [688, 121] on img at bounding box center [672, 125] width 73 height 41
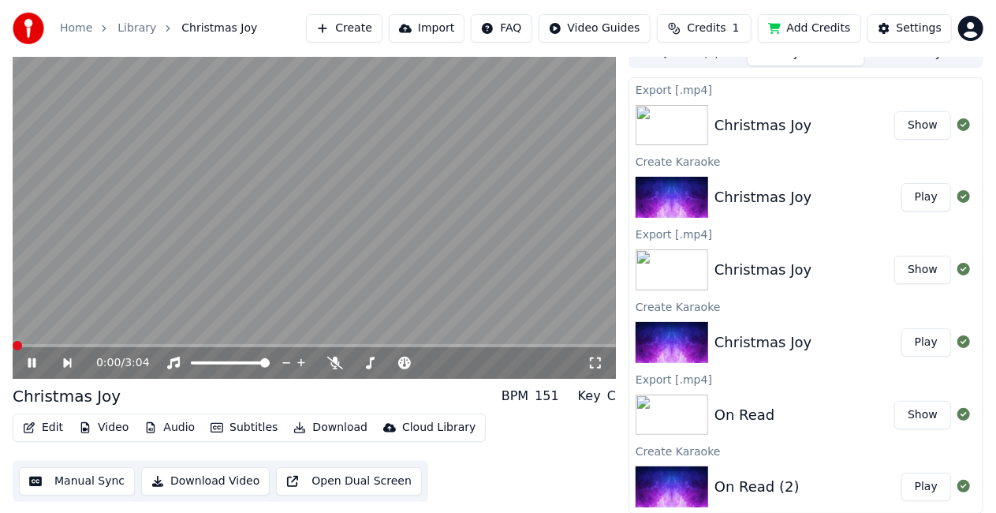
click at [13, 350] on span at bounding box center [17, 345] width 9 height 9
click at [28, 359] on icon at bounding box center [32, 362] width 8 height 9
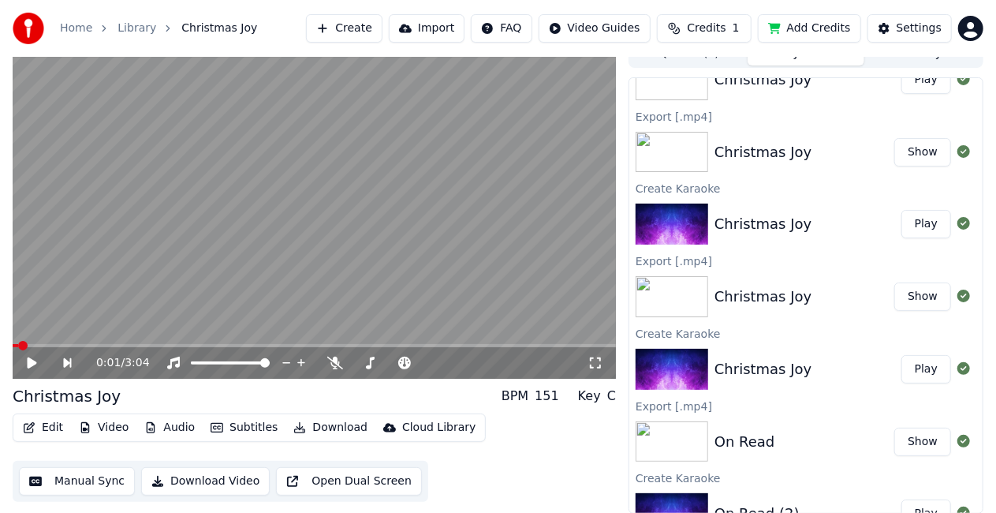
scroll to position [0, 0]
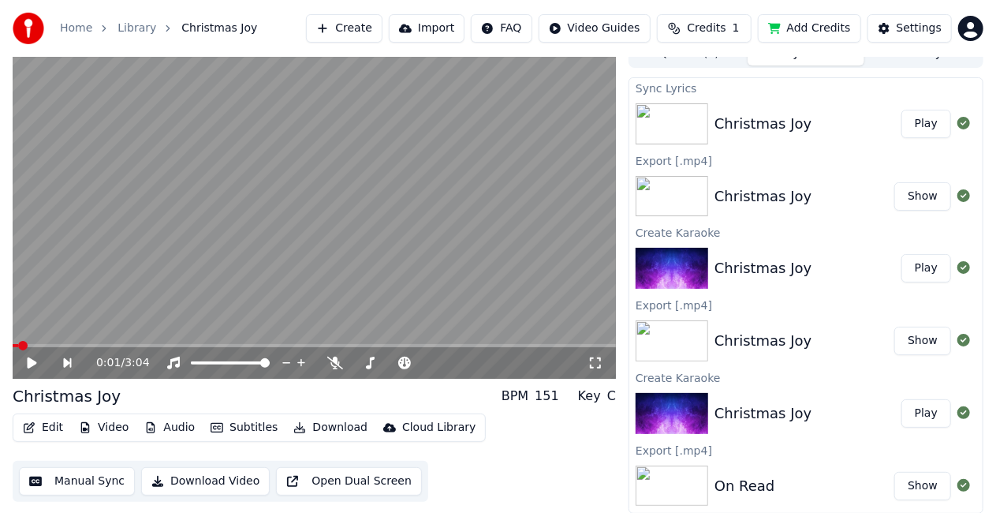
click at [684, 123] on img at bounding box center [672, 123] width 73 height 41
click at [681, 131] on img at bounding box center [672, 123] width 73 height 41
click at [908, 123] on button "Play" at bounding box center [926, 124] width 50 height 28
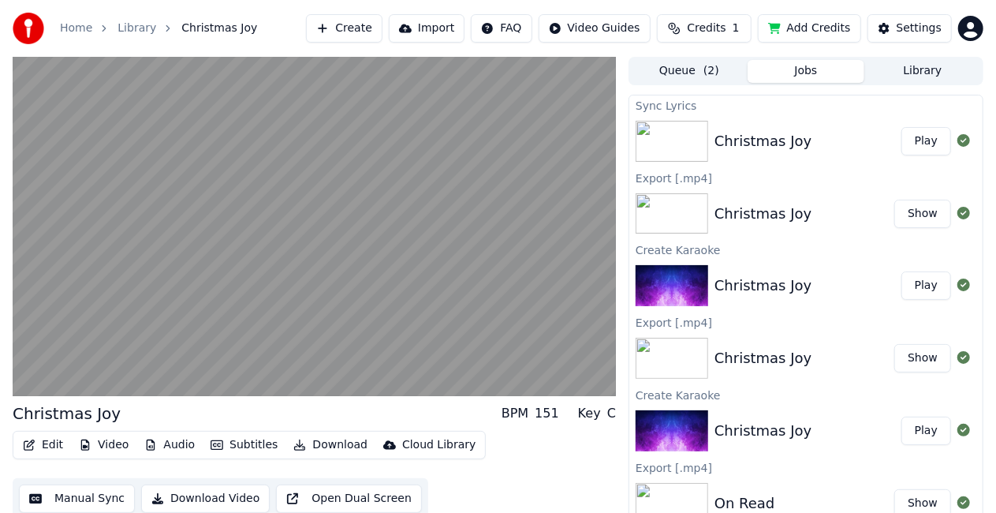
click at [199, 498] on button "Download Video" at bounding box center [205, 498] width 129 height 28
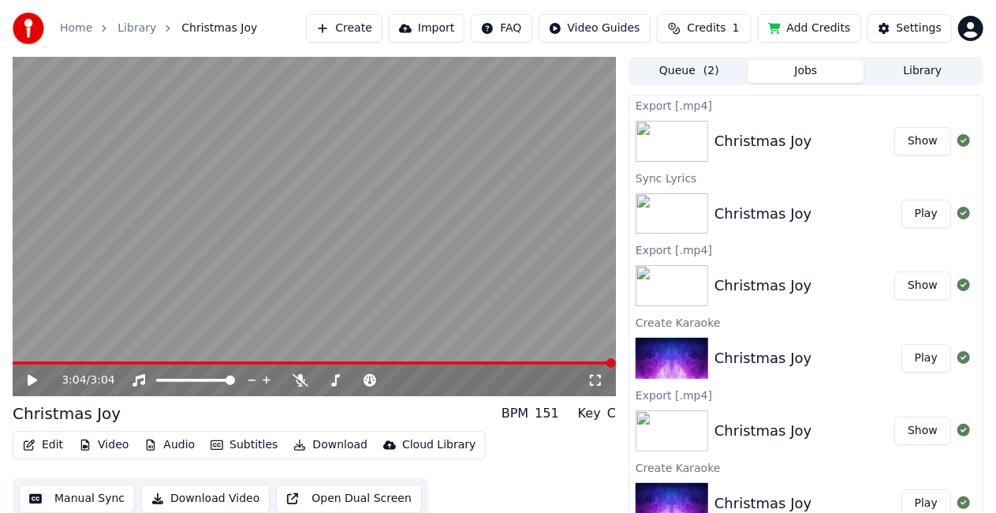
click at [35, 380] on icon at bounding box center [32, 380] width 9 height 11
